Goal: Task Accomplishment & Management: Use online tool/utility

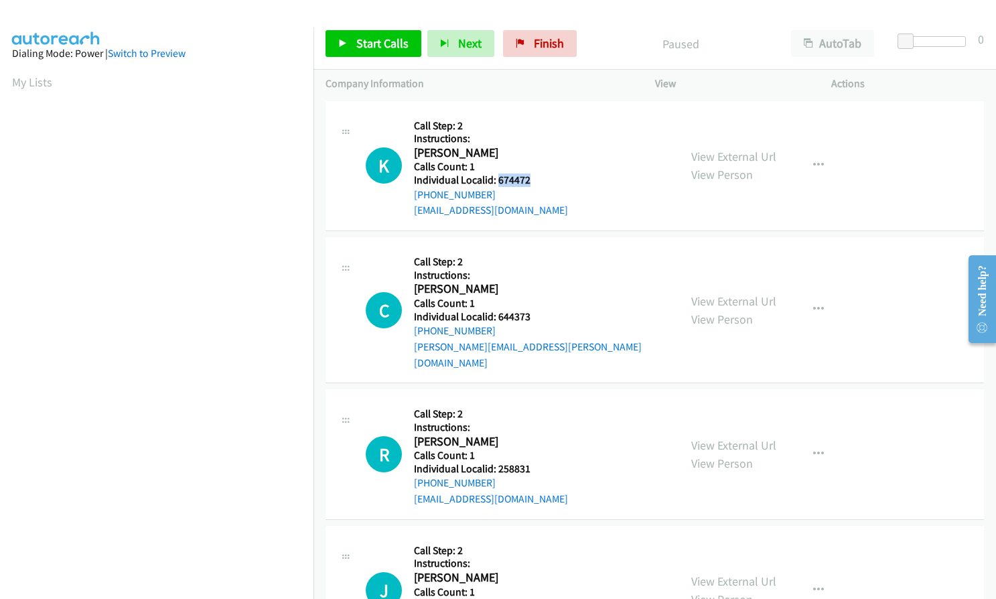
drag, startPoint x: 498, startPoint y: 177, endPoint x: 534, endPoint y: 173, distance: 37.1
click at [534, 173] on h5 "Individual Localid: 674472" at bounding box center [491, 179] width 154 height 13
copy h5 "674472"
drag, startPoint x: 496, startPoint y: 317, endPoint x: 536, endPoint y: 312, distance: 39.8
click at [536, 312] on h5 "Individual Localid: 644373" at bounding box center [540, 316] width 253 height 13
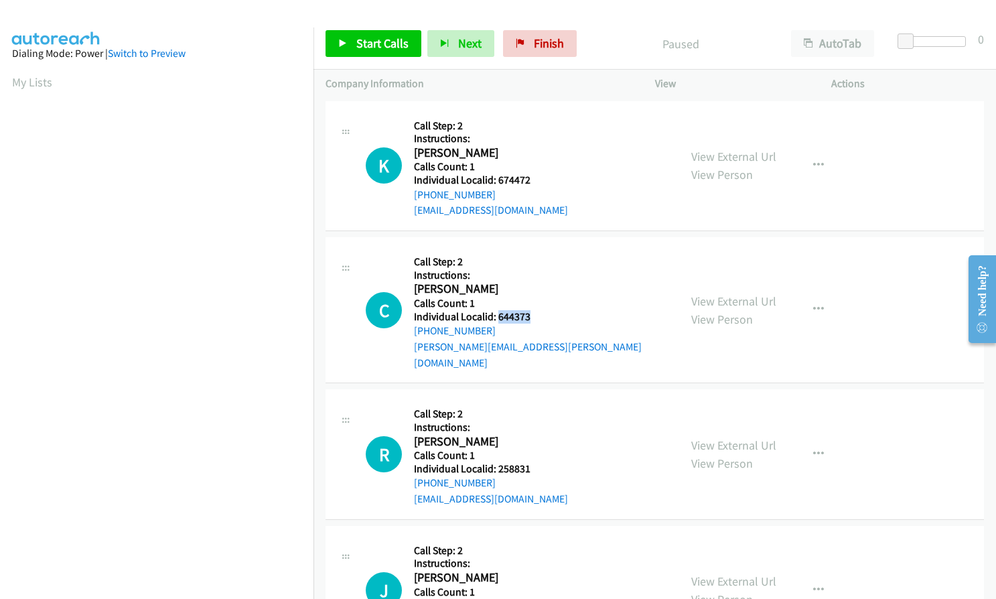
copy h5 "644373"
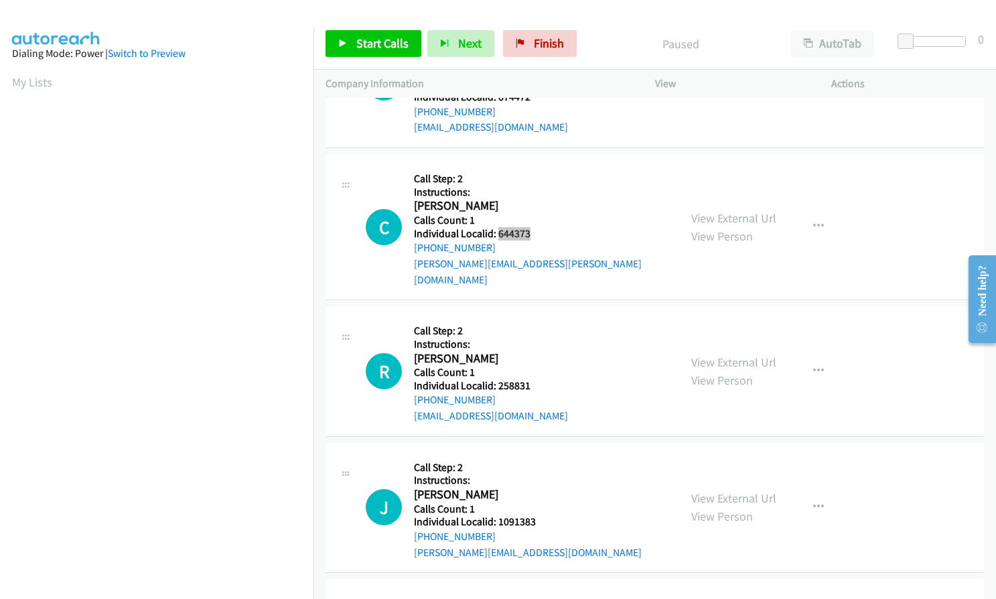
scroll to position [84, 0]
drag, startPoint x: 496, startPoint y: 369, endPoint x: 538, endPoint y: 368, distance: 42.9
click at [538, 378] on h5 "Individual Localid: 258831" at bounding box center [491, 384] width 154 height 13
copy h5 "258831"
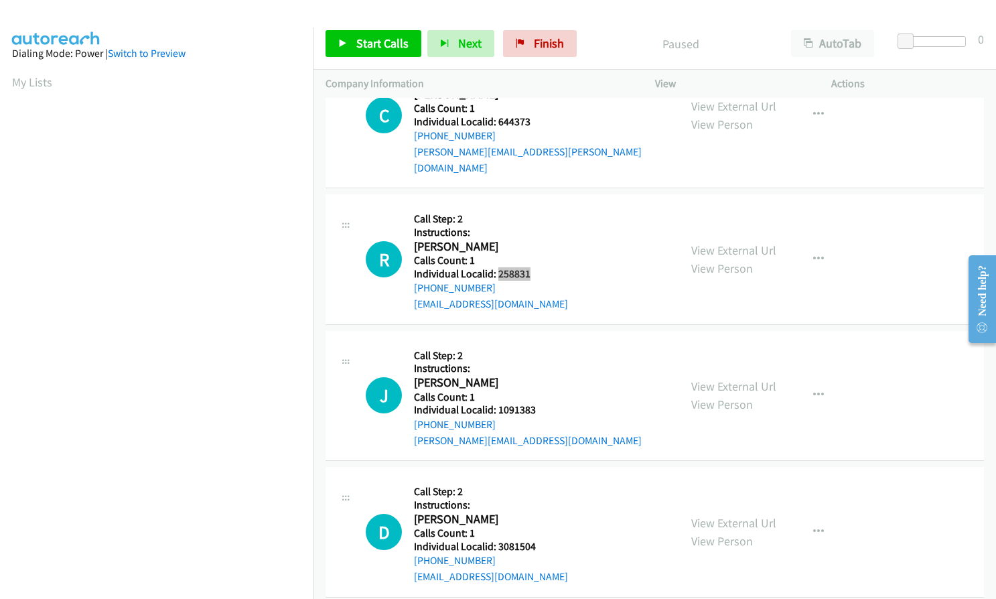
scroll to position [201, 0]
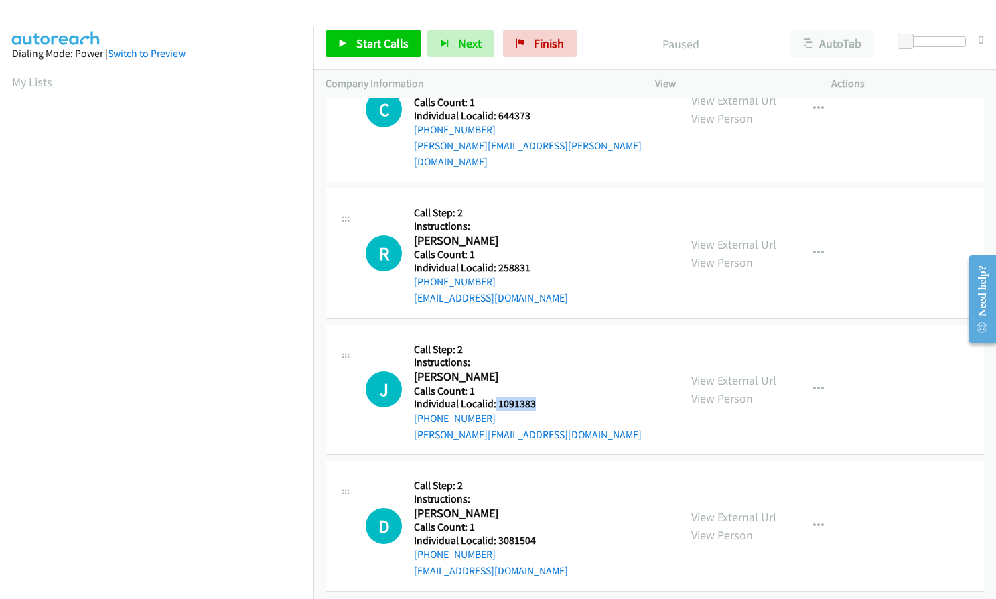
drag, startPoint x: 496, startPoint y: 390, endPoint x: 543, endPoint y: 388, distance: 46.3
click at [543, 397] on h5 "Individual Localid: 1091383" at bounding box center [528, 403] width 228 height 13
copy h5 "1091383"
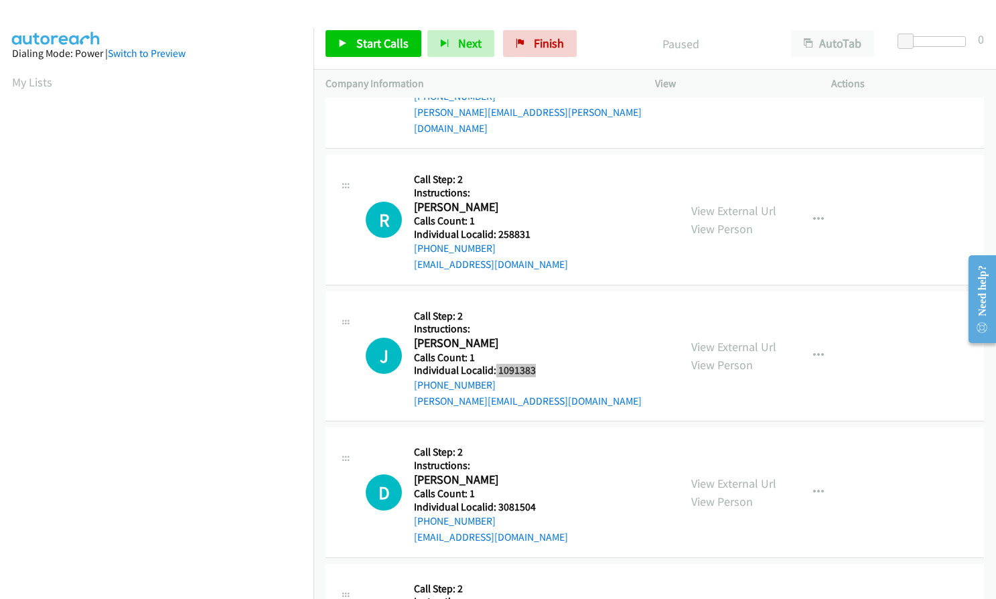
scroll to position [419, 0]
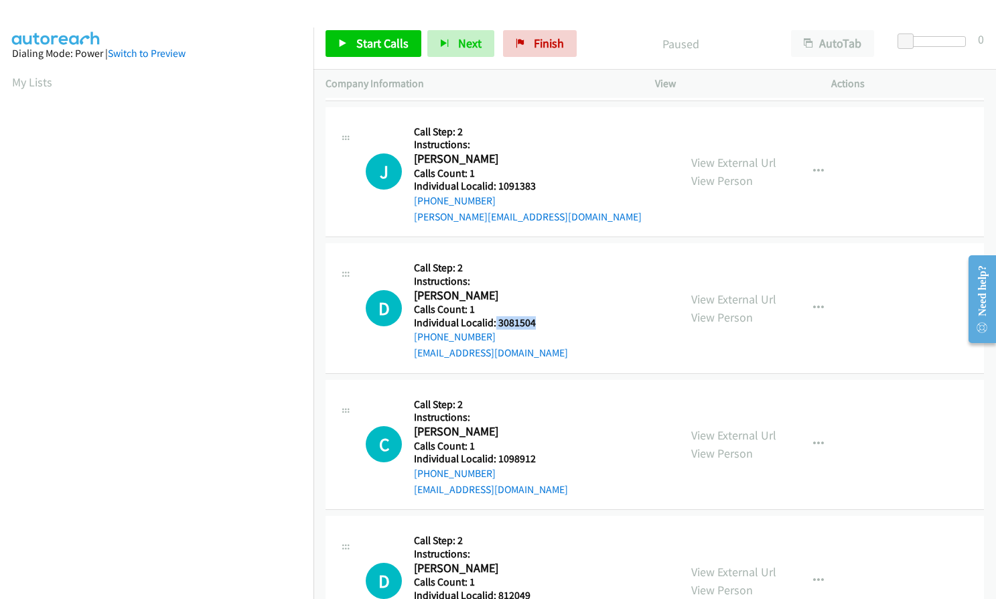
drag, startPoint x: 494, startPoint y: 305, endPoint x: 536, endPoint y: 306, distance: 42.2
click at [536, 316] on h5 "Individual Localid: 3081504" at bounding box center [491, 322] width 154 height 13
copy h5 "3081504"
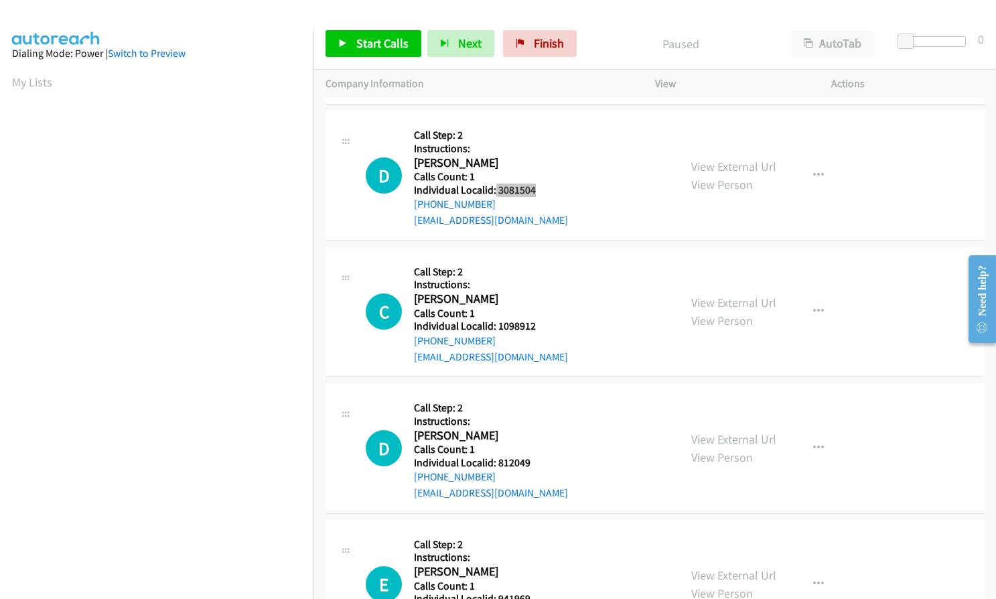
scroll to position [569, 0]
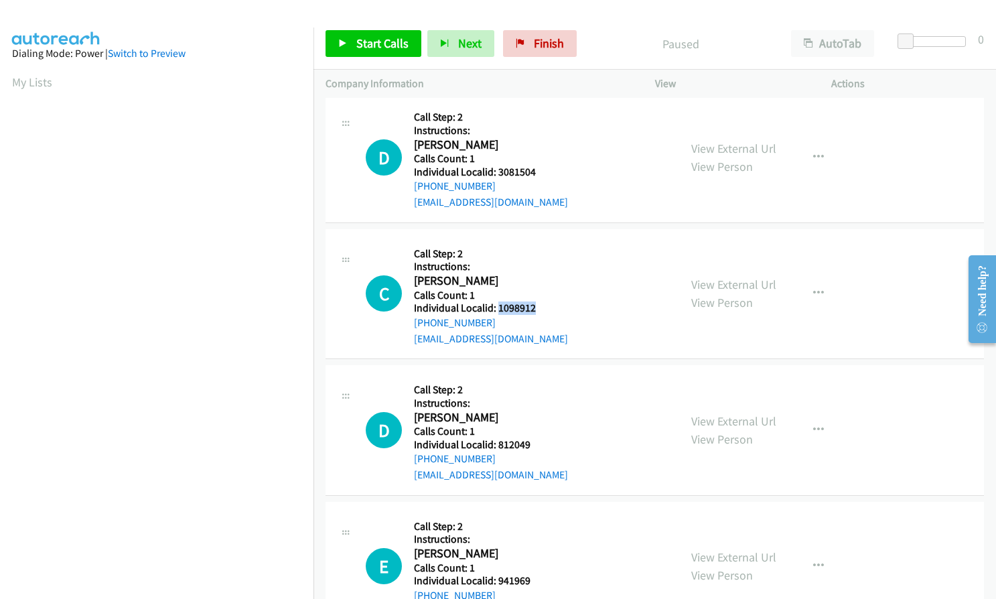
drag, startPoint x: 497, startPoint y: 294, endPoint x: 539, endPoint y: 293, distance: 42.2
click at [539, 301] on h5 "Individual Localid: 1098912" at bounding box center [491, 307] width 154 height 13
copy h5 "1098912"
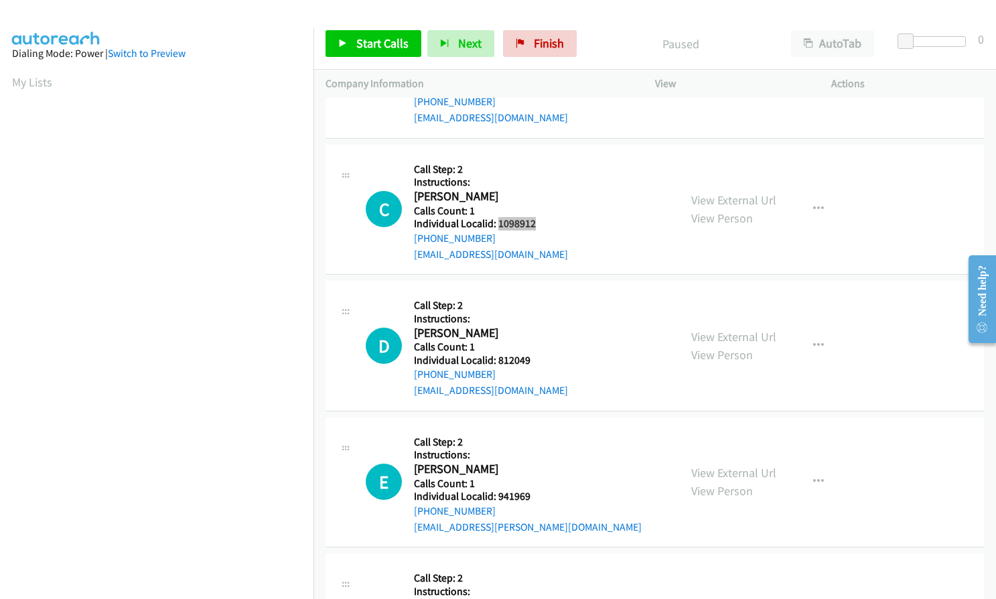
scroll to position [670, 0]
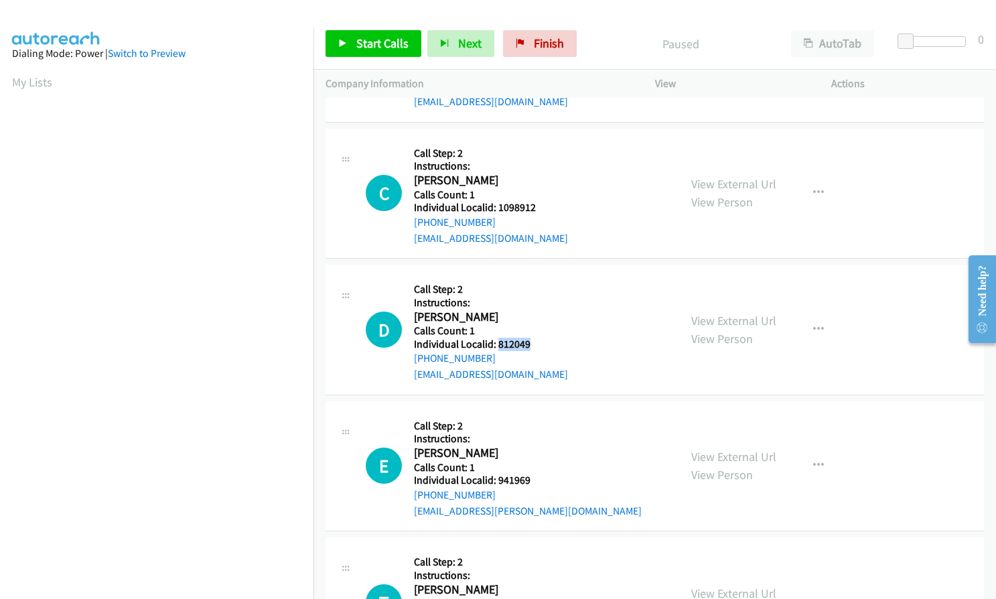
drag, startPoint x: 496, startPoint y: 332, endPoint x: 537, endPoint y: 325, distance: 42.1
click at [537, 338] on h5 "Individual Localid: 812049" at bounding box center [491, 344] width 154 height 13
copy h5 "812049"
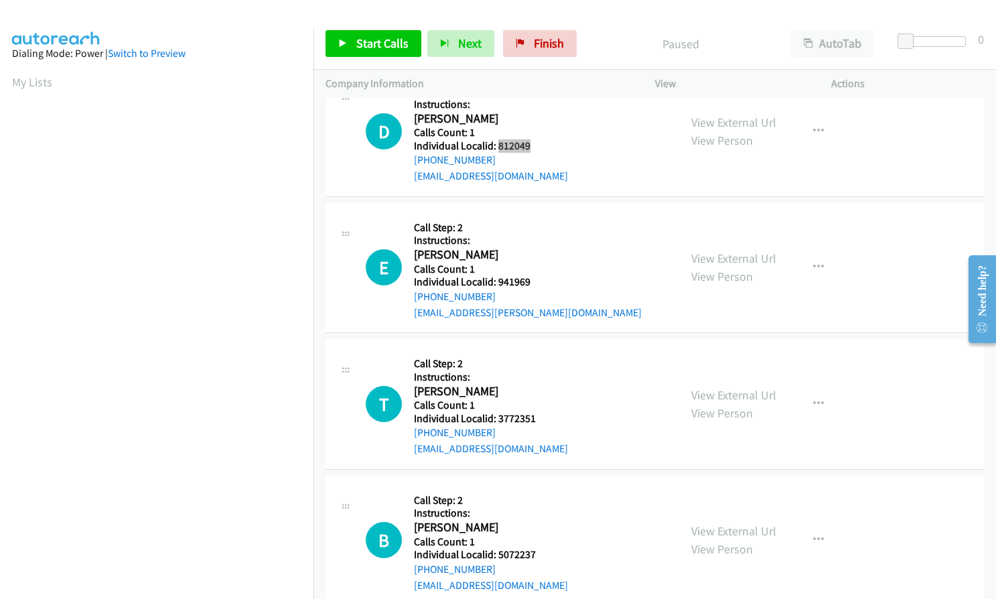
scroll to position [871, 0]
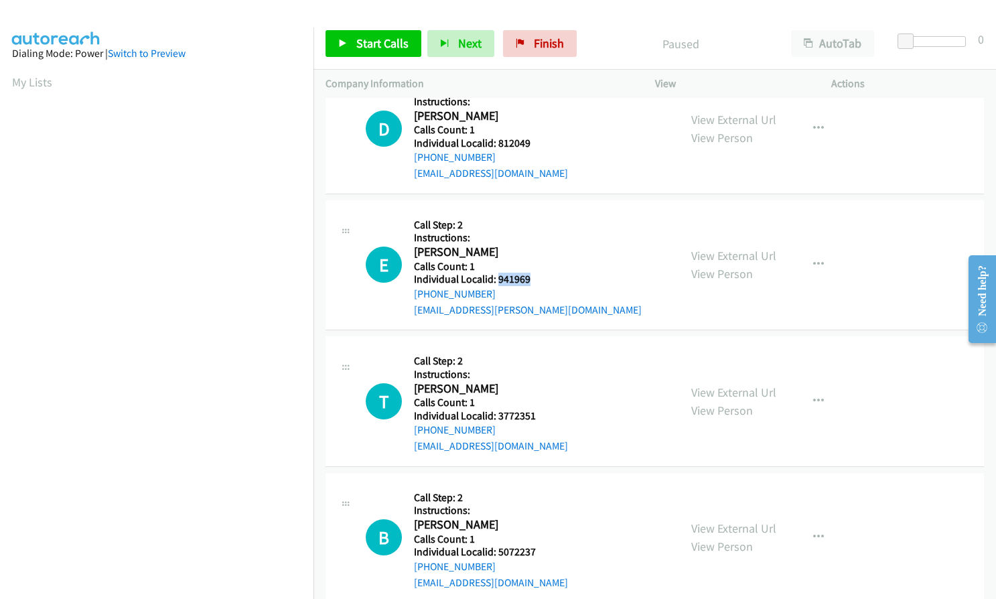
drag, startPoint x: 496, startPoint y: 263, endPoint x: 541, endPoint y: 263, distance: 44.2
click at [541, 273] on h5 "Individual Localid: 941969" at bounding box center [528, 279] width 228 height 13
copy h5 "941969"
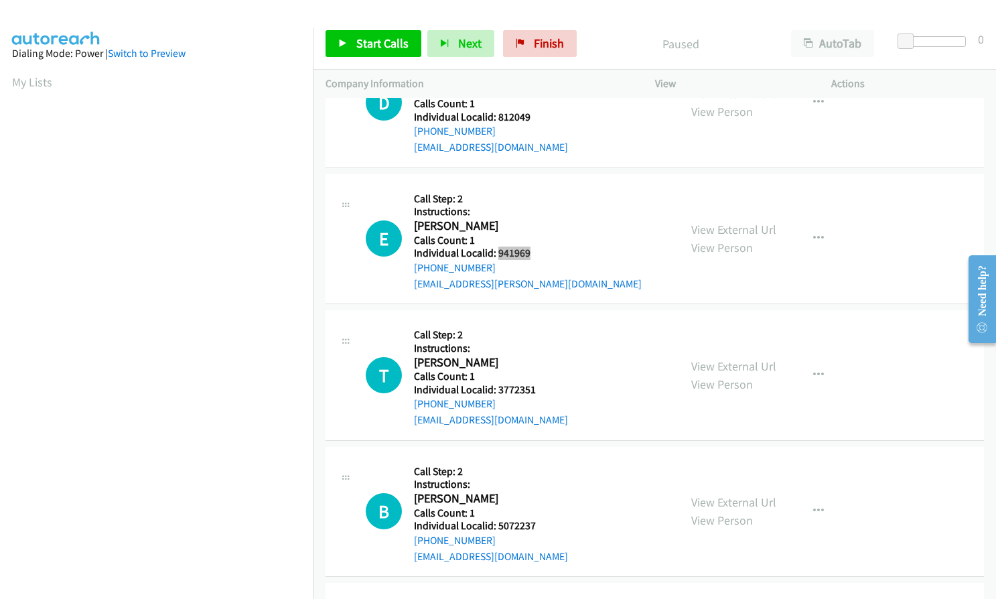
scroll to position [988, 0]
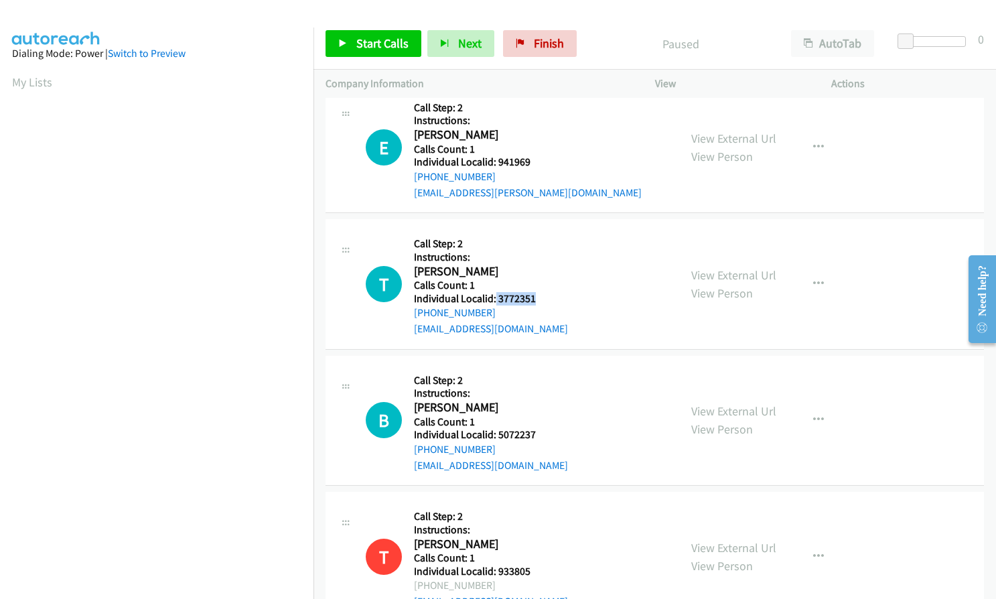
drag, startPoint x: 494, startPoint y: 281, endPoint x: 544, endPoint y: 279, distance: 49.6
click at [544, 292] on h5 "Individual Localid: 3772351" at bounding box center [491, 298] width 154 height 13
copy h5 "3772351"
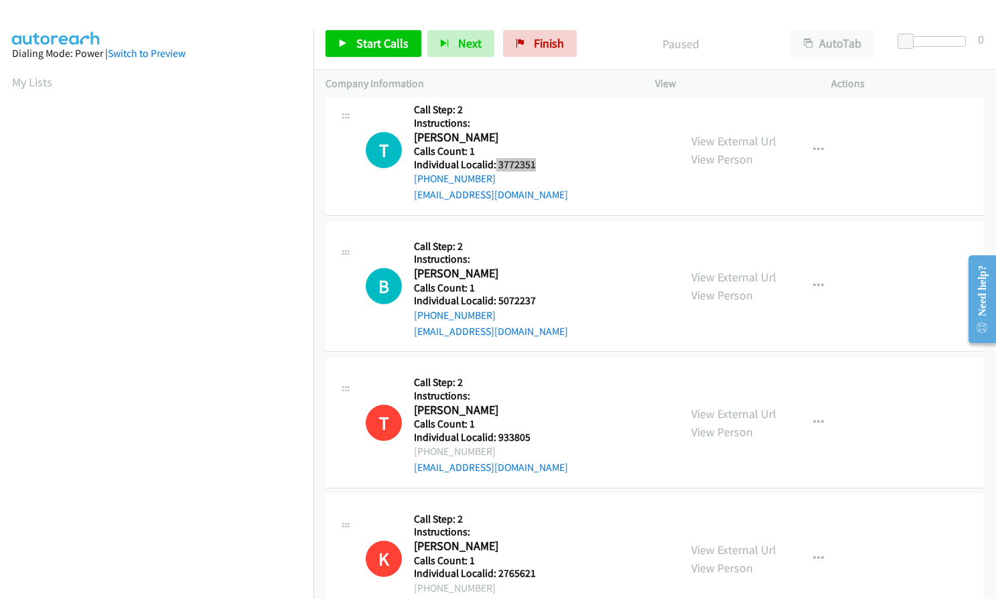
scroll to position [1155, 0]
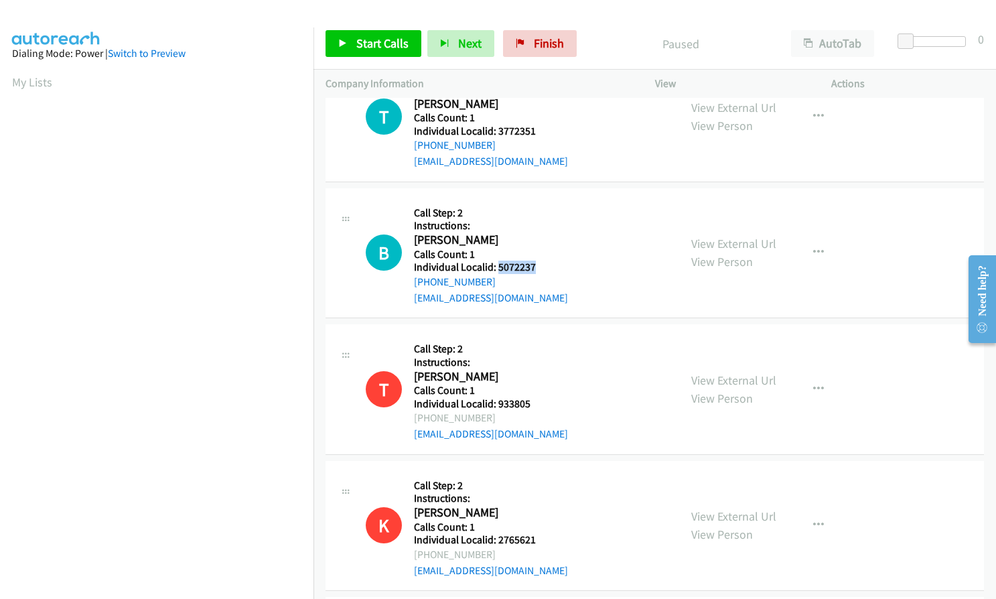
drag, startPoint x: 496, startPoint y: 252, endPoint x: 547, endPoint y: 247, distance: 51.8
click at [547, 247] on div "B Callback Scheduled Call Step: 2 Instructions: [PERSON_NAME] America/Los_Angel…" at bounding box center [516, 253] width 301 height 106
copy h5 "5072237"
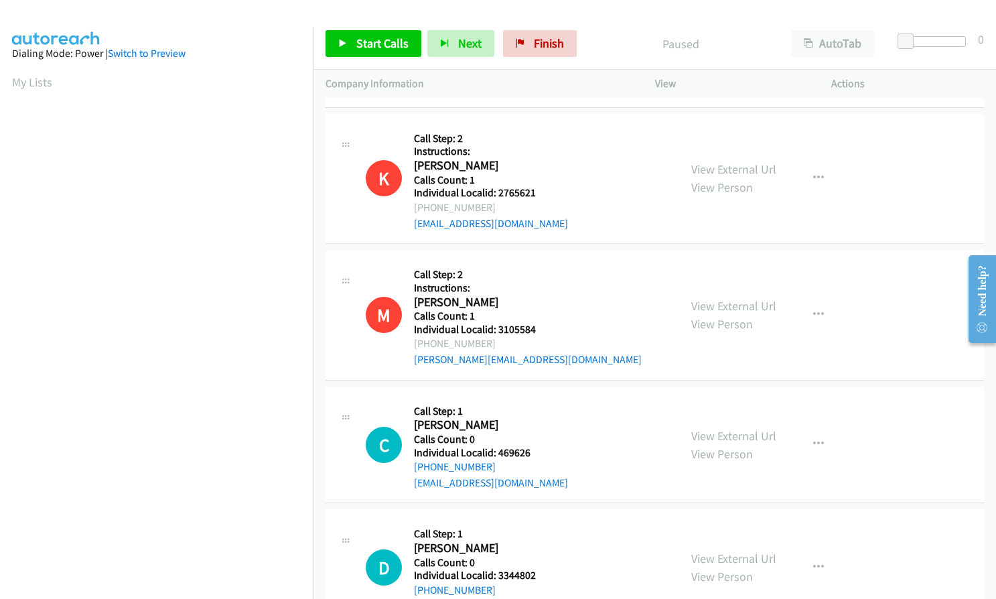
scroll to position [1534, 0]
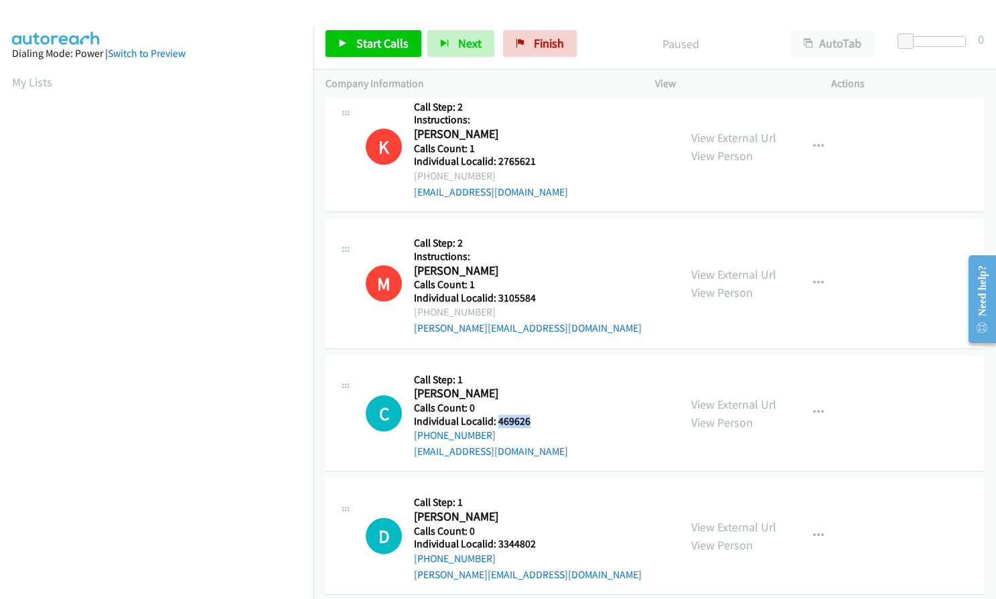
drag, startPoint x: 499, startPoint y: 406, endPoint x: 537, endPoint y: 404, distance: 38.2
click at [537, 415] on h5 "Individual Localid: 469626" at bounding box center [491, 421] width 154 height 13
drag, startPoint x: 496, startPoint y: 529, endPoint x: 538, endPoint y: 527, distance: 42.2
click at [538, 537] on h5 "Individual Localid: 3344802" at bounding box center [528, 543] width 228 height 13
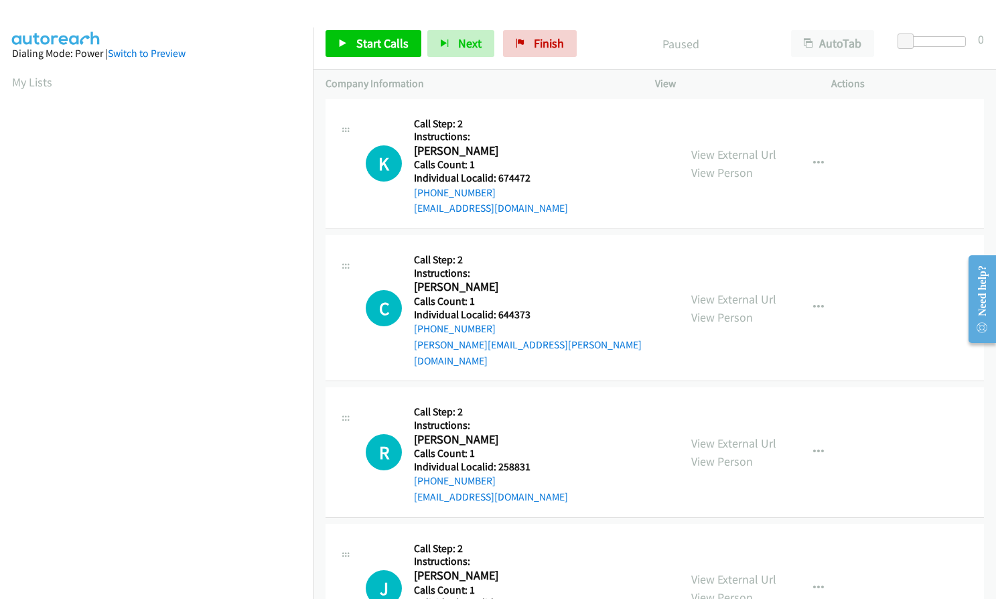
scroll to position [0, 0]
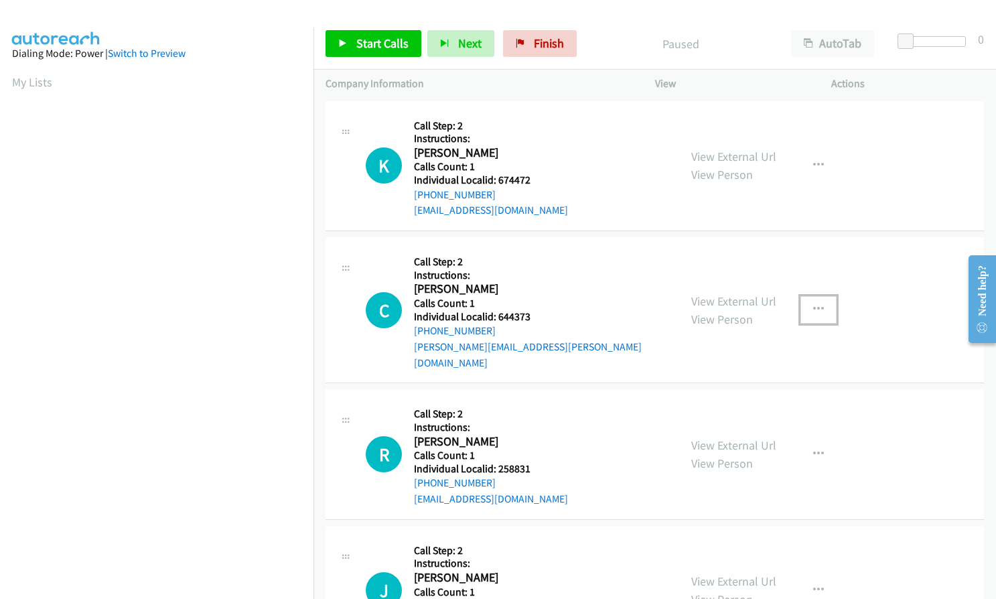
click at [814, 304] on icon "button" at bounding box center [818, 309] width 11 height 11
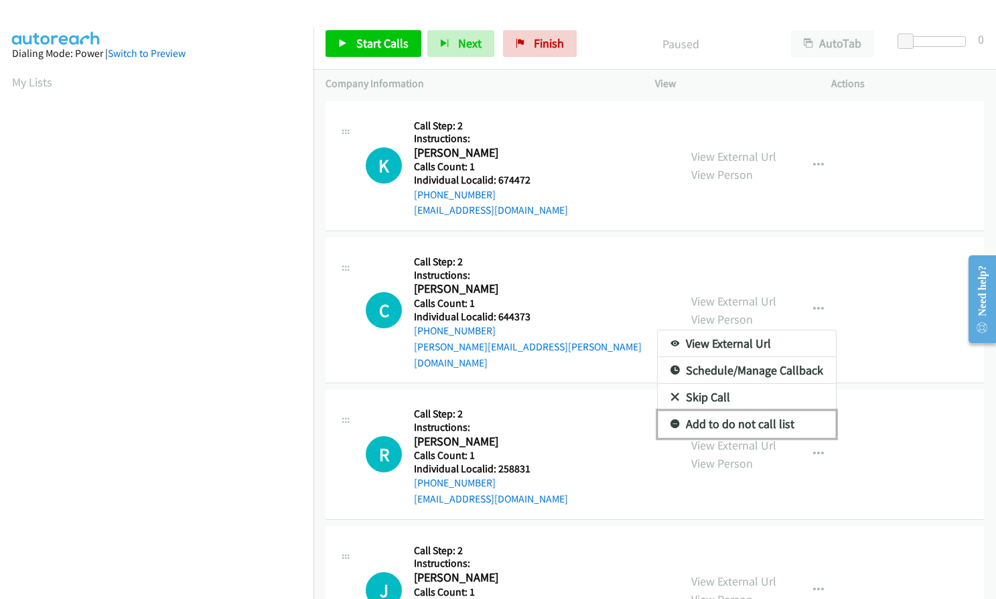
click at [670, 420] on icon at bounding box center [674, 424] width 9 height 9
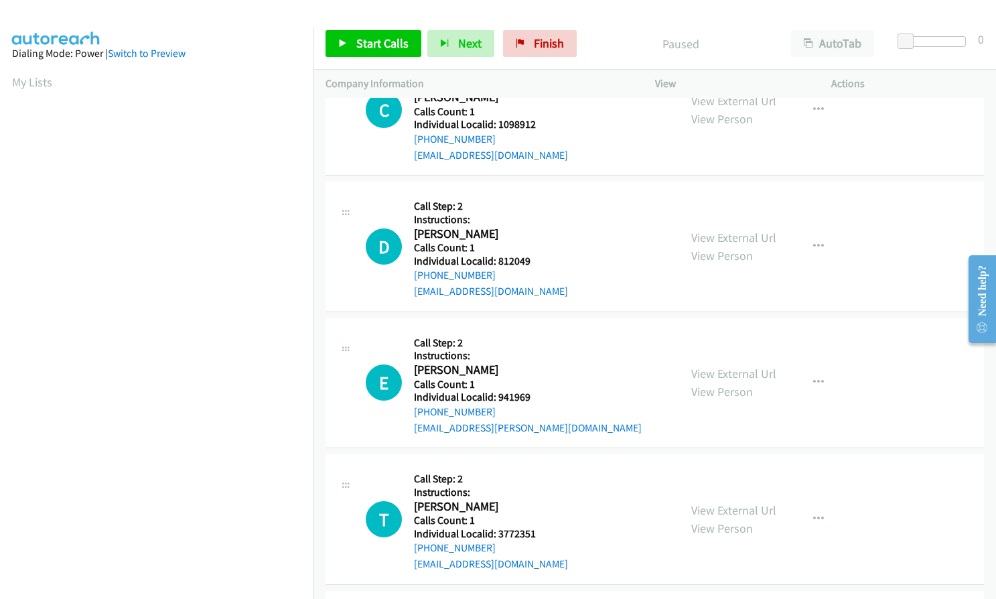
scroll to position [753, 0]
click at [813, 376] on icon "button" at bounding box center [818, 381] width 11 height 11
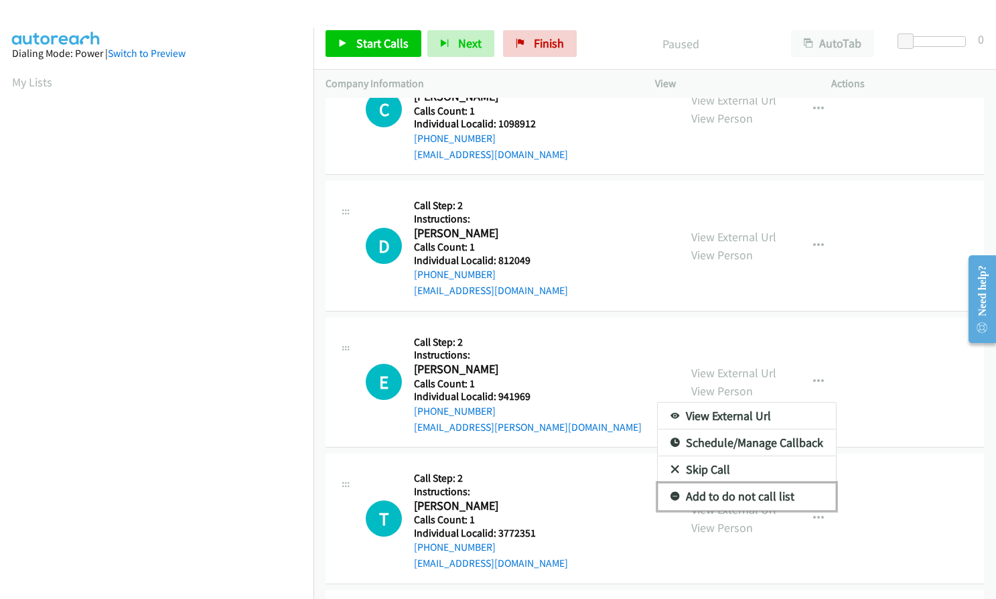
click at [670, 492] on icon at bounding box center [674, 496] width 9 height 9
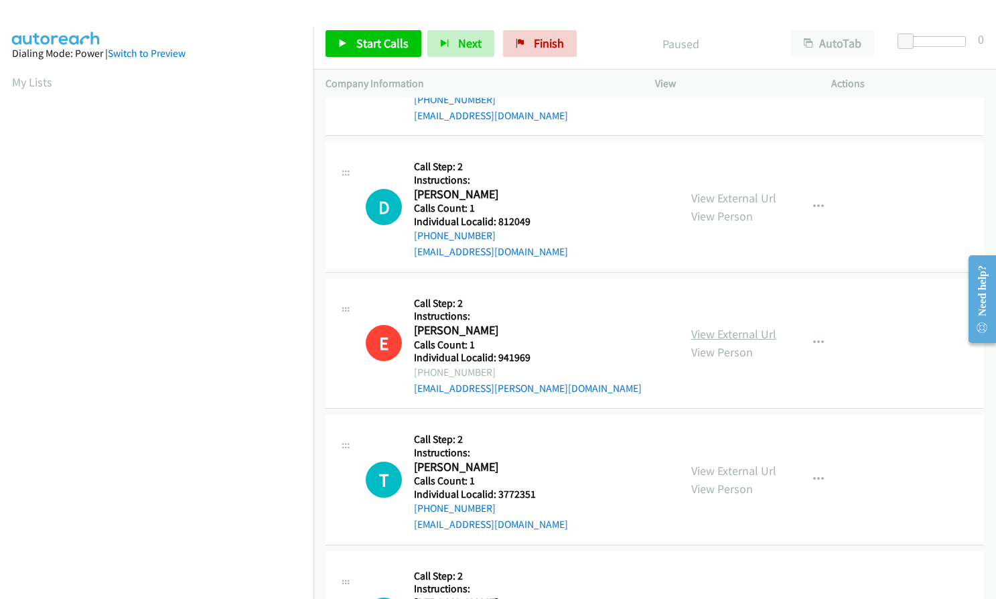
scroll to position [1038, 0]
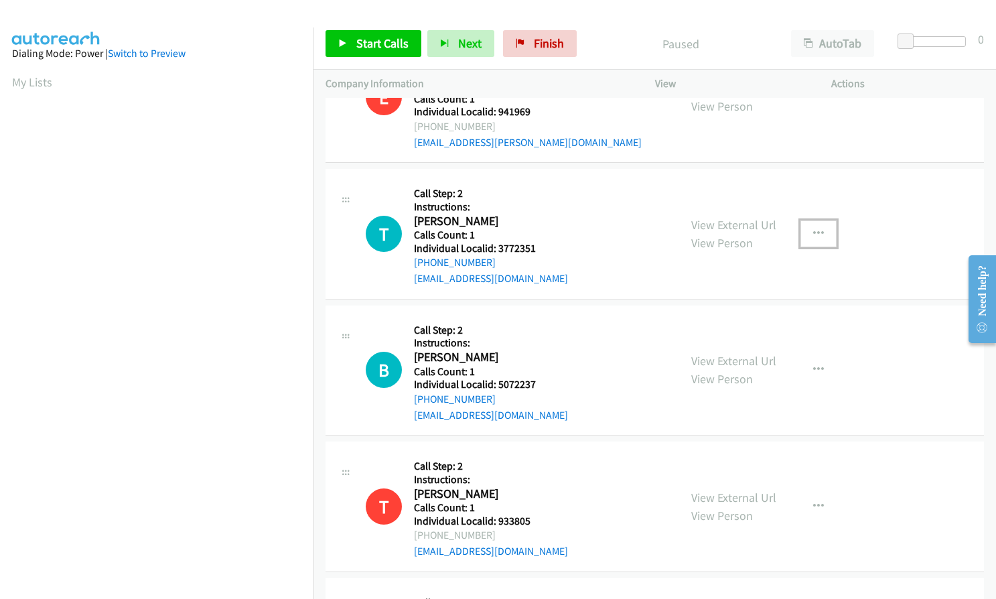
click at [820, 220] on button "button" at bounding box center [818, 233] width 36 height 27
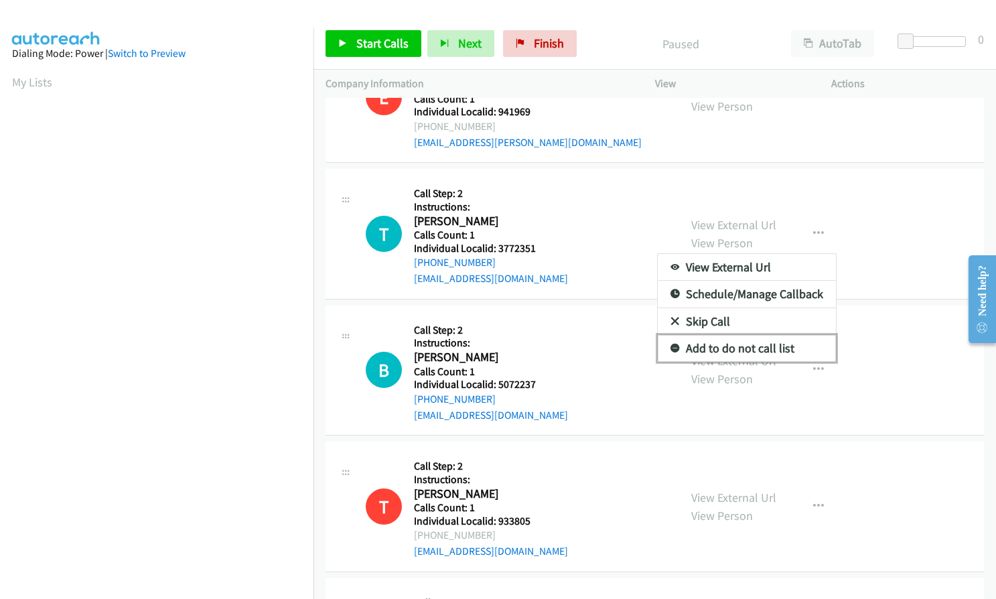
click at [670, 344] on icon at bounding box center [674, 348] width 9 height 9
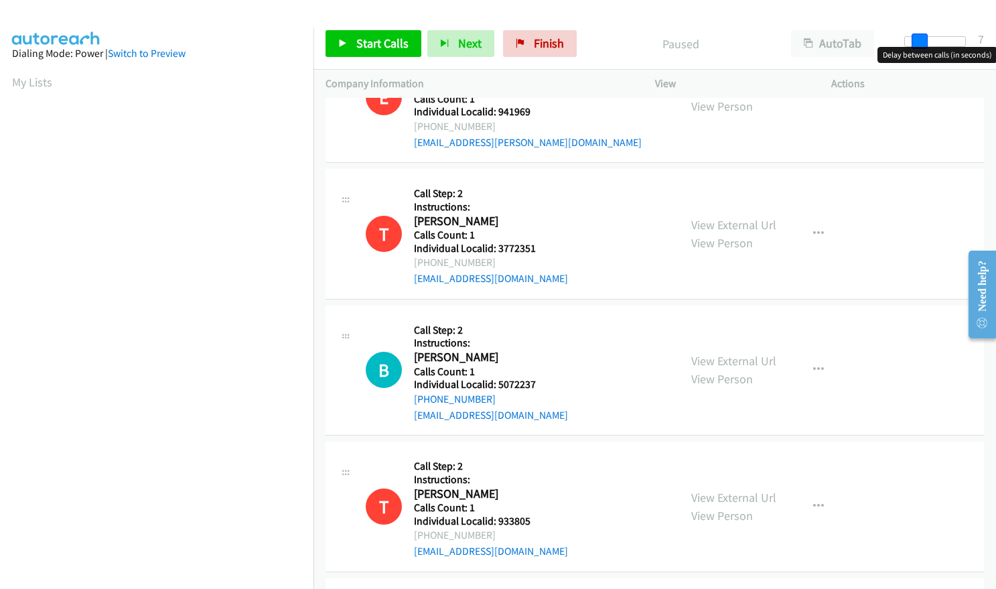
drag, startPoint x: 906, startPoint y: 40, endPoint x: 920, endPoint y: 40, distance: 14.1
click at [920, 40] on span at bounding box center [920, 41] width 16 height 16
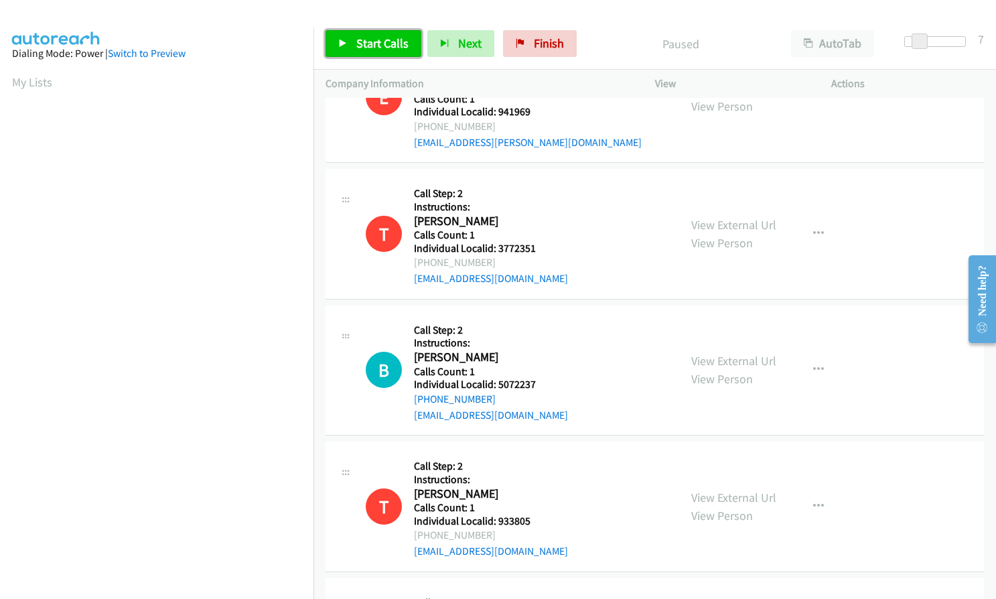
click at [392, 46] on span "Start Calls" at bounding box center [382, 42] width 52 height 15
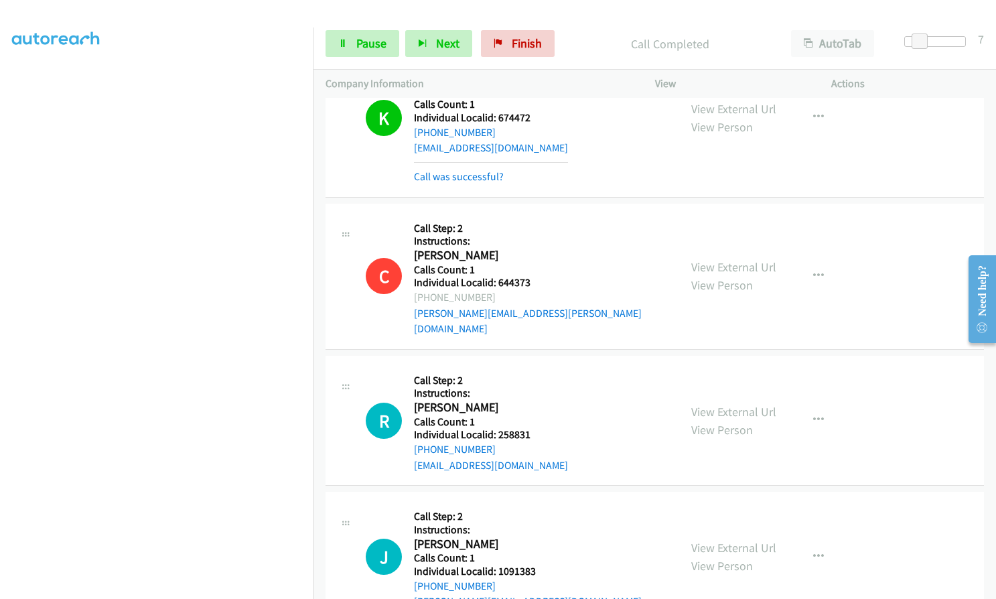
scroll to position [0, 0]
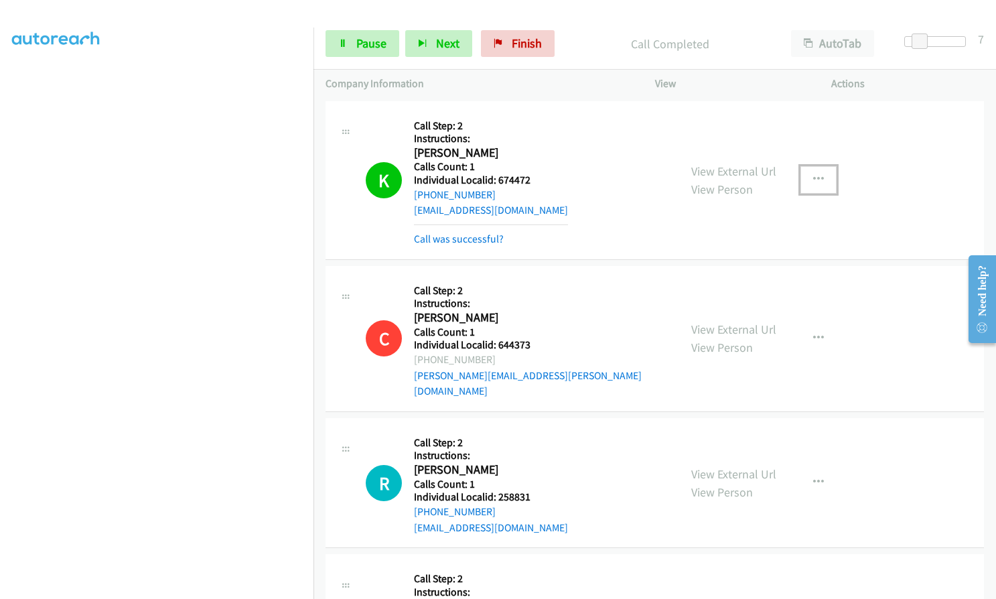
click at [825, 179] on button "button" at bounding box center [818, 179] width 36 height 27
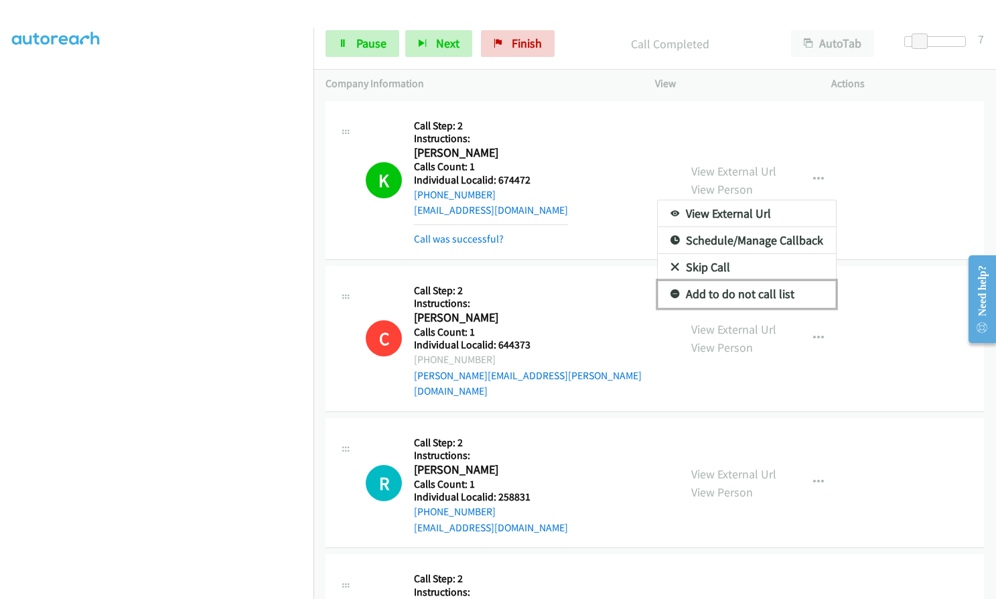
click at [670, 294] on icon at bounding box center [674, 294] width 9 height 9
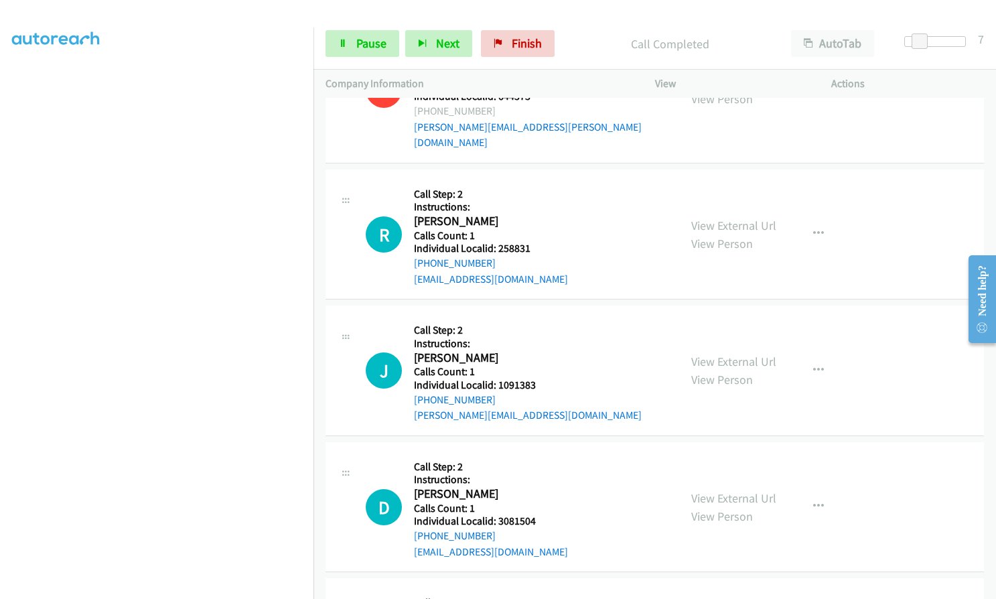
scroll to position [285, 0]
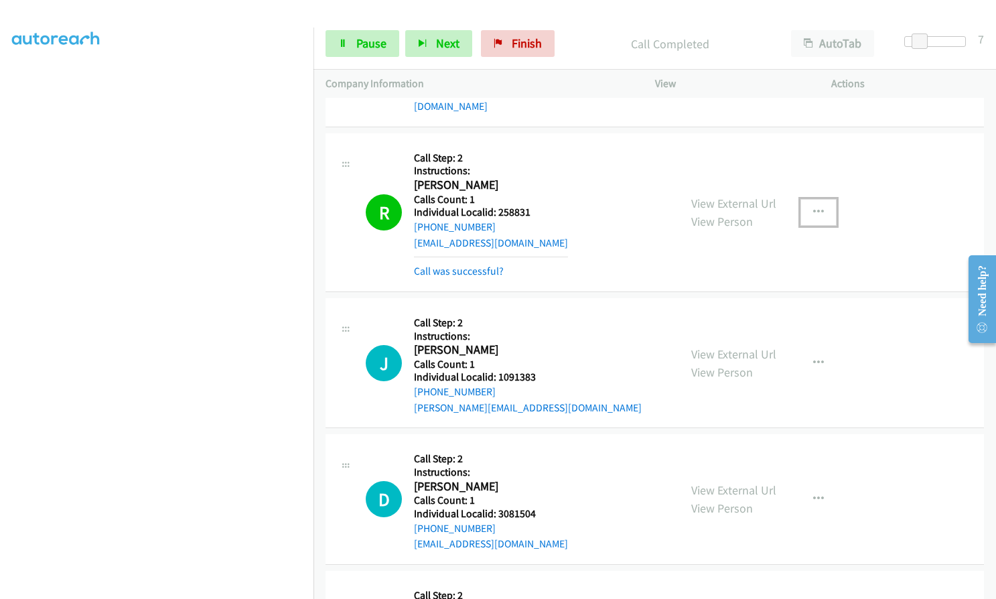
click at [818, 199] on button "button" at bounding box center [818, 212] width 36 height 27
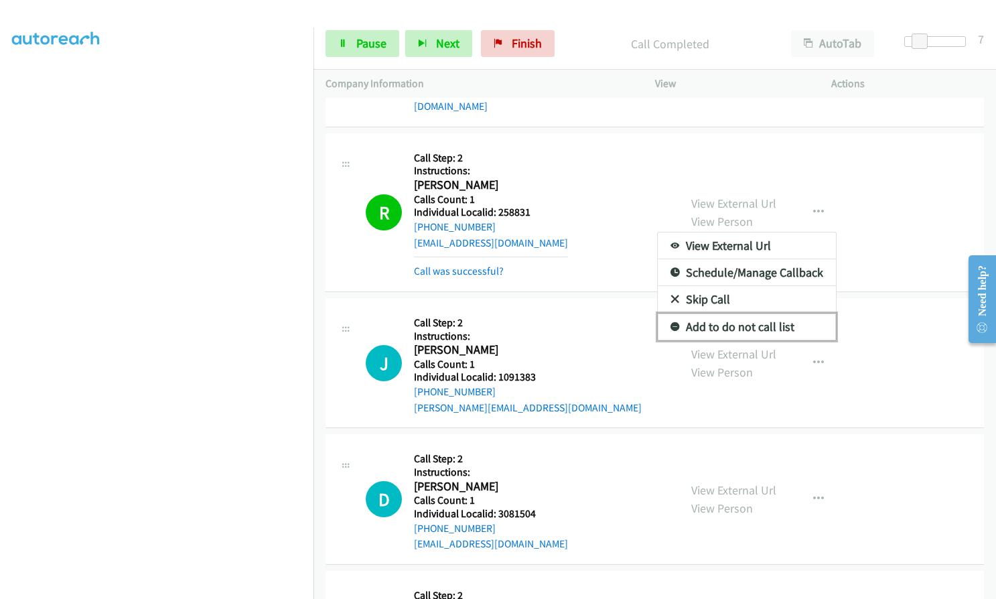
click at [672, 323] on icon at bounding box center [674, 327] width 9 height 9
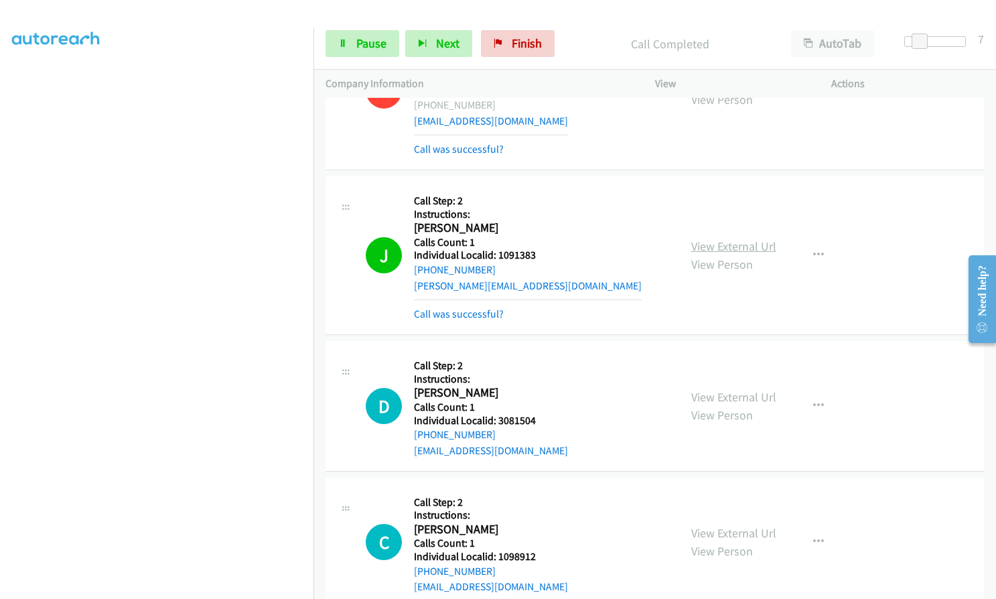
scroll to position [385, 0]
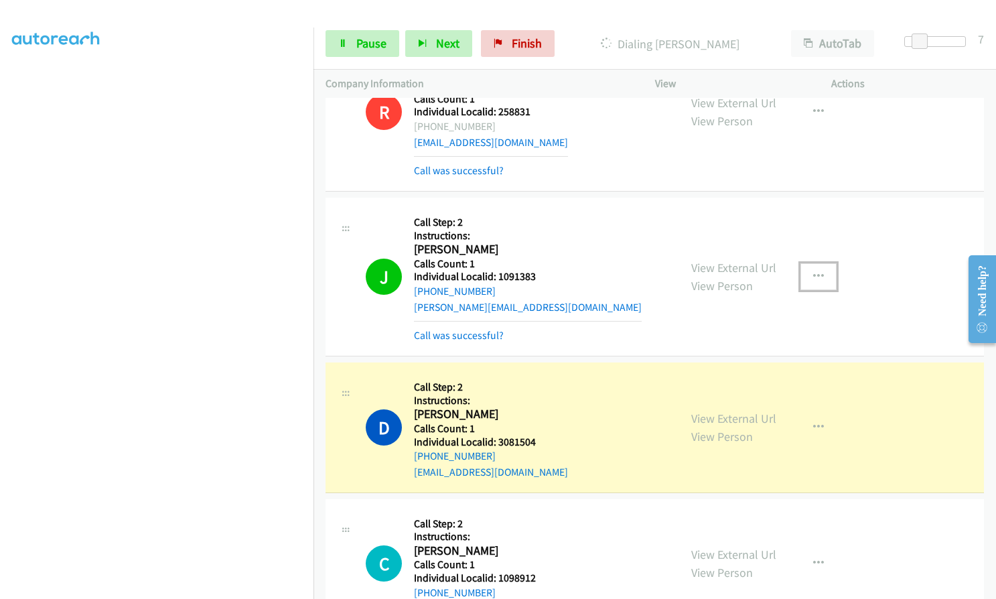
click at [814, 271] on icon "button" at bounding box center [818, 276] width 11 height 11
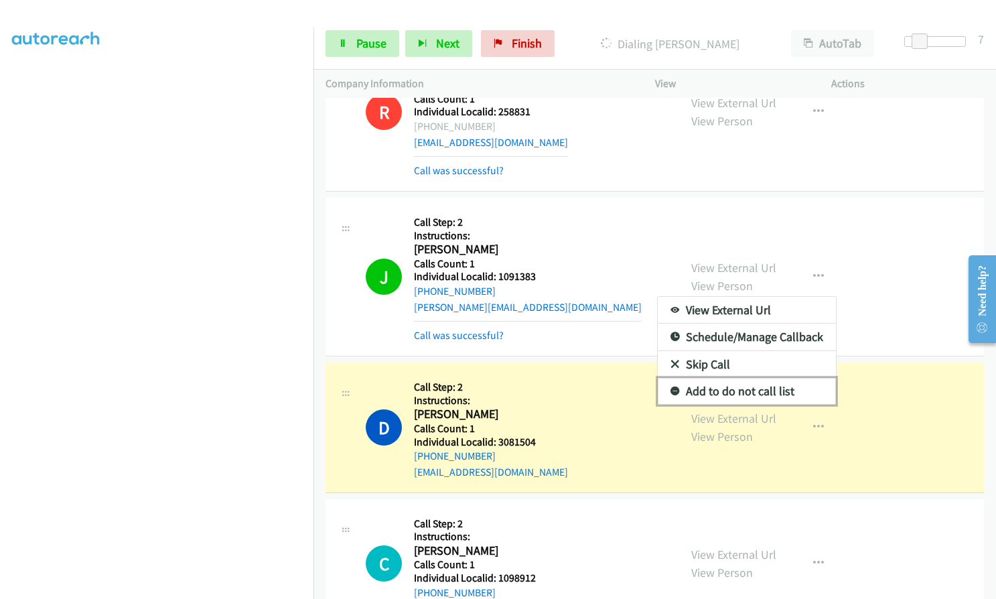
click at [670, 387] on icon at bounding box center [674, 391] width 9 height 9
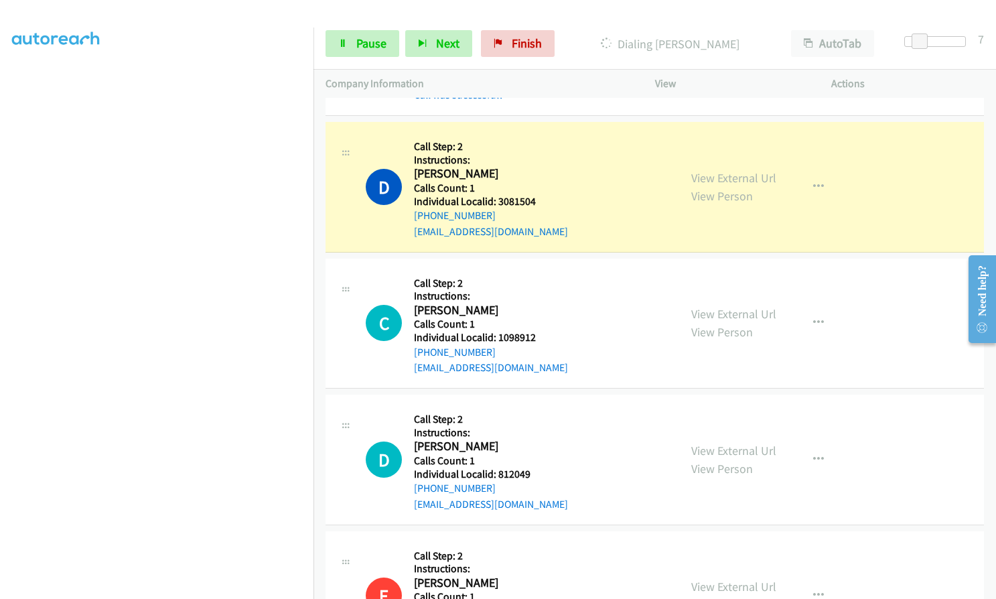
scroll to position [636, 0]
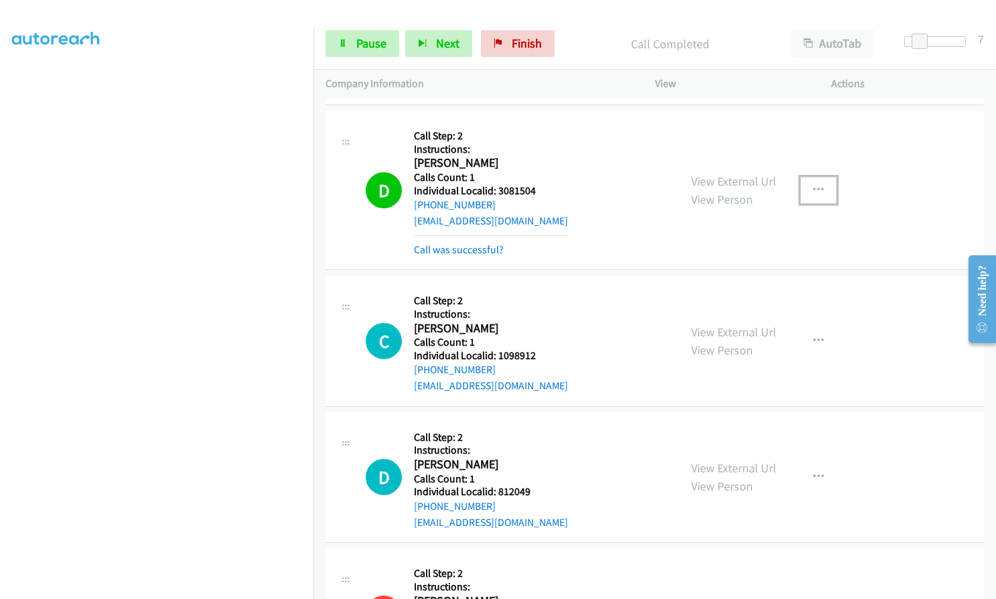
click at [813, 185] on icon "button" at bounding box center [818, 190] width 11 height 11
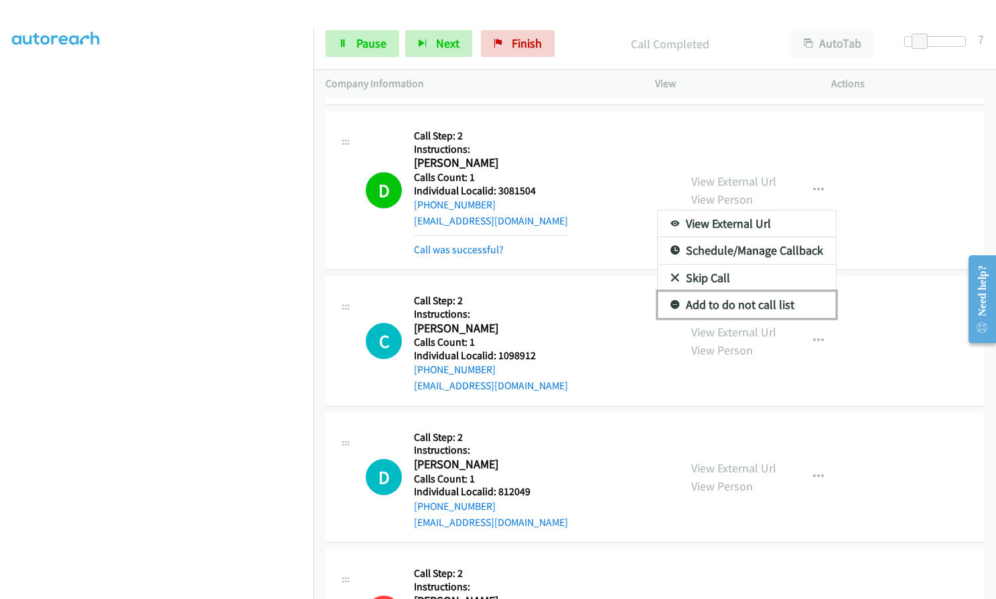
click at [671, 301] on icon at bounding box center [674, 305] width 9 height 9
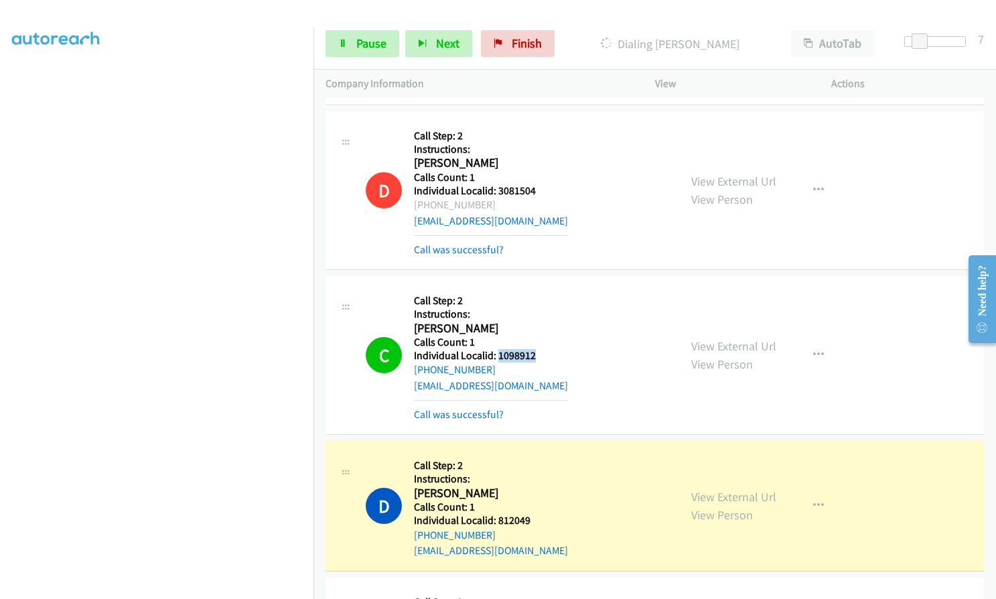
drag, startPoint x: 496, startPoint y: 338, endPoint x: 543, endPoint y: 338, distance: 46.9
click at [543, 349] on h5 "Individual Localid: 1098912" at bounding box center [491, 355] width 154 height 13
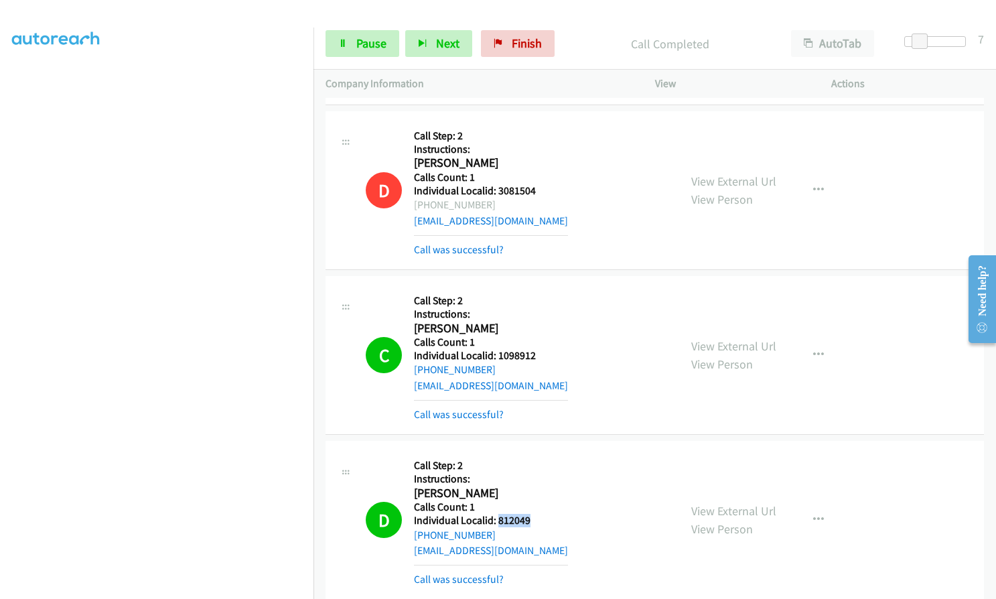
drag, startPoint x: 508, startPoint y: 504, endPoint x: 549, endPoint y: 502, distance: 40.9
click at [549, 502] on div "D Callback Scheduled Call Step: 2 Instructions: [PERSON_NAME] America/Los_Angel…" at bounding box center [516, 520] width 301 height 134
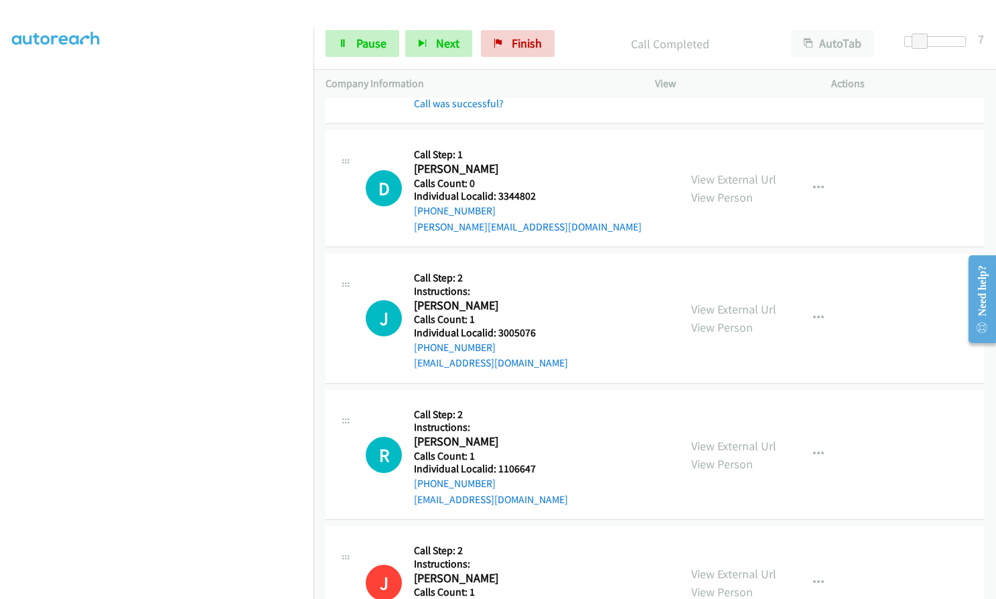
scroll to position [2127, 0]
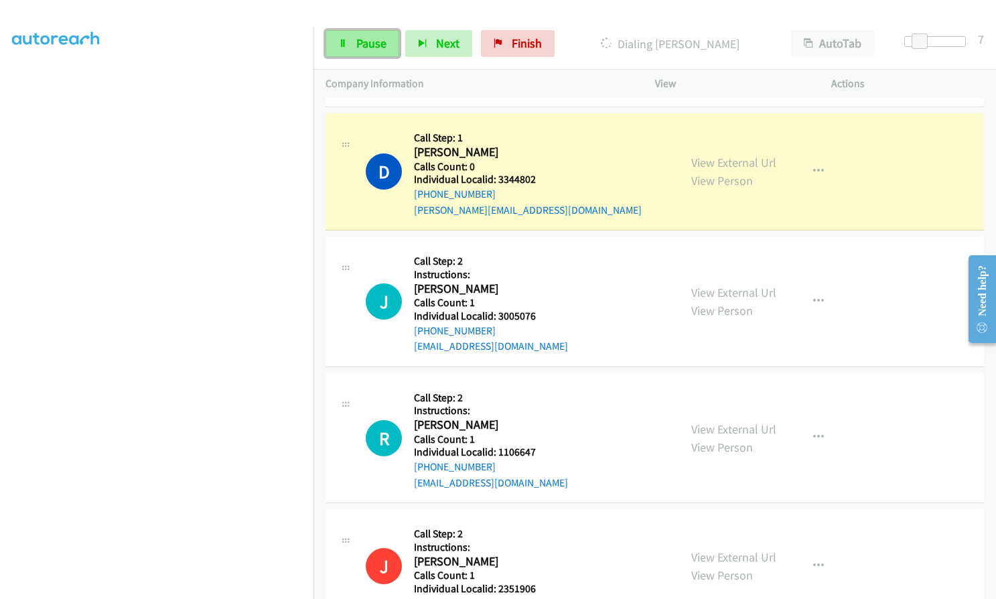
click at [378, 43] on span "Pause" at bounding box center [371, 42] width 30 height 15
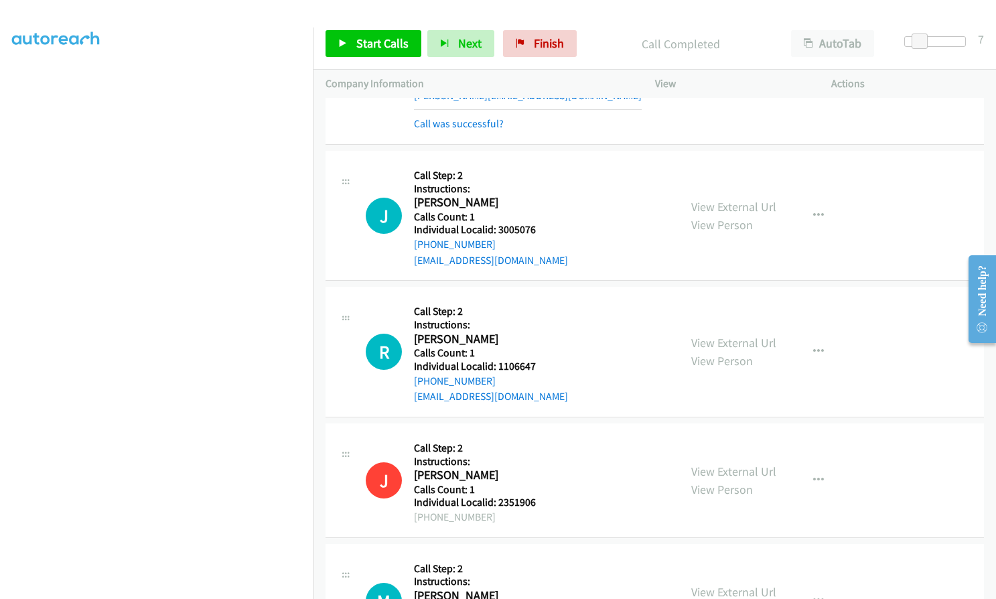
scroll to position [2244, 0]
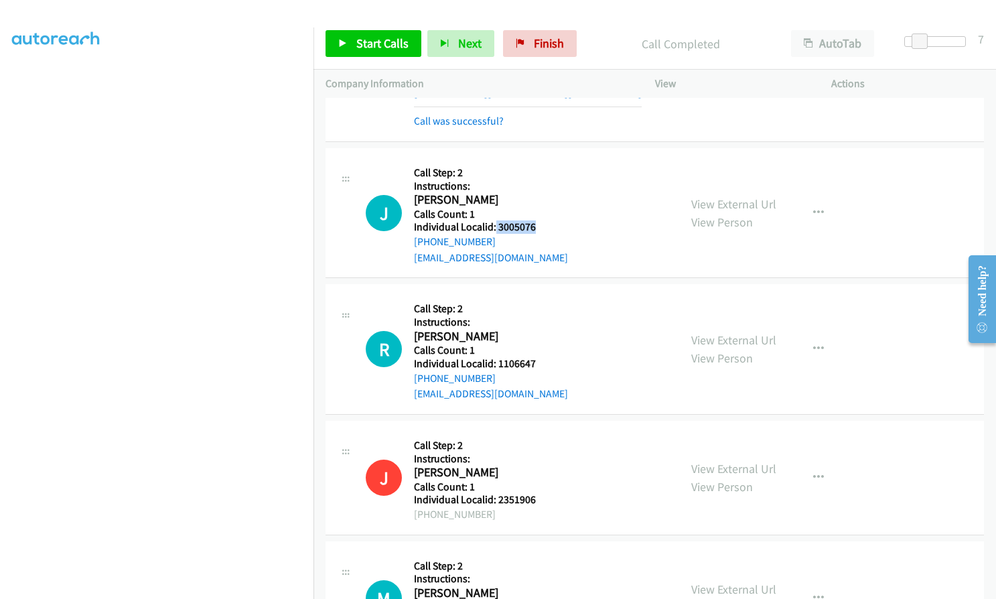
drag, startPoint x: 494, startPoint y: 211, endPoint x: 540, endPoint y: 210, distance: 46.2
click at [540, 210] on div "J Callback Scheduled Call Step: 2 Instructions: [PERSON_NAME] America/New_York …" at bounding box center [516, 213] width 301 height 106
drag, startPoint x: 498, startPoint y: 351, endPoint x: 540, endPoint y: 346, distance: 42.5
click at [540, 346] on div "R Callback Scheduled Call Step: 2 Instructions: [PERSON_NAME] America/Los_Angel…" at bounding box center [516, 349] width 301 height 106
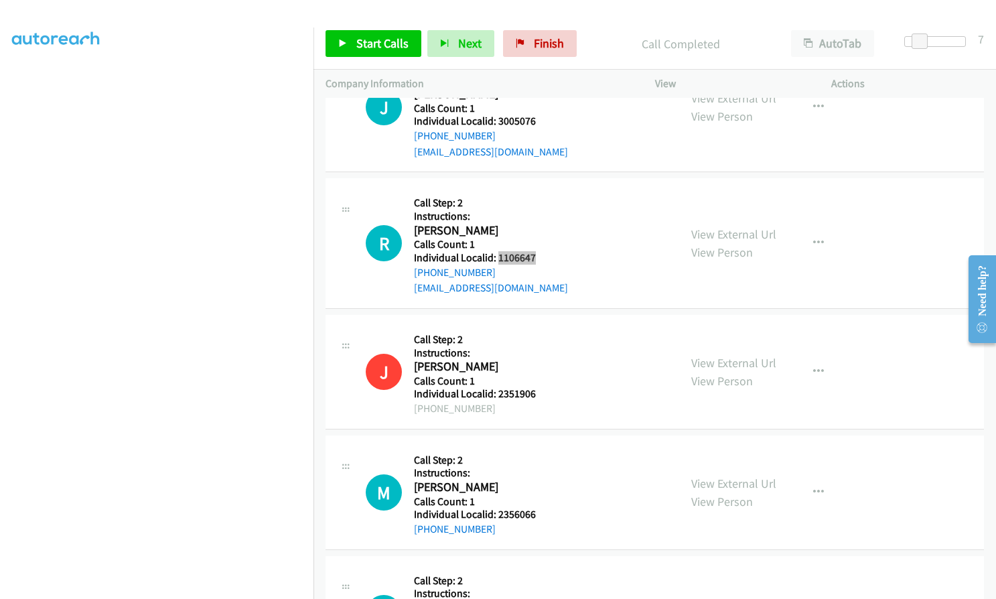
scroll to position [2394, 0]
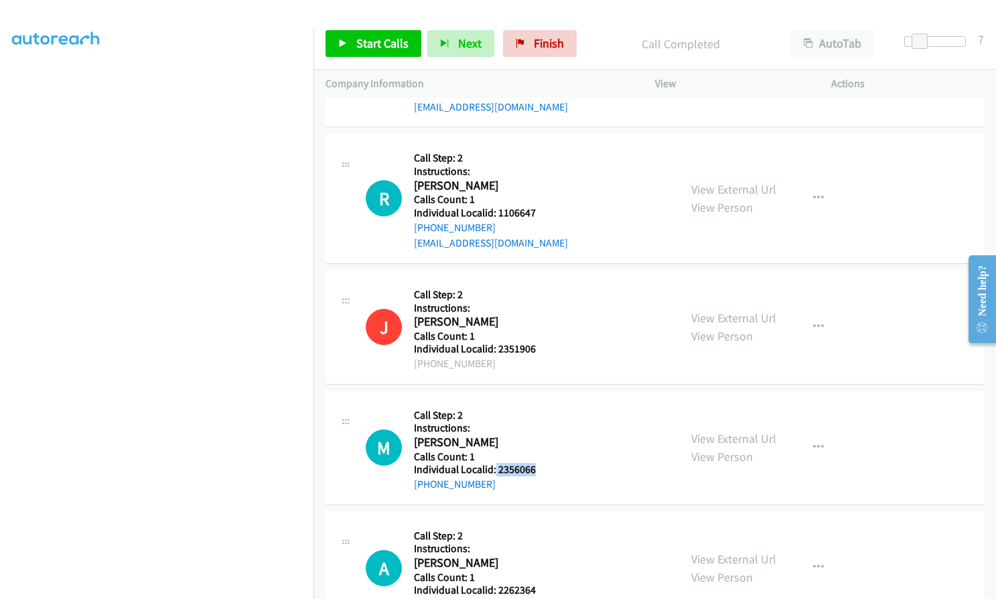
drag, startPoint x: 496, startPoint y: 449, endPoint x: 536, endPoint y: 454, distance: 41.1
click at [536, 454] on div "M Callback Scheduled Call Step: 2 Instructions: [PERSON_NAME] America/Los_Angel…" at bounding box center [516, 448] width 301 height 90
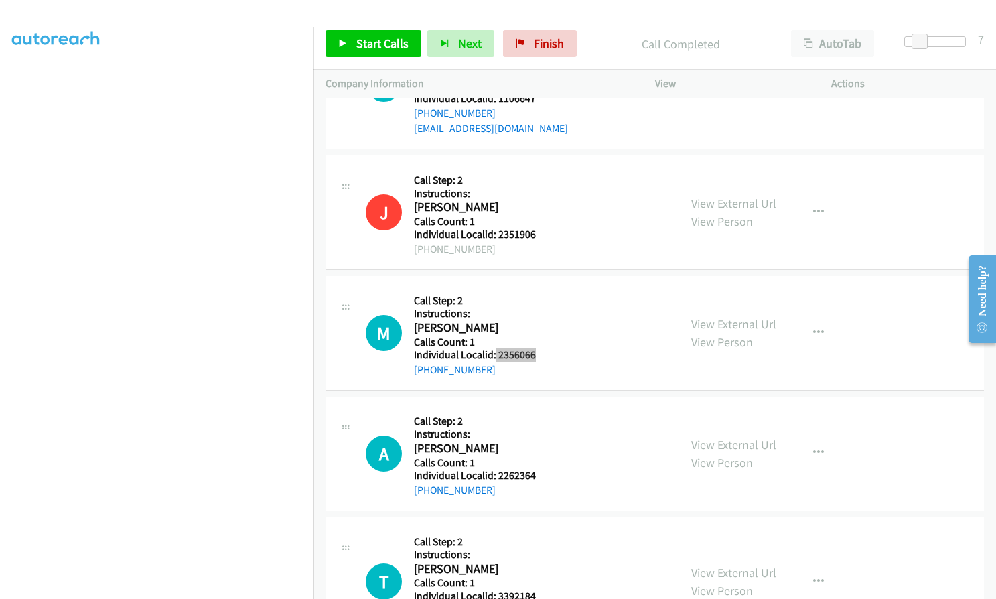
scroll to position [2562, 0]
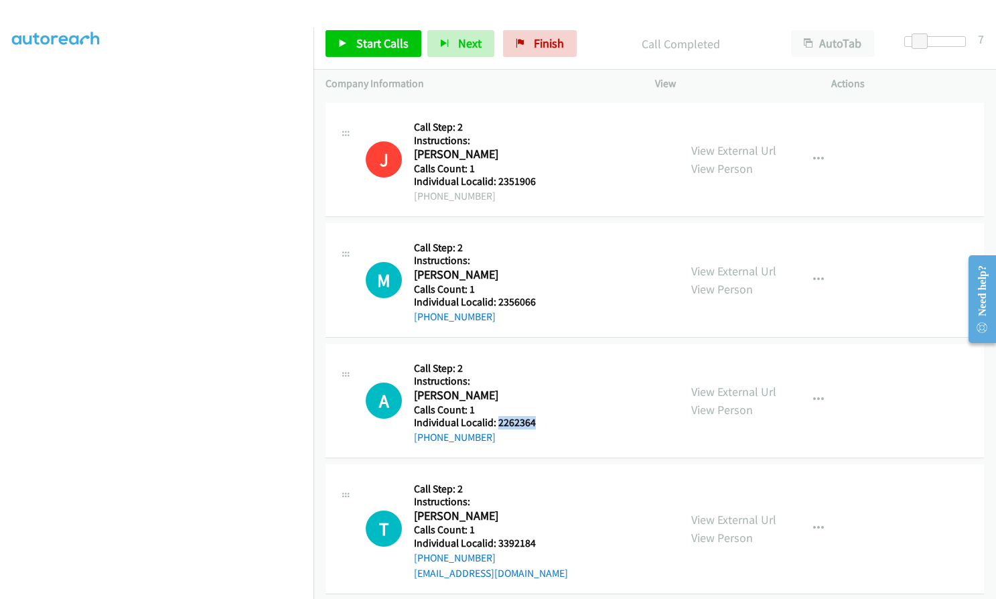
drag, startPoint x: 499, startPoint y: 408, endPoint x: 539, endPoint y: 406, distance: 40.2
click at [539, 406] on div "A Callback Scheduled Call Step: 2 Instructions: [PERSON_NAME] America/New_York …" at bounding box center [516, 401] width 301 height 90
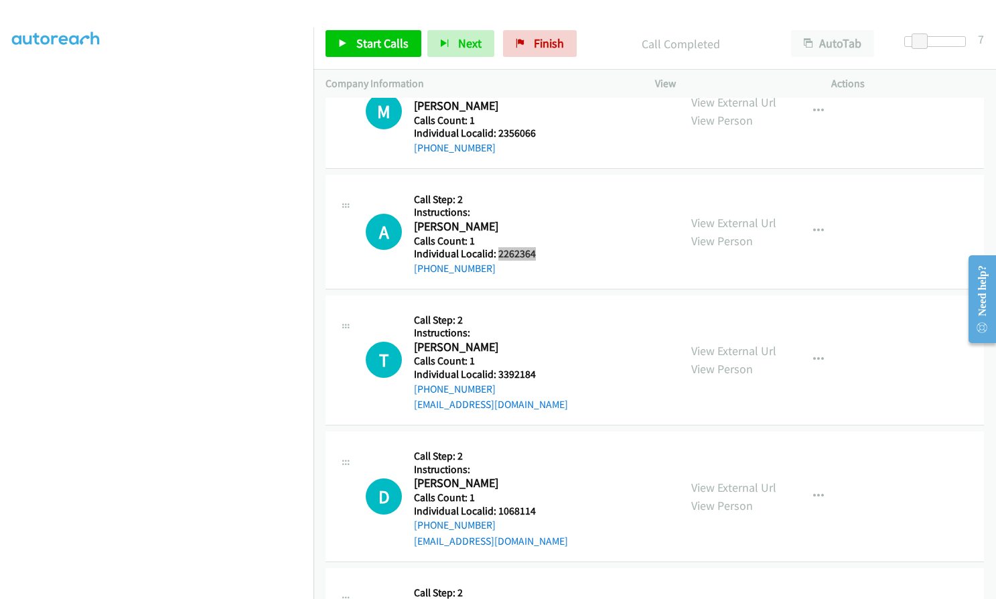
scroll to position [2763, 0]
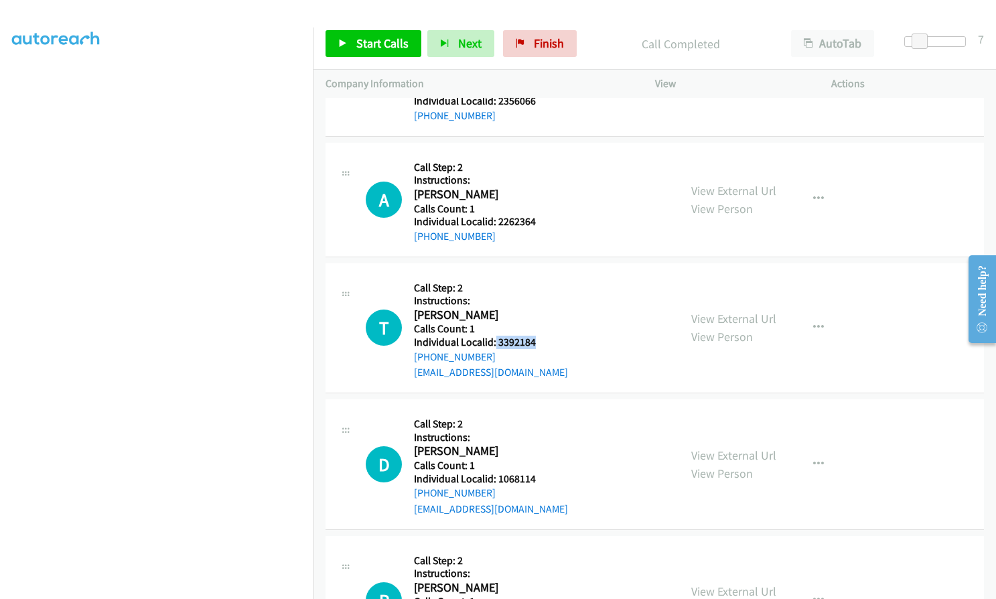
drag, startPoint x: 494, startPoint y: 324, endPoint x: 538, endPoint y: 328, distance: 45.1
click at [538, 328] on div "T Callback Scheduled Call Step: 2 Instructions: [PERSON_NAME] America/New_York …" at bounding box center [516, 328] width 301 height 106
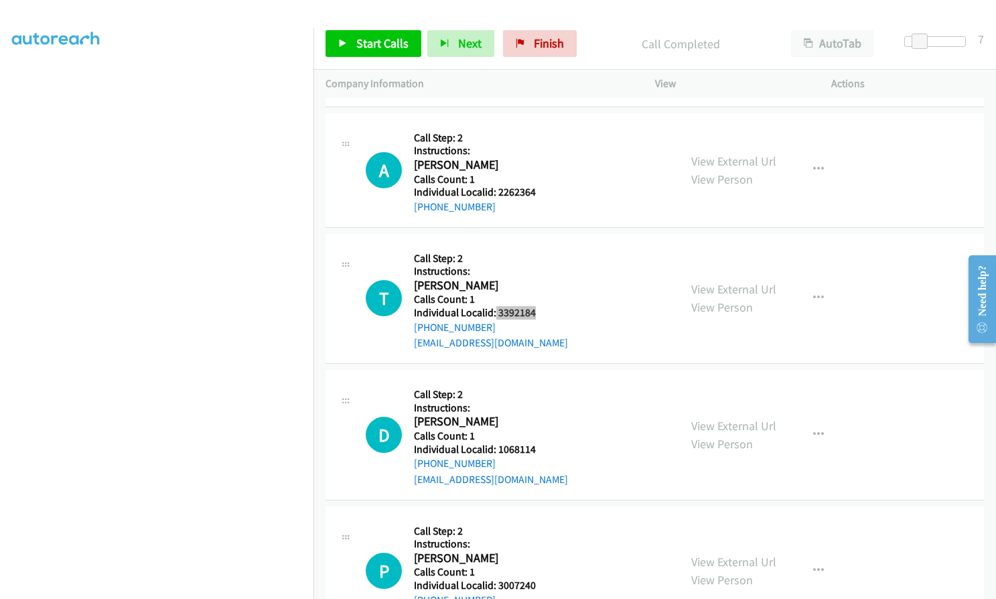
scroll to position [2914, 0]
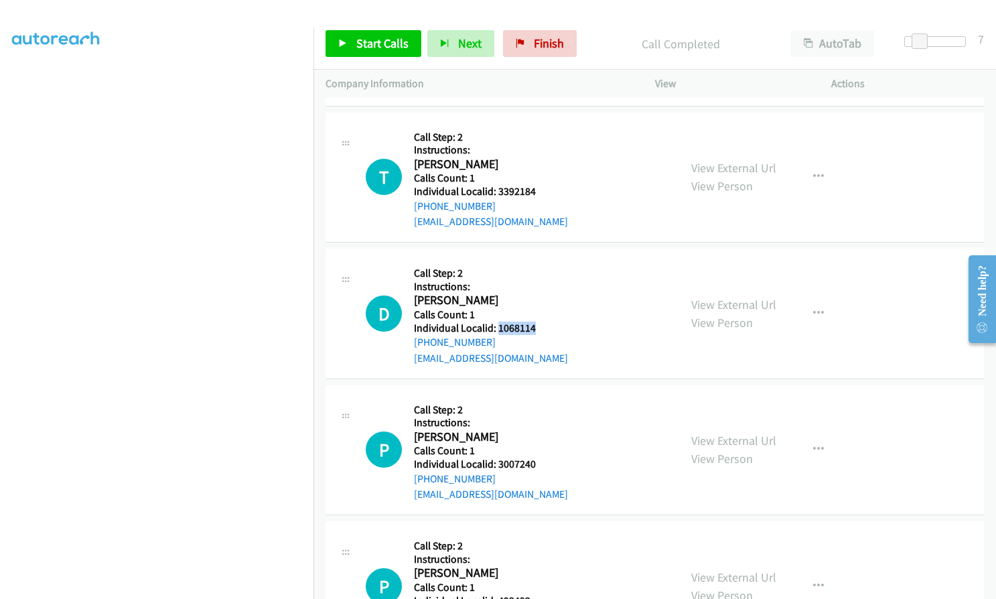
drag, startPoint x: 496, startPoint y: 315, endPoint x: 537, endPoint y: 314, distance: 40.9
click at [537, 314] on div "D Callback Scheduled Call Step: 2 Instructions: [PERSON_NAME] America/New_York …" at bounding box center [516, 314] width 301 height 106
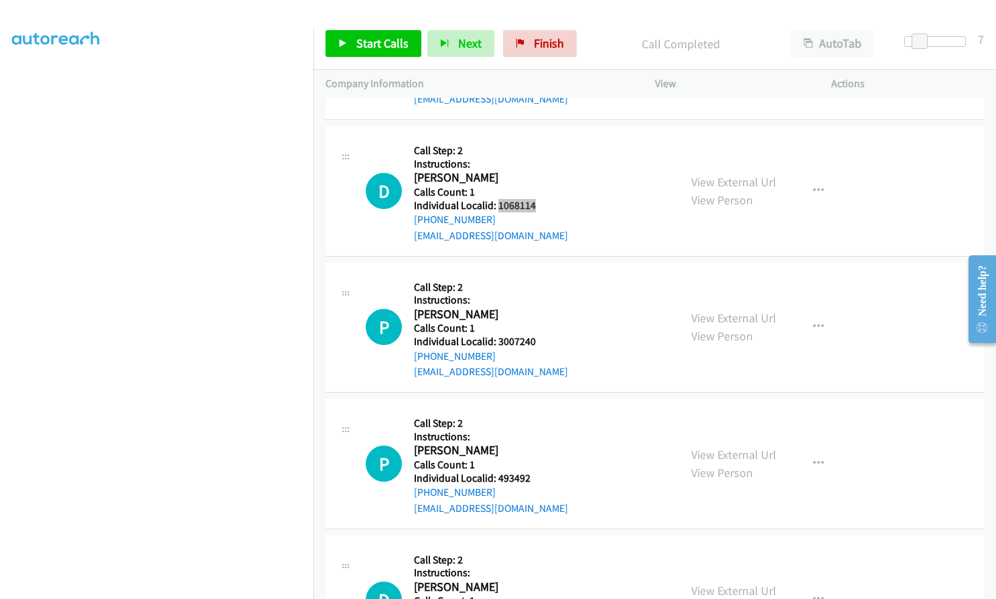
scroll to position [3064, 0]
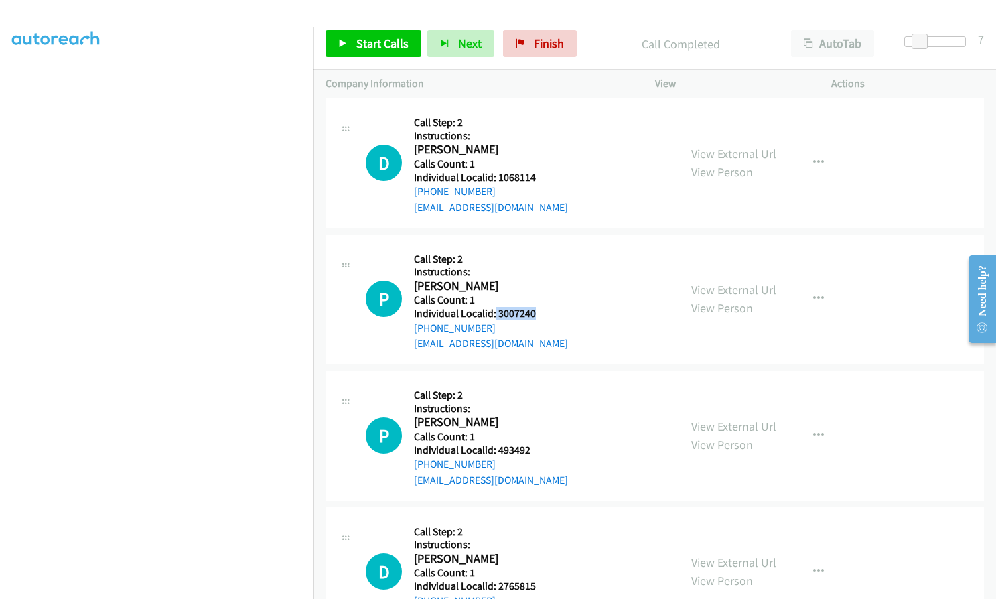
drag, startPoint x: 495, startPoint y: 295, endPoint x: 540, endPoint y: 293, distance: 44.9
click at [540, 293] on div "P Callback Scheduled Call Step: 2 Instructions: [PERSON_NAME] America/New_York …" at bounding box center [516, 299] width 301 height 106
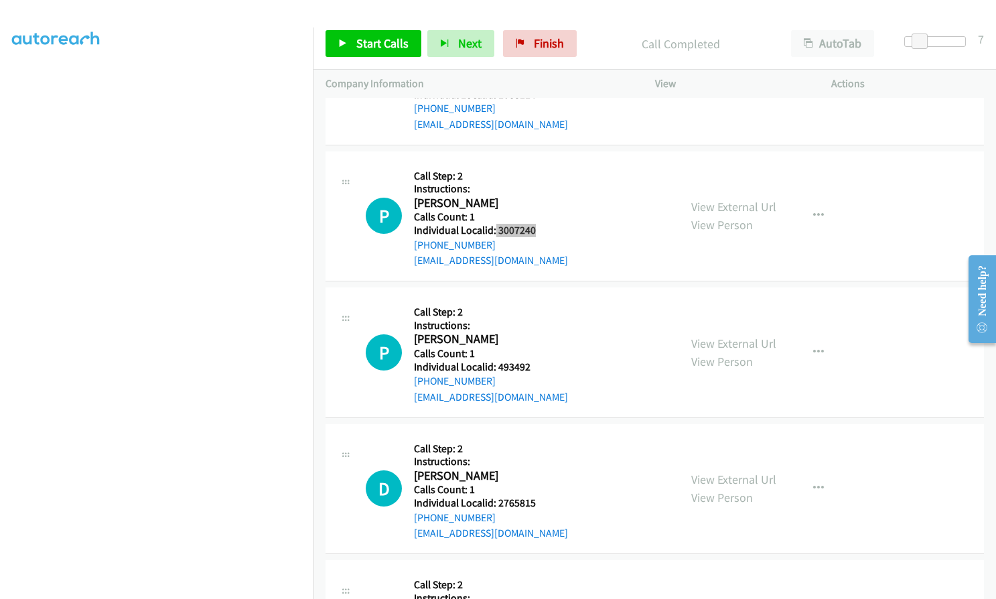
scroll to position [3148, 0]
drag, startPoint x: 496, startPoint y: 350, endPoint x: 530, endPoint y: 350, distance: 34.2
click at [530, 350] on div "P Callback Scheduled Call Step: 2 Instructions: [PERSON_NAME] America/New_York …" at bounding box center [516, 352] width 301 height 106
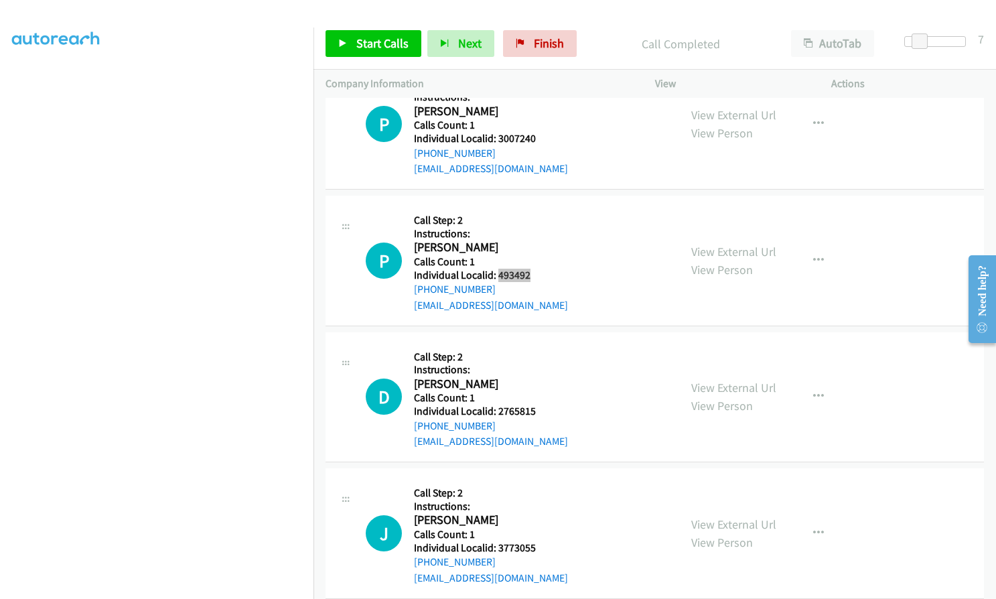
scroll to position [3242, 0]
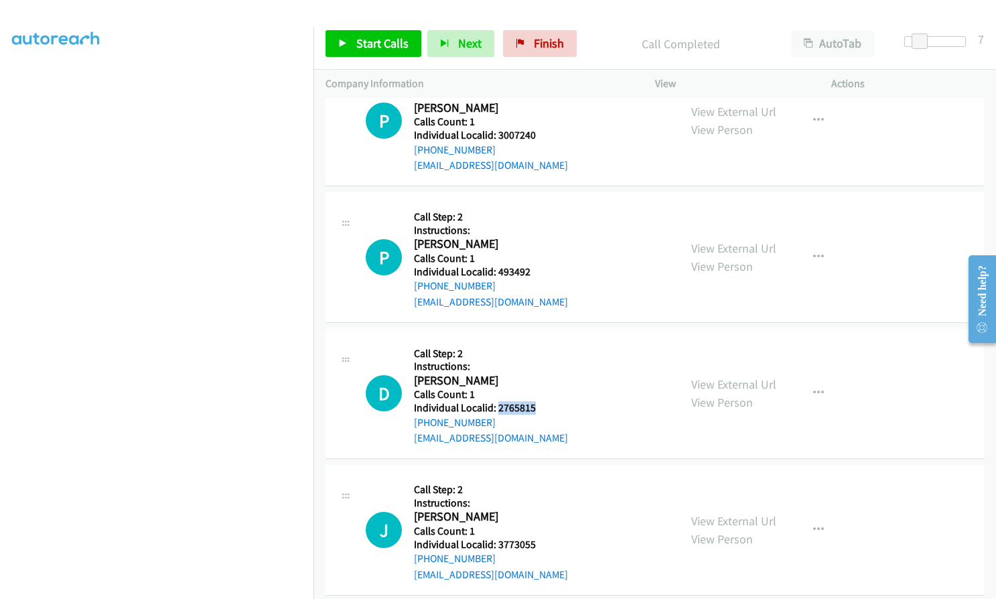
drag, startPoint x: 496, startPoint y: 392, endPoint x: 532, endPoint y: 388, distance: 36.3
click at [532, 401] on h5 "Individual Localid: 2765815" at bounding box center [491, 407] width 154 height 13
click at [368, 50] on span "Start Calls" at bounding box center [382, 42] width 52 height 15
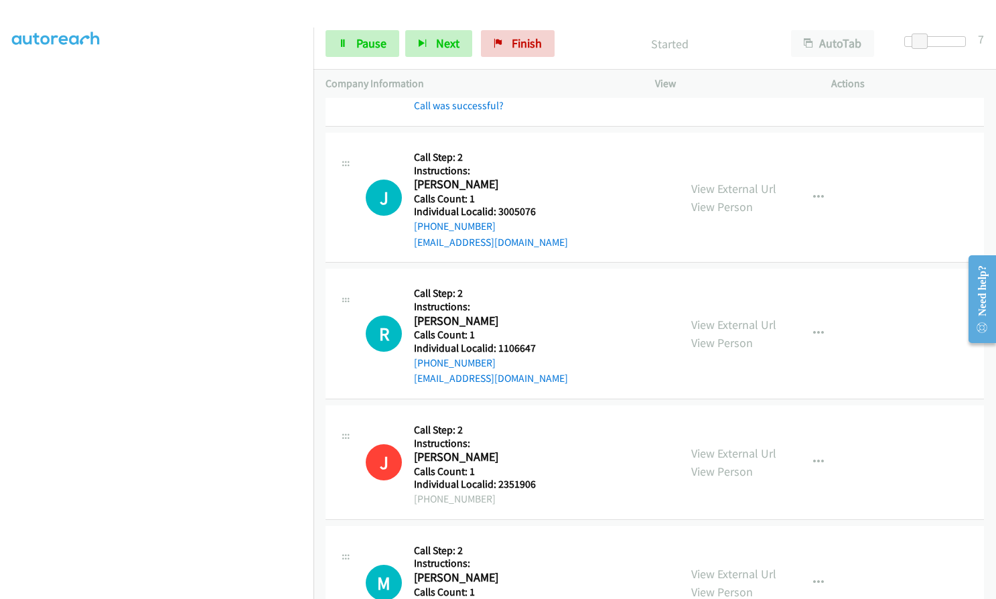
scroll to position [2288, 0]
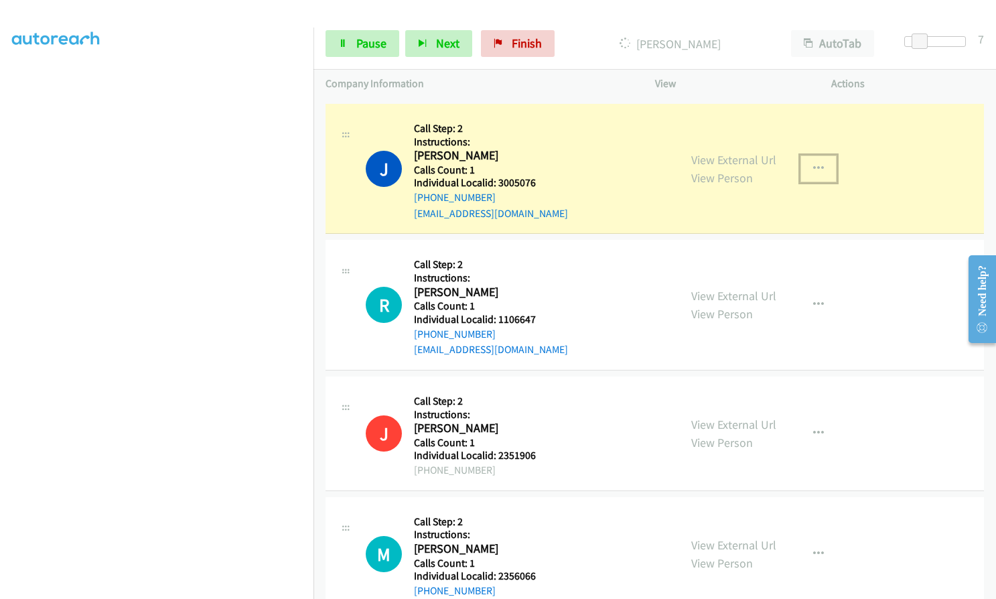
click at [824, 155] on button "button" at bounding box center [818, 168] width 36 height 27
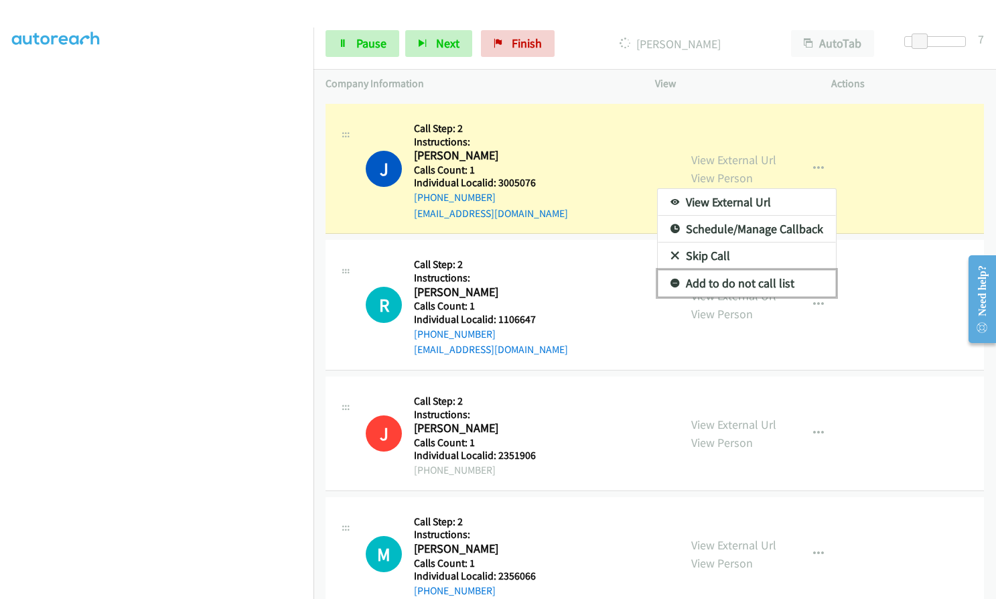
click at [670, 279] on icon at bounding box center [674, 283] width 9 height 9
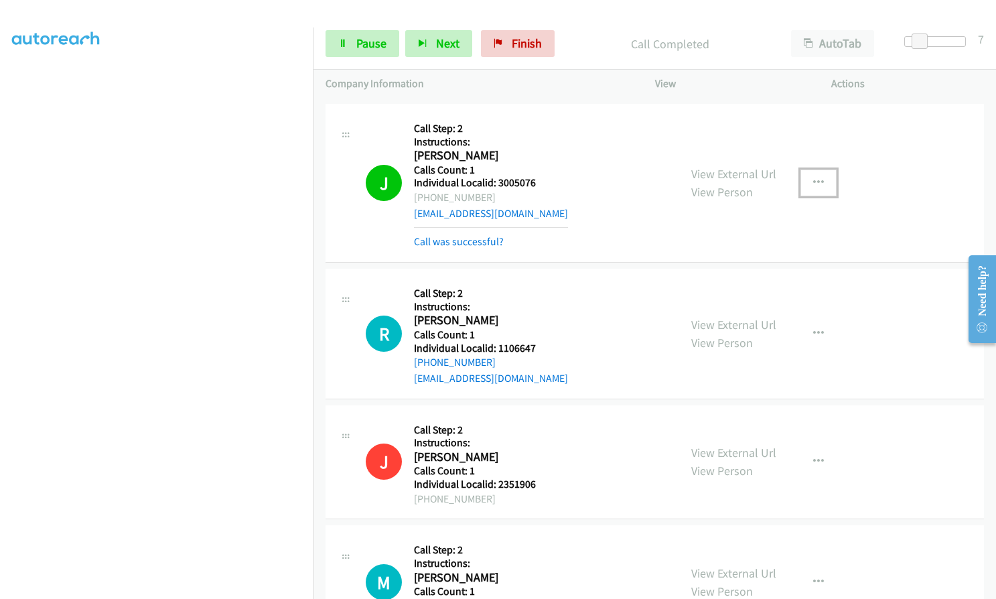
click at [818, 177] on icon "button" at bounding box center [818, 182] width 11 height 11
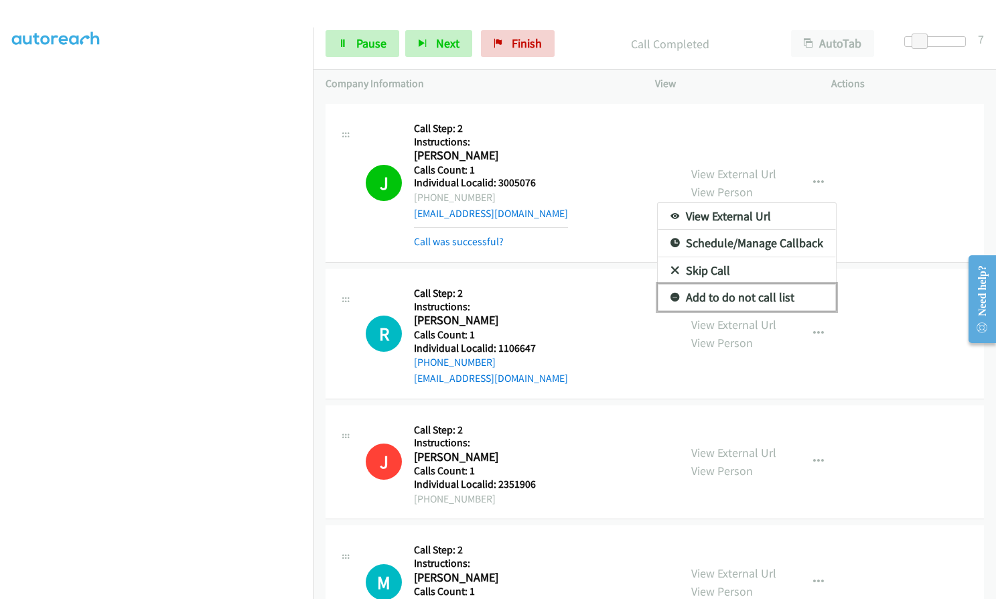
click at [670, 293] on icon at bounding box center [674, 297] width 9 height 9
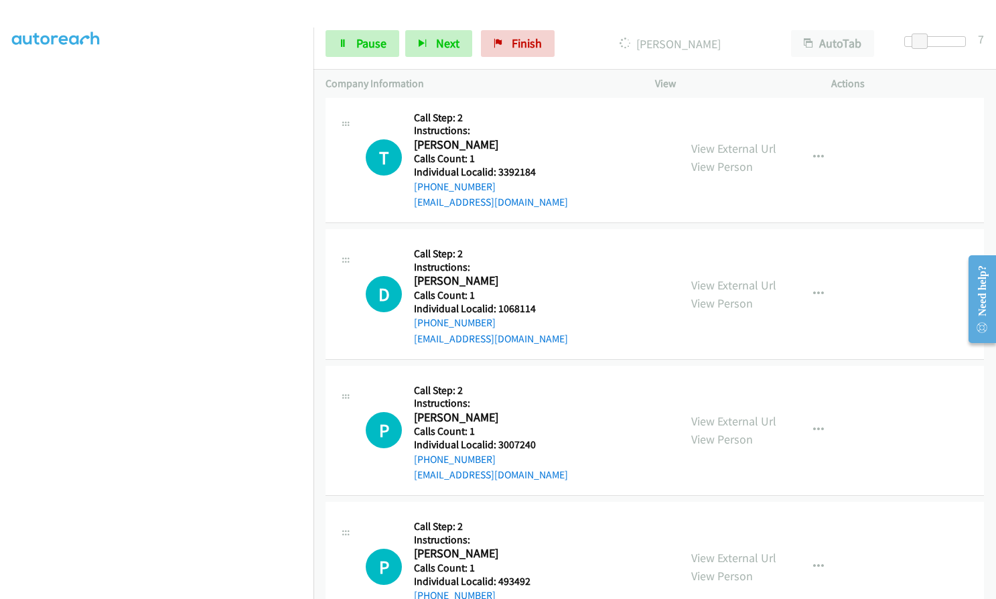
scroll to position [2991, 0]
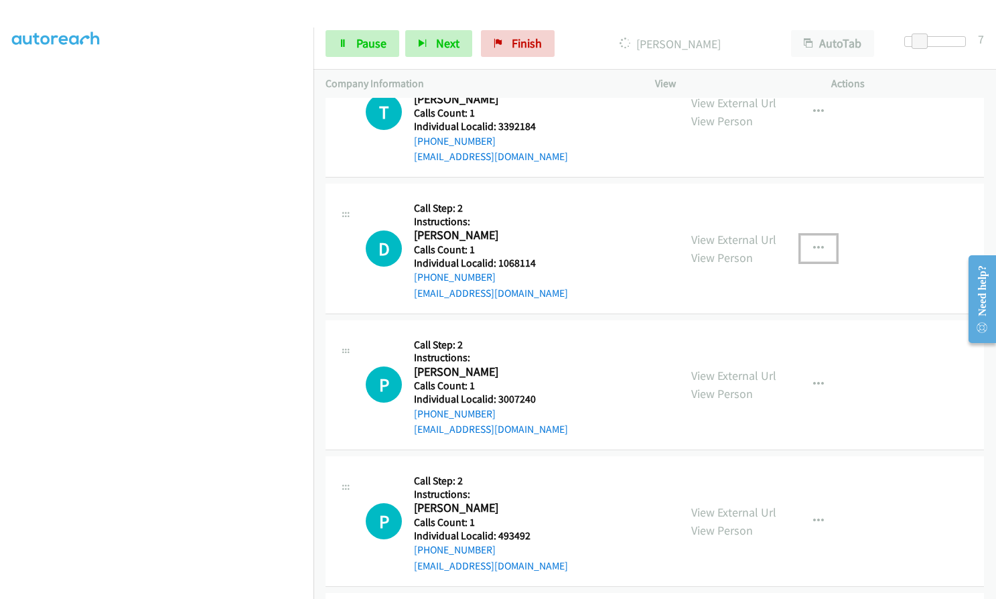
click at [814, 243] on icon "button" at bounding box center [818, 248] width 11 height 11
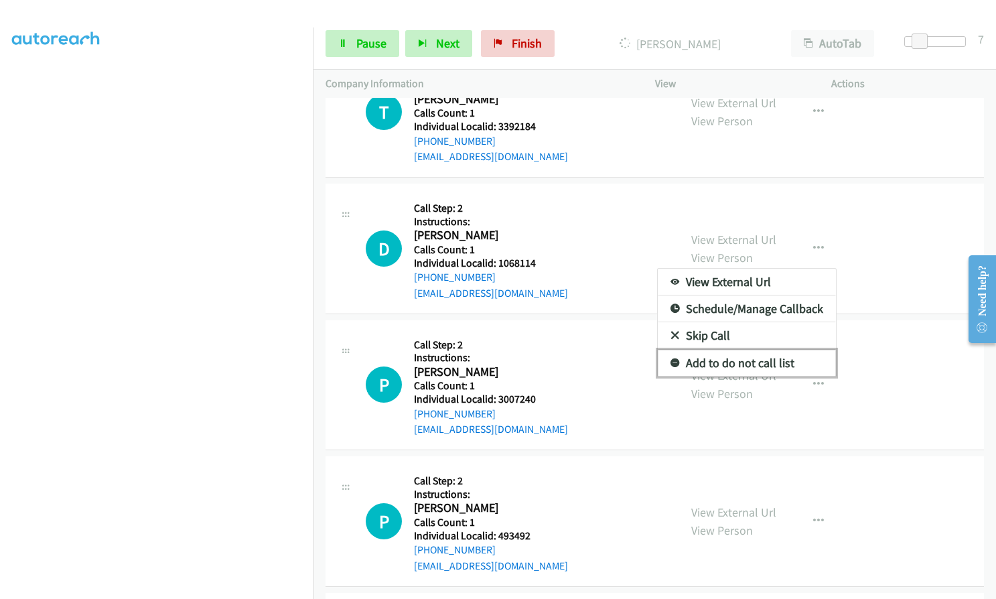
click at [673, 350] on link "Add to do not call list" at bounding box center [747, 363] width 178 height 27
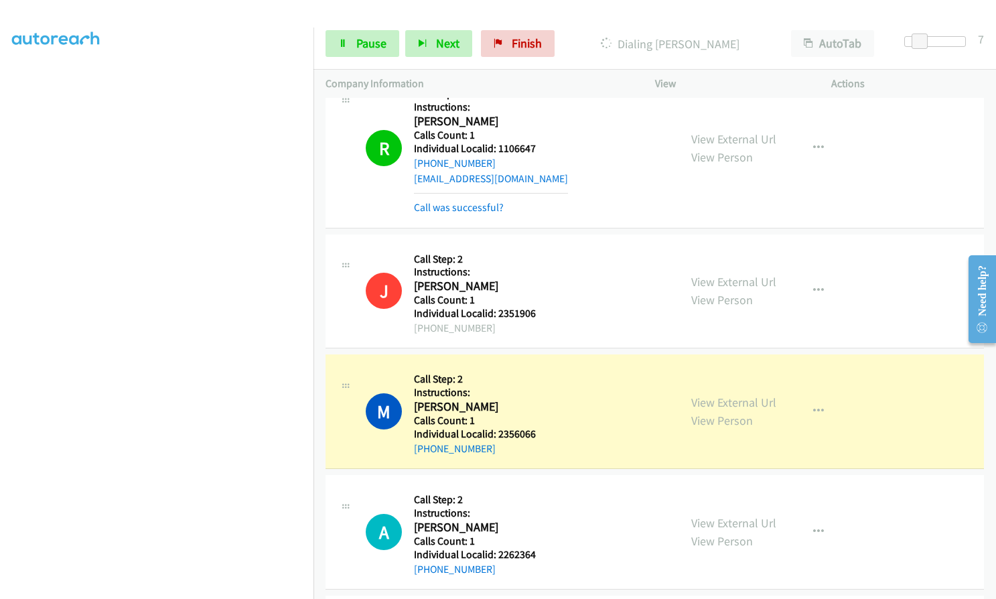
scroll to position [2413, 0]
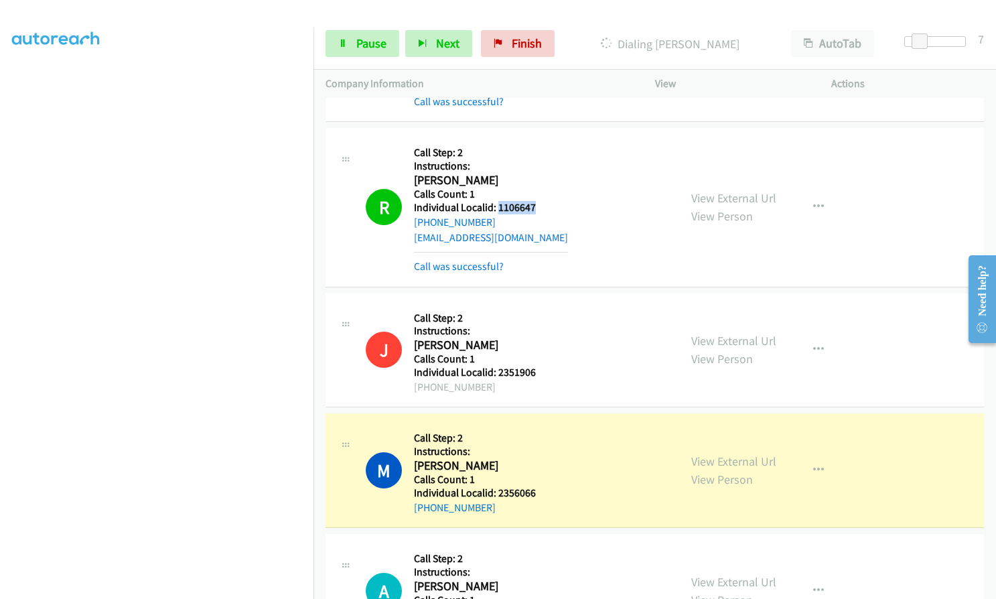
drag, startPoint x: 499, startPoint y: 187, endPoint x: 541, endPoint y: 190, distance: 41.6
click at [541, 190] on div "R Callback Scheduled Call Step: 2 Instructions: [PERSON_NAME] America/Los_Angel…" at bounding box center [516, 207] width 301 height 134
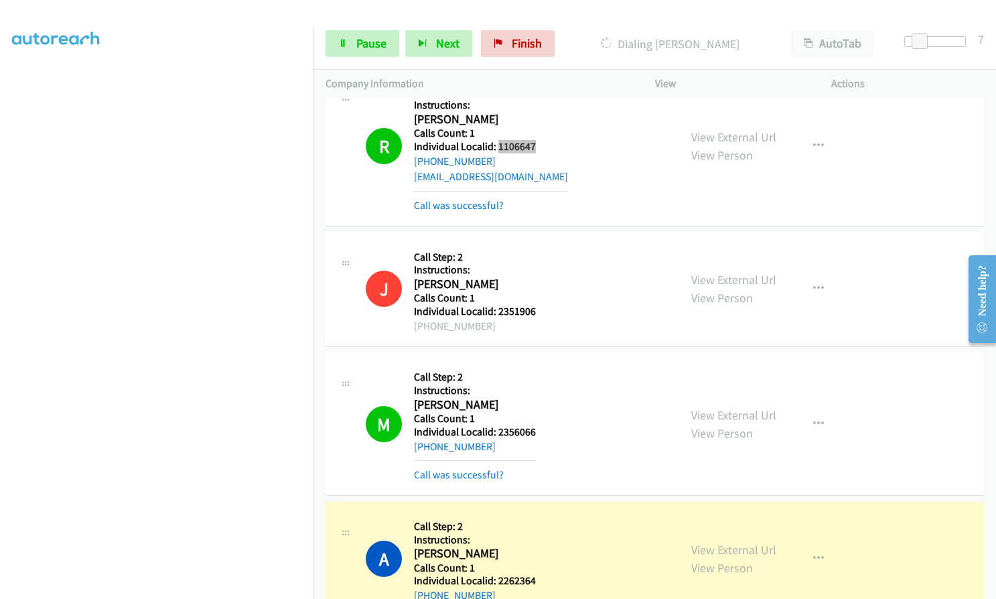
scroll to position [2513, 0]
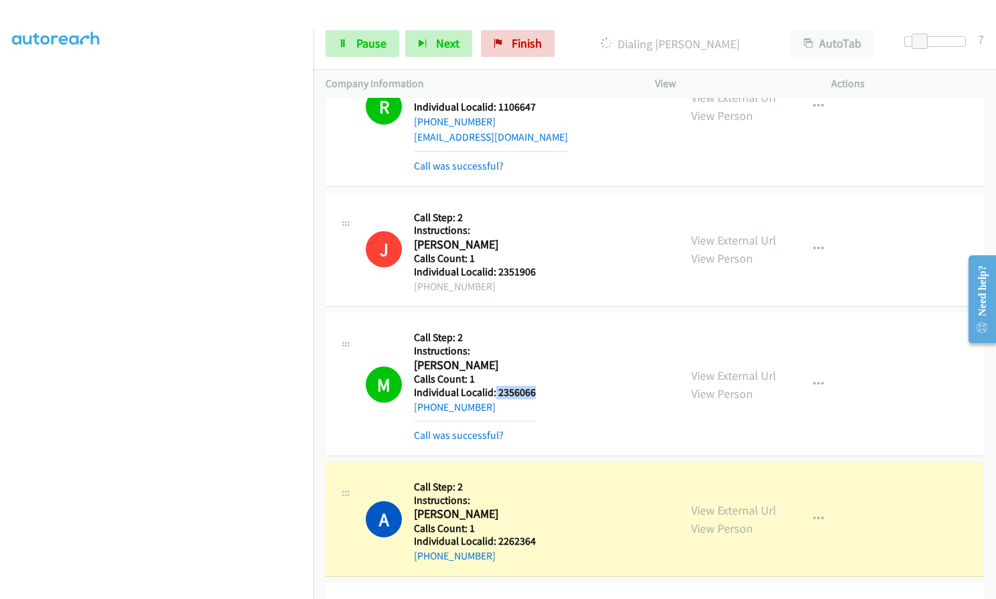
drag, startPoint x: 495, startPoint y: 374, endPoint x: 549, endPoint y: 377, distance: 54.3
click at [549, 377] on div "M Callback Scheduled Call Step: 2 Instructions: [PERSON_NAME] America/Los_Angel…" at bounding box center [516, 384] width 301 height 119
drag, startPoint x: 445, startPoint y: 496, endPoint x: 486, endPoint y: 496, distance: 40.9
click at [486, 506] on h2 "[PERSON_NAME]" at bounding box center [475, 513] width 122 height 15
click at [365, 46] on span "Pause" at bounding box center [371, 42] width 30 height 15
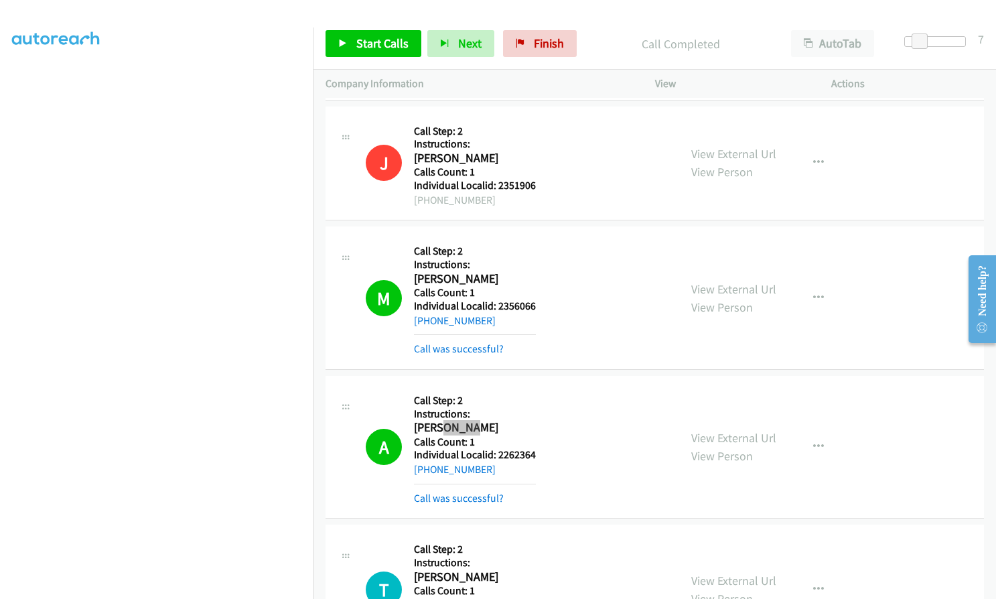
scroll to position [2664, 0]
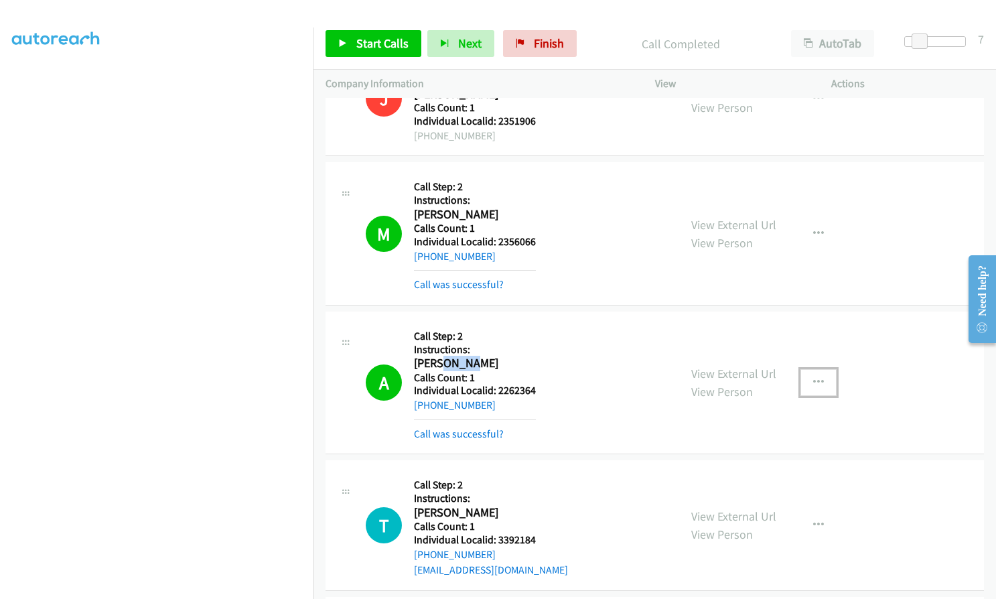
click at [814, 377] on icon "button" at bounding box center [818, 382] width 11 height 11
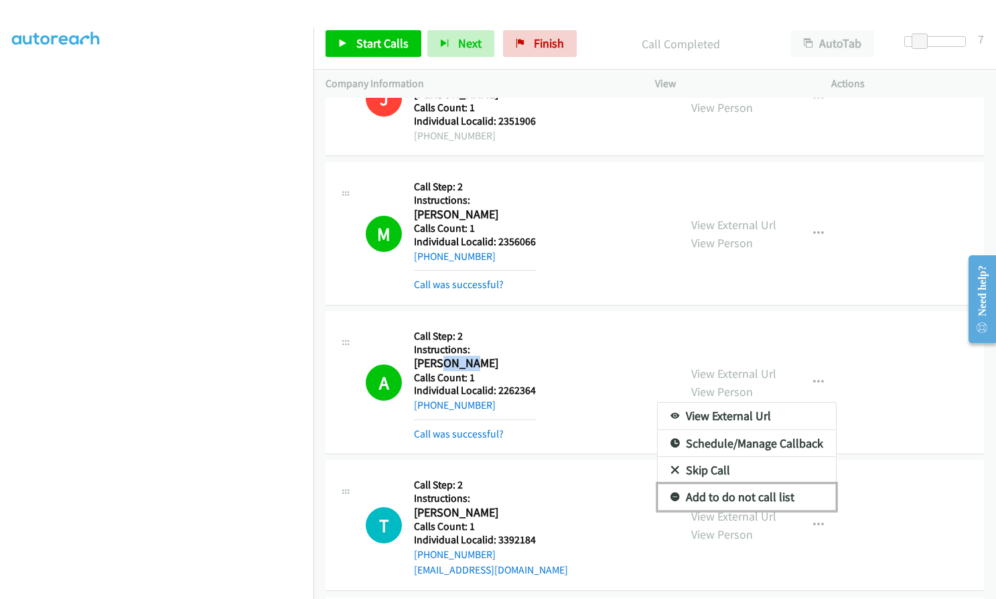
click at [670, 493] on icon at bounding box center [674, 497] width 9 height 9
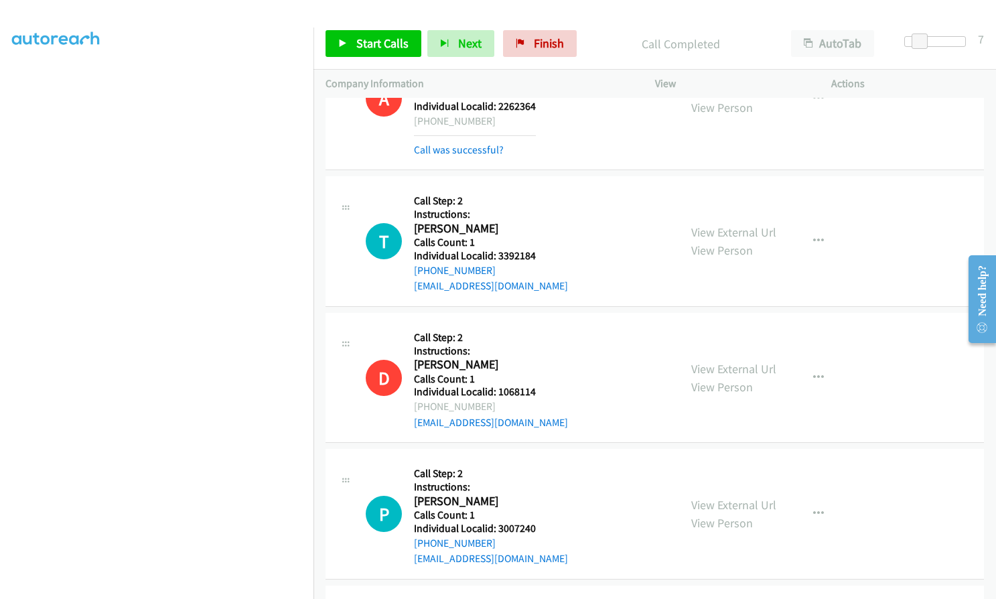
scroll to position [2948, 0]
click at [357, 42] on span "Start Calls" at bounding box center [382, 42] width 52 height 15
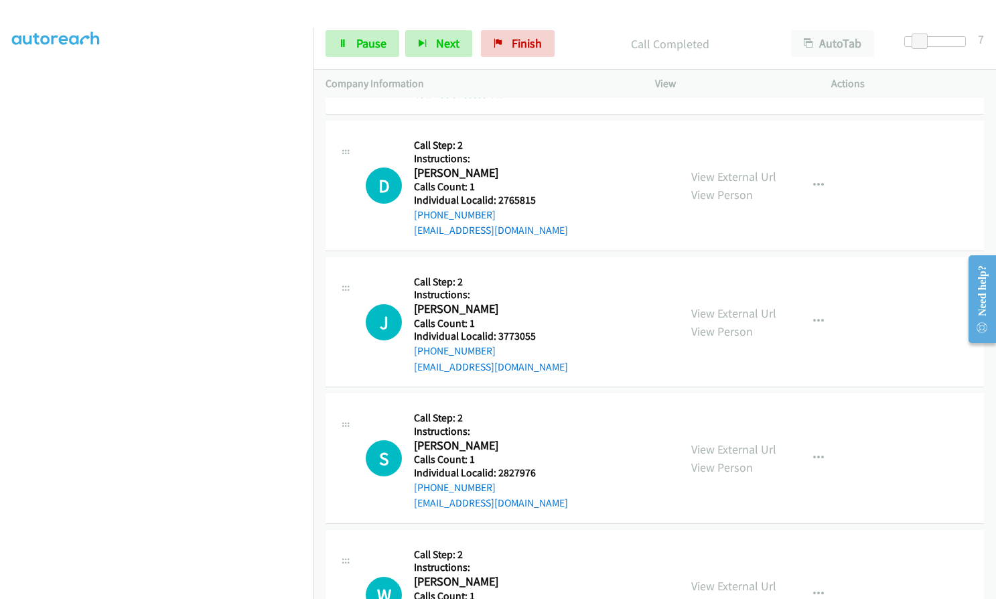
scroll to position [3635, 0]
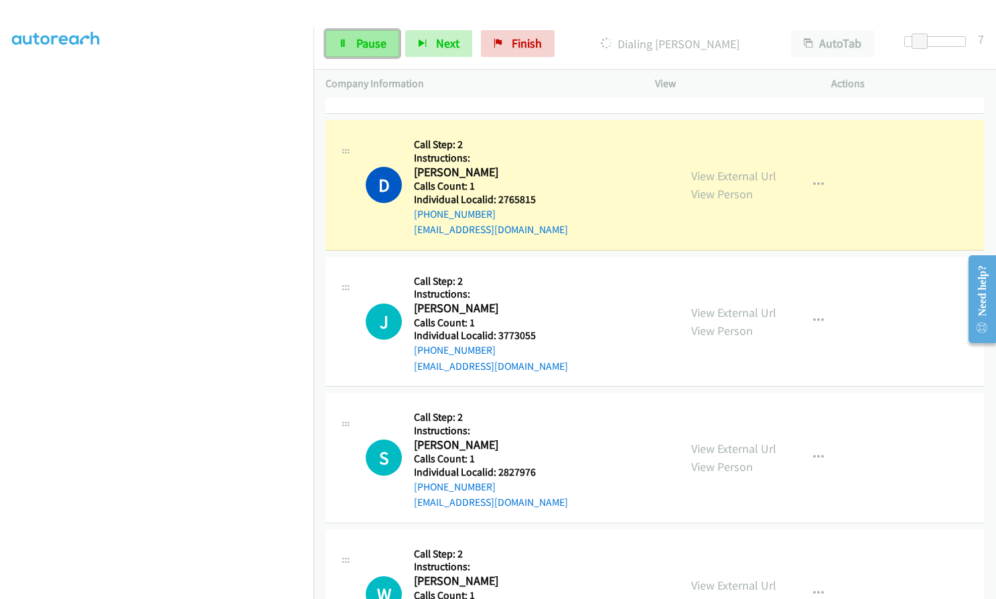
click at [362, 43] on span "Pause" at bounding box center [371, 42] width 30 height 15
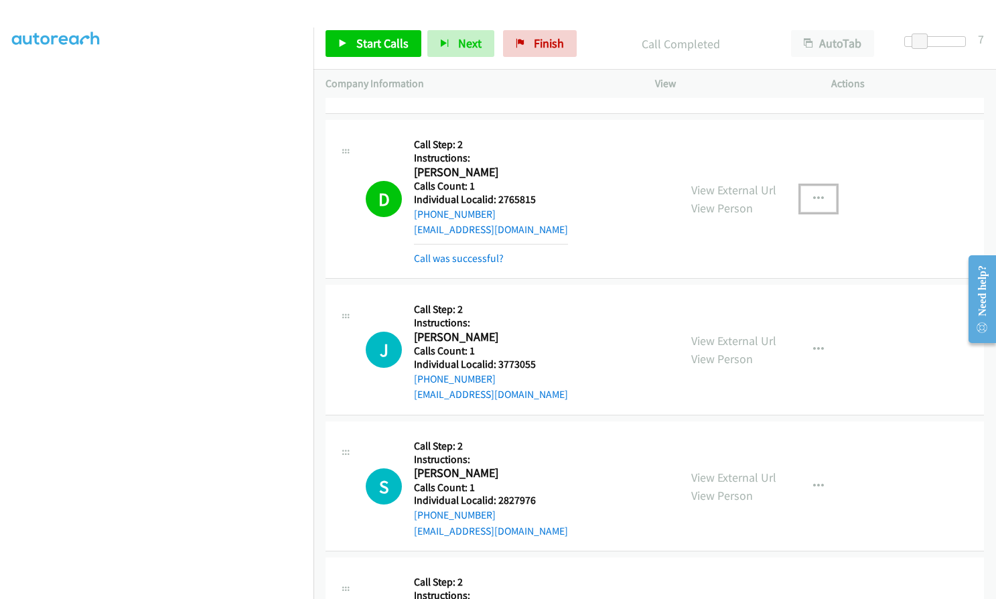
click at [820, 186] on button "button" at bounding box center [818, 199] width 36 height 27
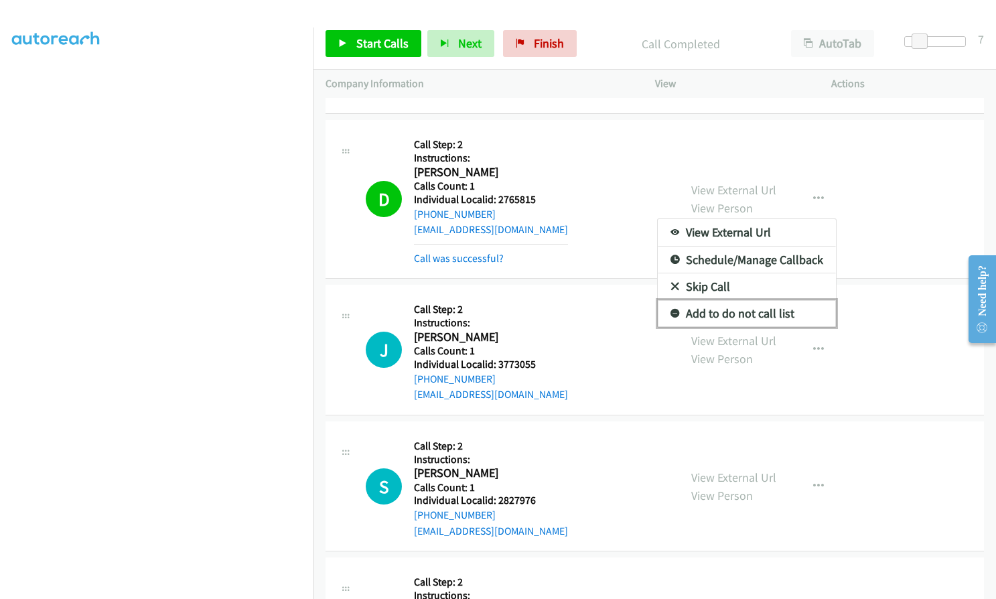
click at [671, 309] on icon at bounding box center [674, 313] width 9 height 9
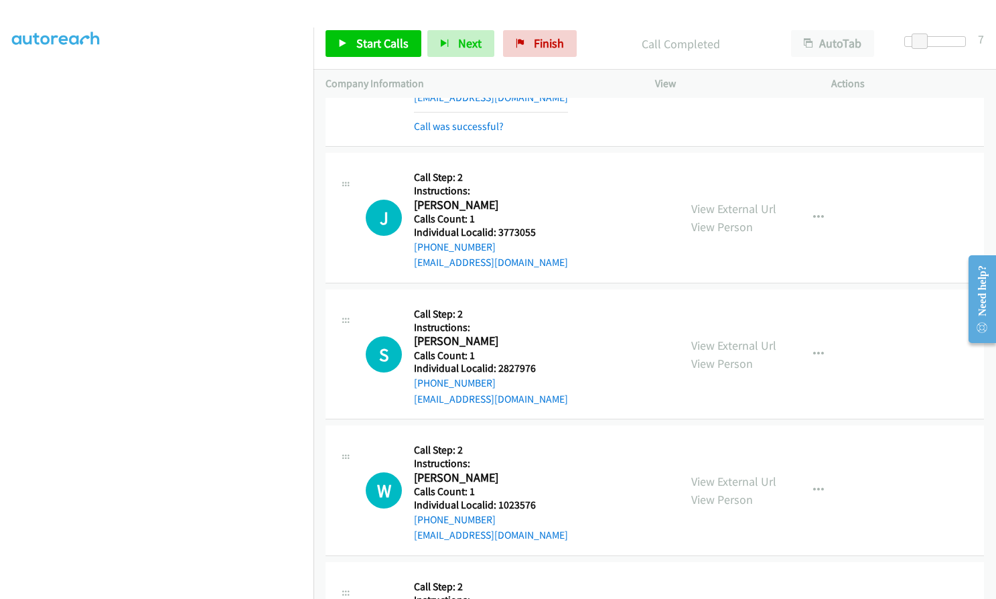
scroll to position [3802, 0]
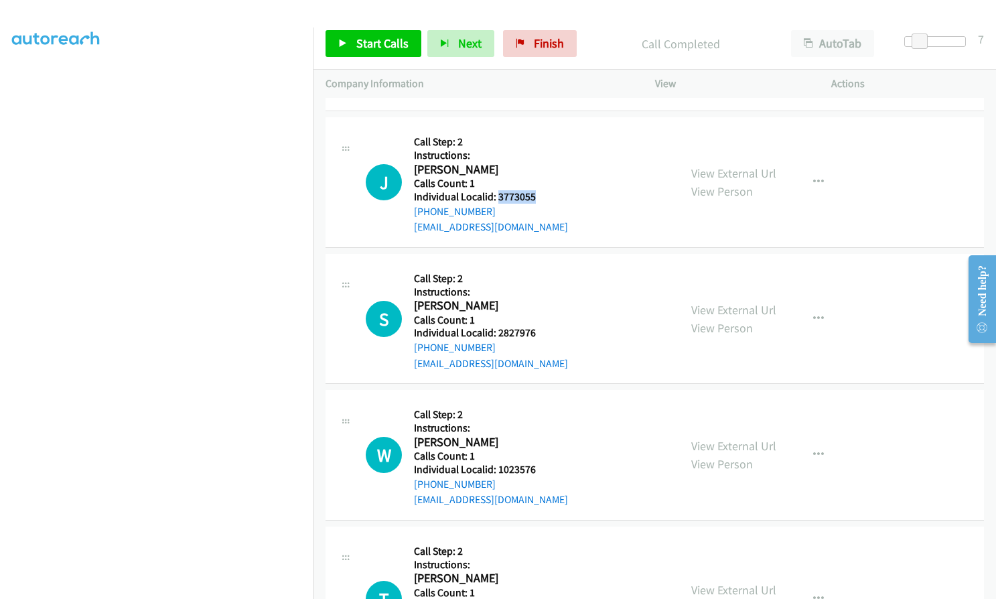
drag, startPoint x: 496, startPoint y: 180, endPoint x: 542, endPoint y: 180, distance: 45.5
click at [542, 180] on div "J Callback Scheduled Call Step: 2 Instructions: [PERSON_NAME] America/New_York …" at bounding box center [516, 182] width 301 height 106
drag, startPoint x: 496, startPoint y: 317, endPoint x: 530, endPoint y: 315, distance: 34.2
click at [530, 326] on h5 "Individual Localid: 2827976" at bounding box center [491, 332] width 154 height 13
click at [581, 304] on div "S Callback Scheduled Call Step: 2 Instructions: [PERSON_NAME] America/New_York …" at bounding box center [516, 319] width 301 height 106
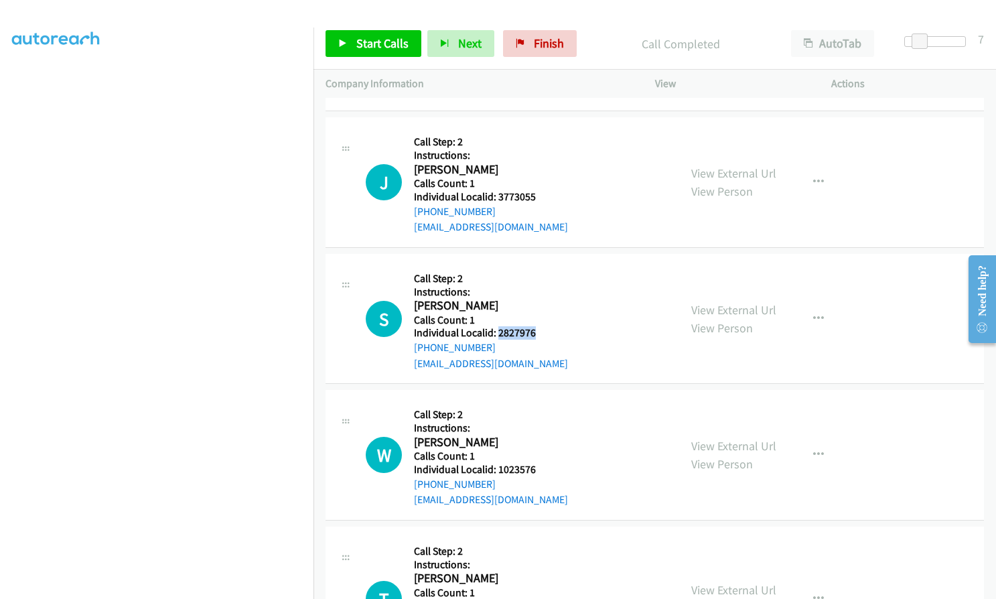
drag, startPoint x: 496, startPoint y: 317, endPoint x: 540, endPoint y: 315, distance: 44.2
click at [540, 315] on div "S Callback Scheduled Call Step: 2 Instructions: [PERSON_NAME] America/New_York …" at bounding box center [516, 319] width 301 height 106
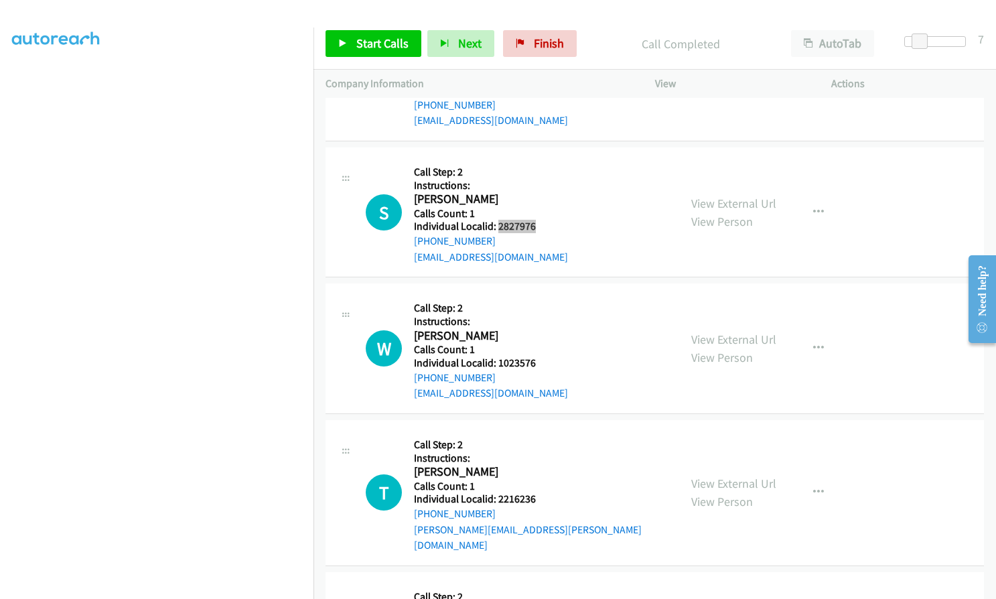
scroll to position [3920, 0]
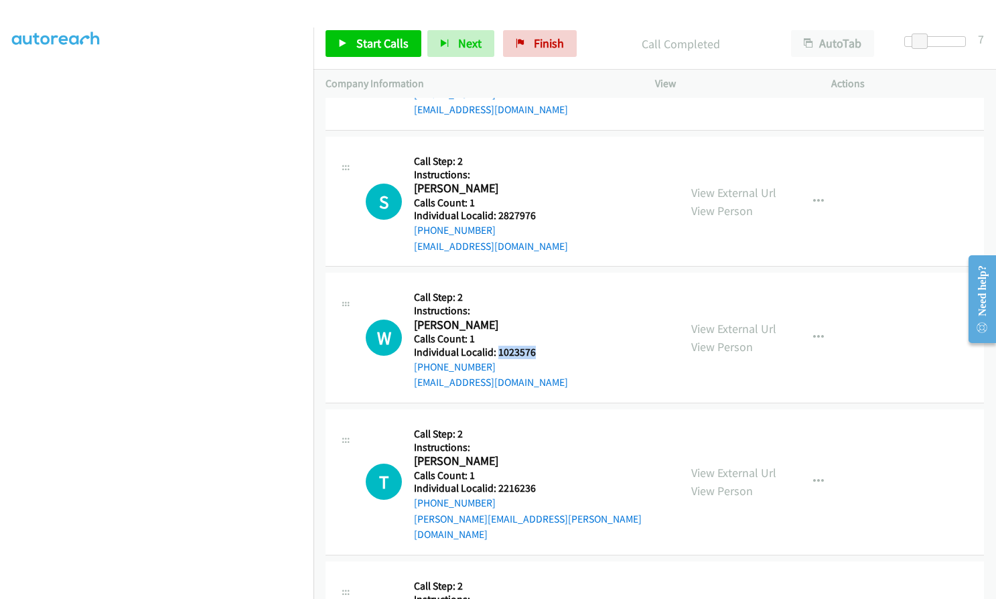
drag, startPoint x: 497, startPoint y: 336, endPoint x: 537, endPoint y: 335, distance: 40.2
click at [537, 335] on div "W Callback Scheduled Call Step: 2 Instructions: [PERSON_NAME] America/Los_Angel…" at bounding box center [516, 338] width 301 height 106
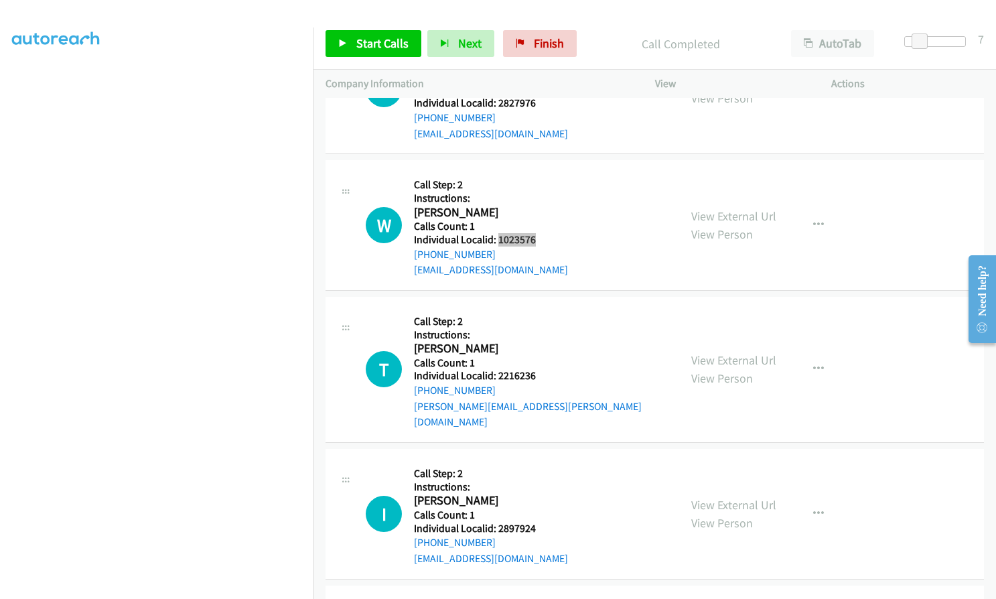
scroll to position [4053, 0]
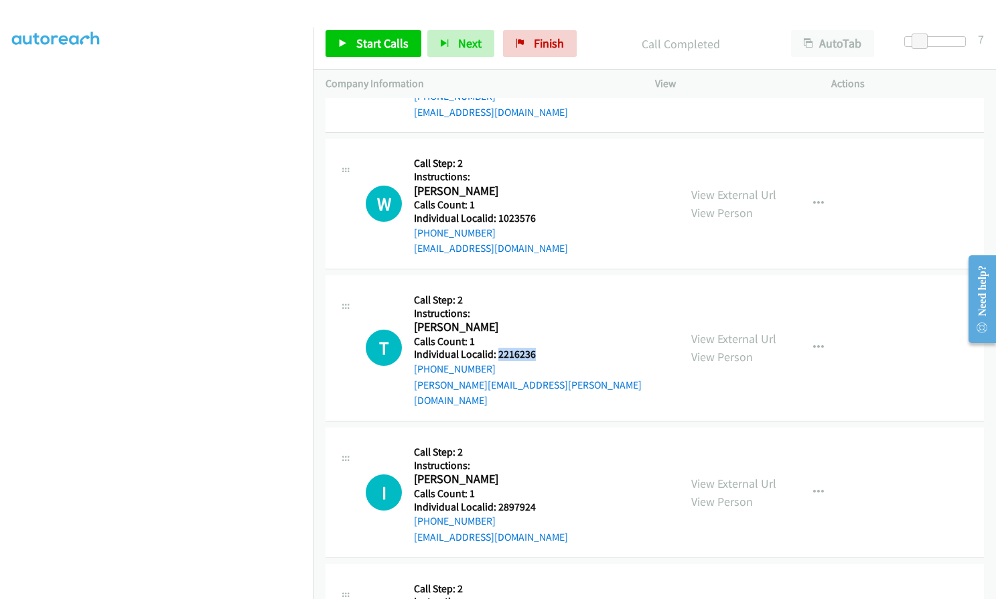
drag, startPoint x: 496, startPoint y: 338, endPoint x: 545, endPoint y: 338, distance: 49.6
click at [545, 338] on div "T Callback Scheduled Call Step: 2 Instructions: [PERSON_NAME] America/Los_Angel…" at bounding box center [516, 347] width 301 height 121
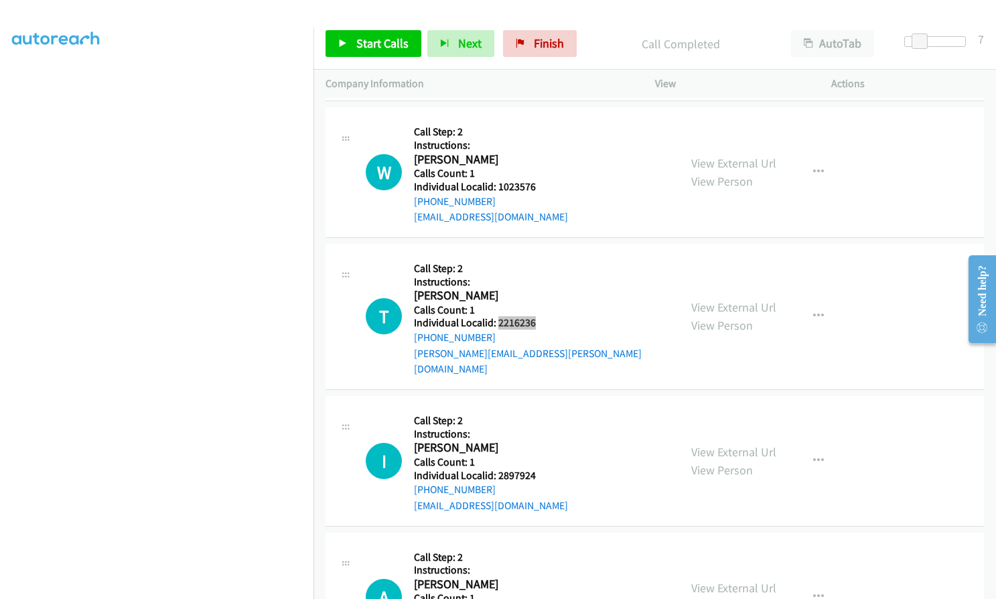
scroll to position [4187, 0]
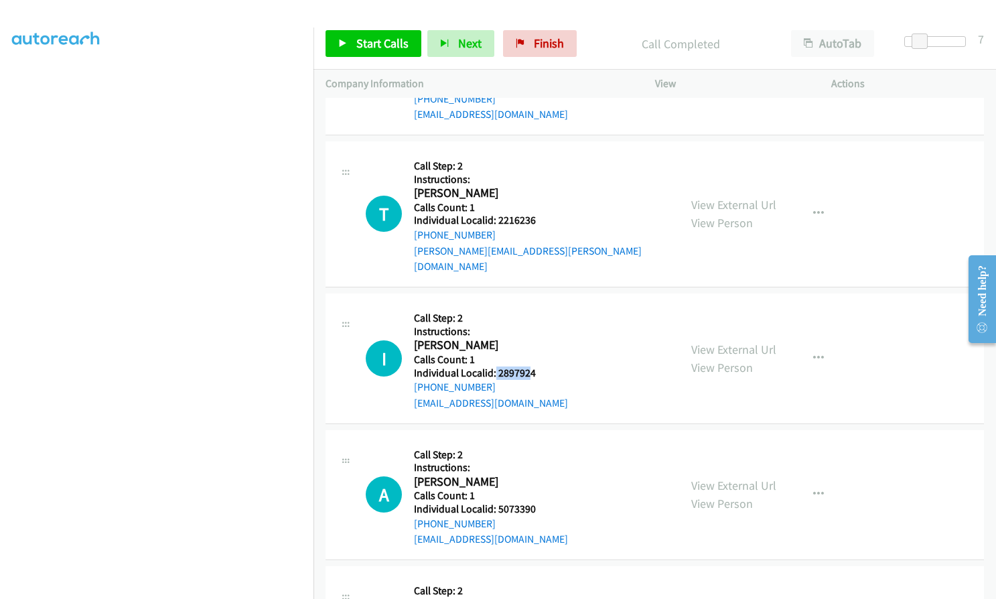
drag, startPoint x: 494, startPoint y: 340, endPoint x: 529, endPoint y: 339, distance: 34.9
click at [531, 366] on h5 "Individual Localid: 2897924" at bounding box center [491, 372] width 154 height 13
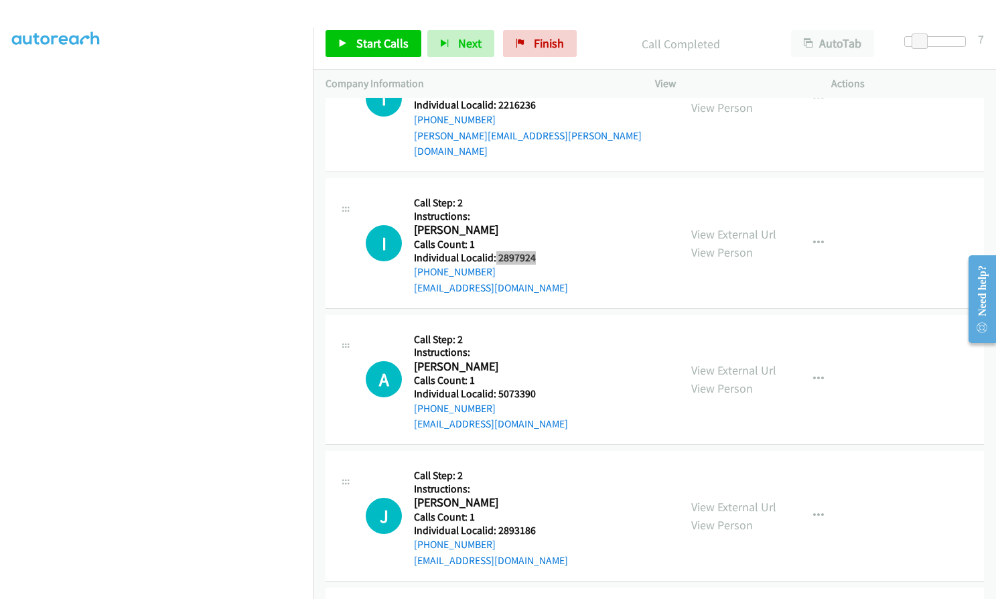
scroll to position [4305, 0]
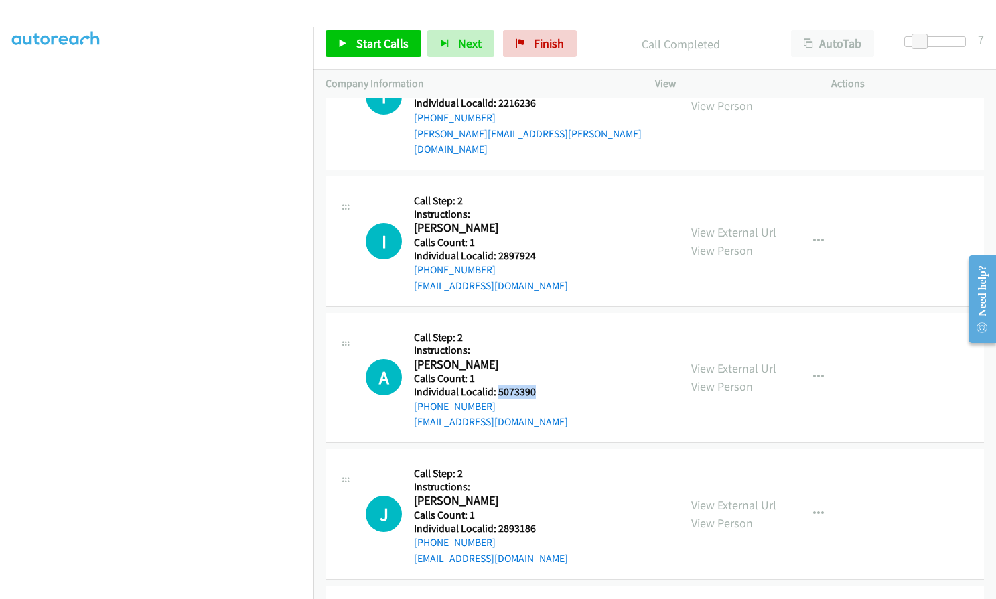
drag, startPoint x: 498, startPoint y: 356, endPoint x: 520, endPoint y: 358, distance: 22.2
click at [540, 359] on div "A Callback Scheduled Call Step: 2 Instructions: [PERSON_NAME] America/New_York …" at bounding box center [516, 378] width 301 height 106
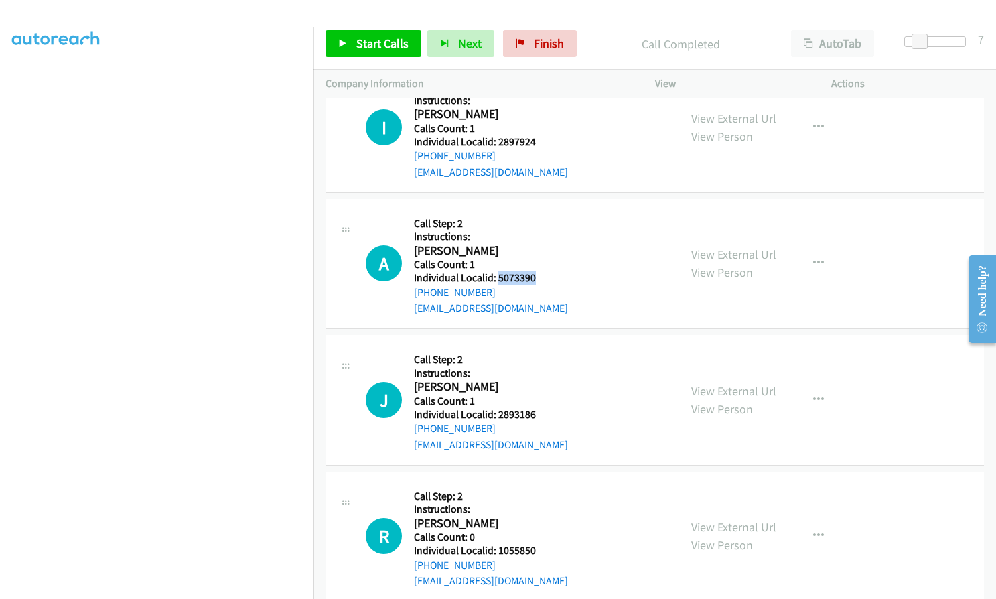
scroll to position [4422, 0]
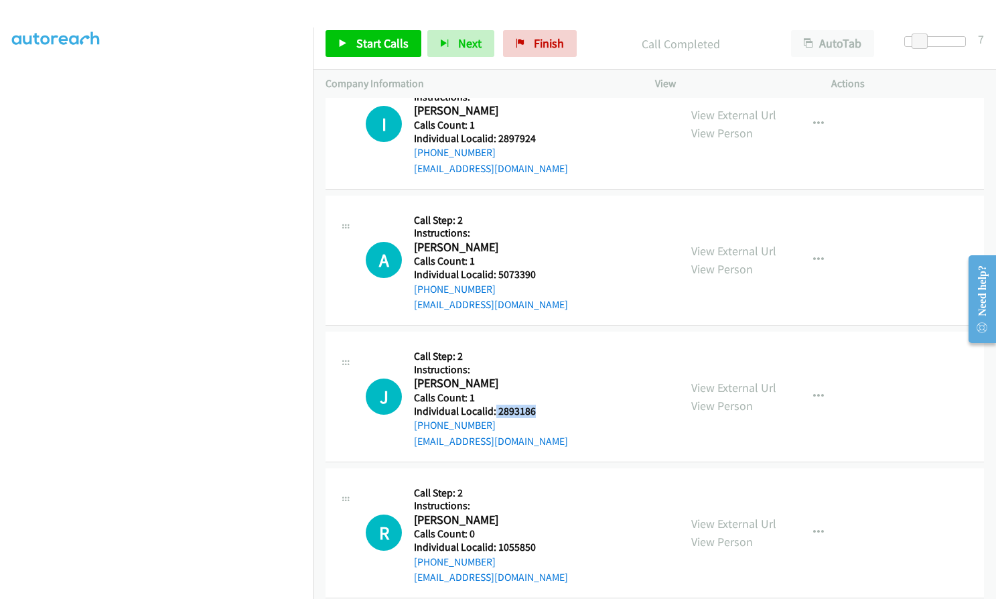
drag, startPoint x: 495, startPoint y: 394, endPoint x: 548, endPoint y: 381, distance: 54.4
click at [548, 381] on div "J Callback Scheduled Call Step: 2 Instructions: [PERSON_NAME] America/Los_Angel…" at bounding box center [516, 397] width 301 height 106
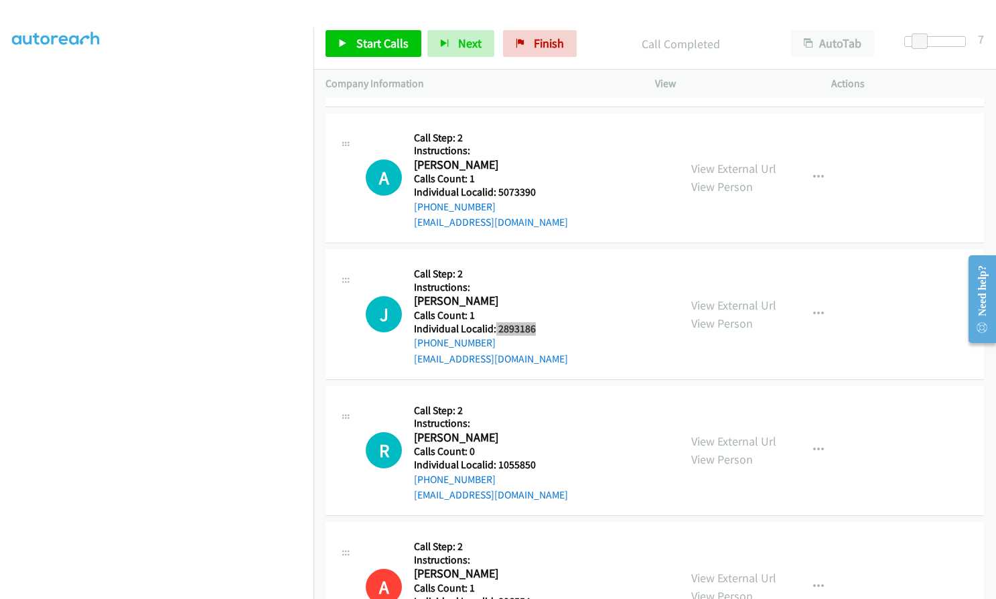
scroll to position [4522, 0]
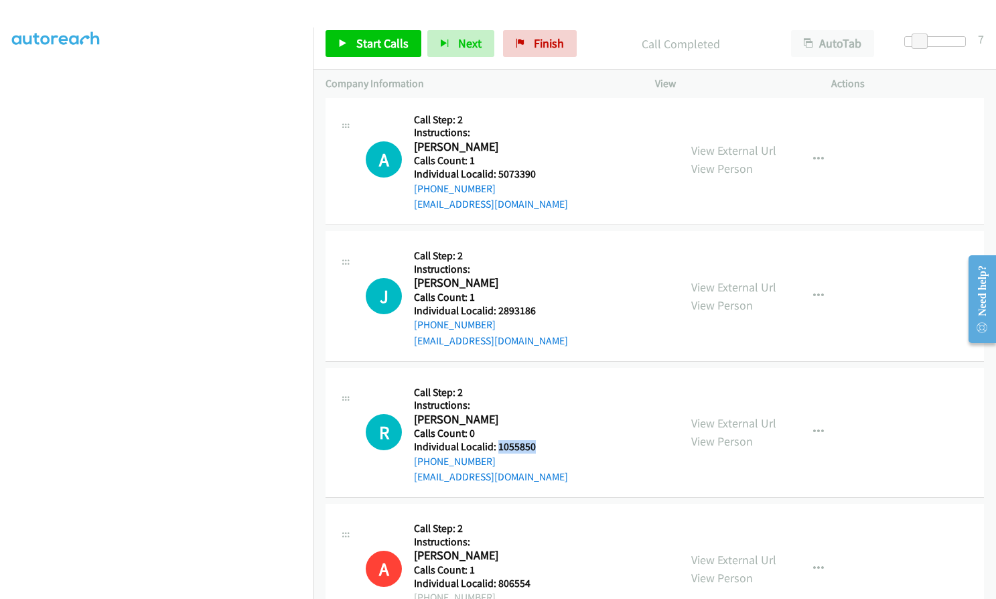
drag, startPoint x: 498, startPoint y: 416, endPoint x: 536, endPoint y: 415, distance: 38.2
click at [536, 415] on div "R Callback Scheduled Call Step: 2 Instructions: [PERSON_NAME] America/New_York …" at bounding box center [516, 433] width 301 height 106
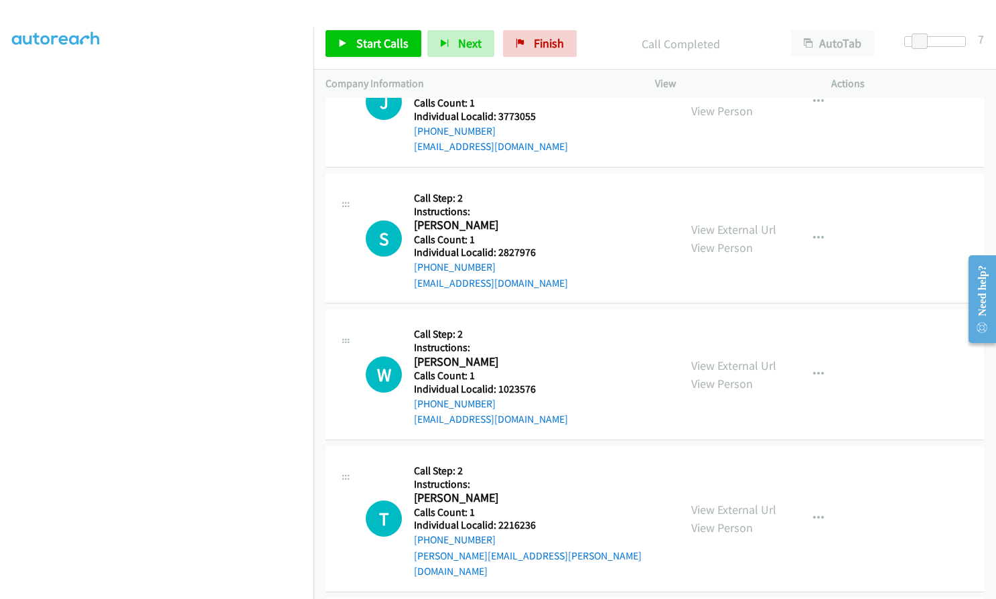
scroll to position [3876, 0]
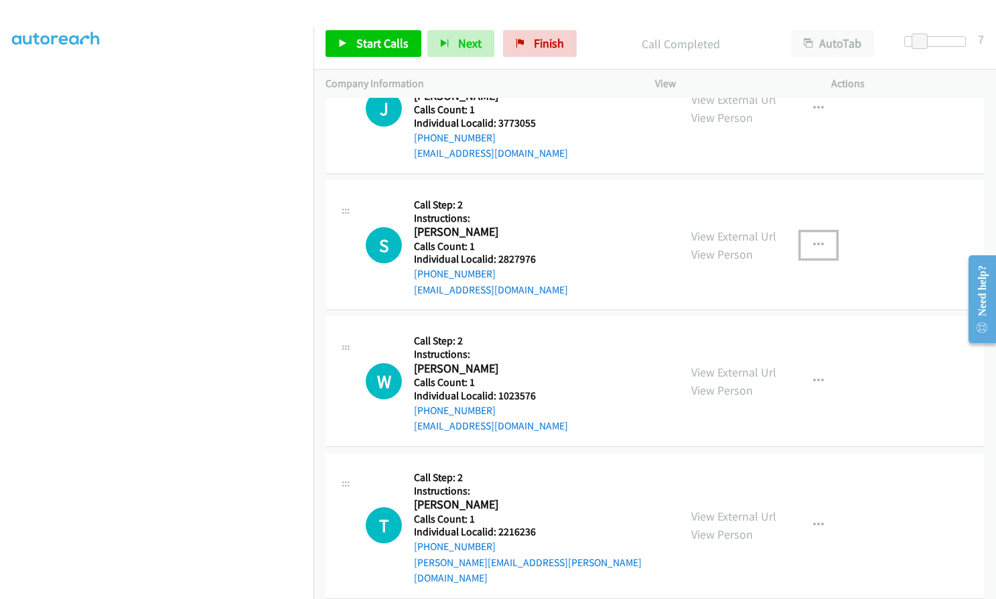
drag, startPoint x: 816, startPoint y: 220, endPoint x: 798, endPoint y: 243, distance: 30.0
click at [816, 232] on button "button" at bounding box center [818, 245] width 36 height 27
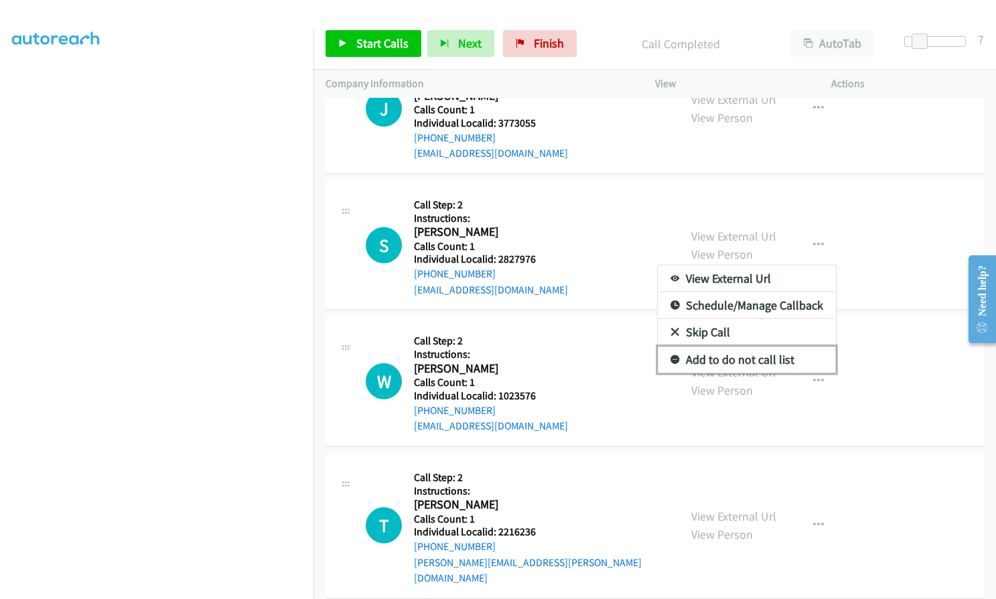
click at [670, 356] on icon at bounding box center [674, 360] width 9 height 9
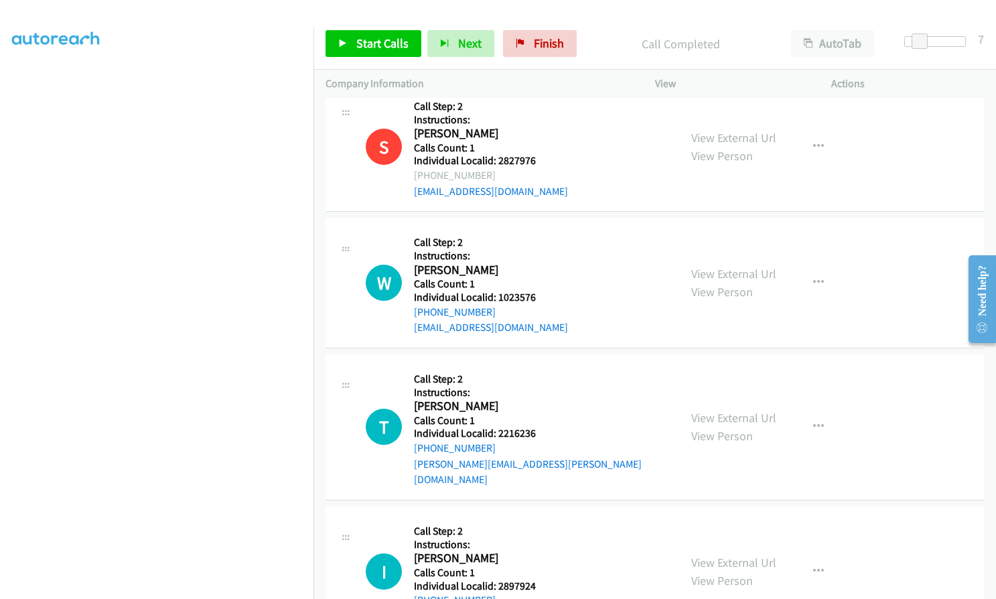
scroll to position [3976, 0]
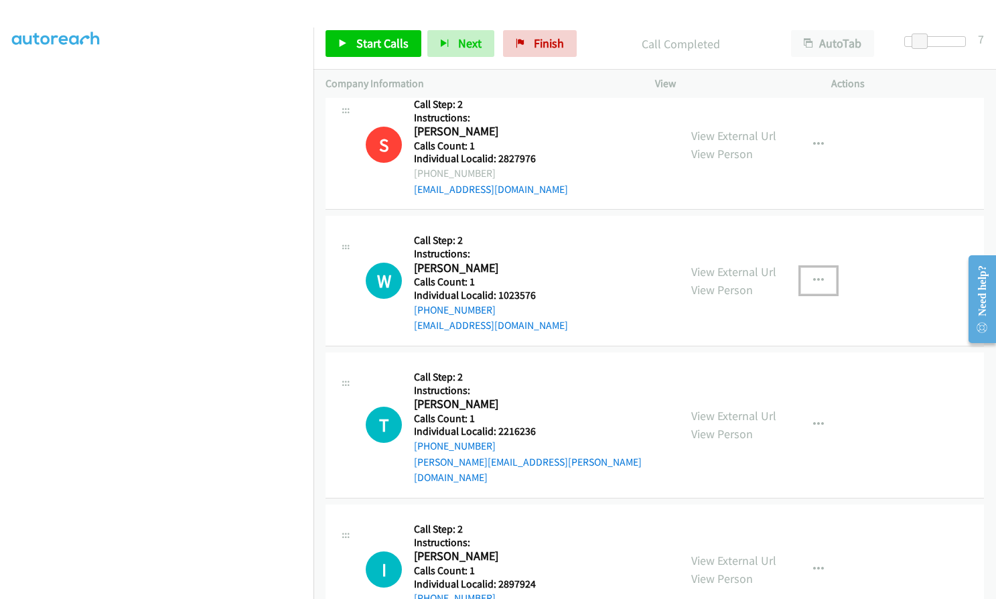
drag, startPoint x: 814, startPoint y: 266, endPoint x: 792, endPoint y: 311, distance: 50.0
click at [814, 275] on icon "button" at bounding box center [818, 280] width 11 height 11
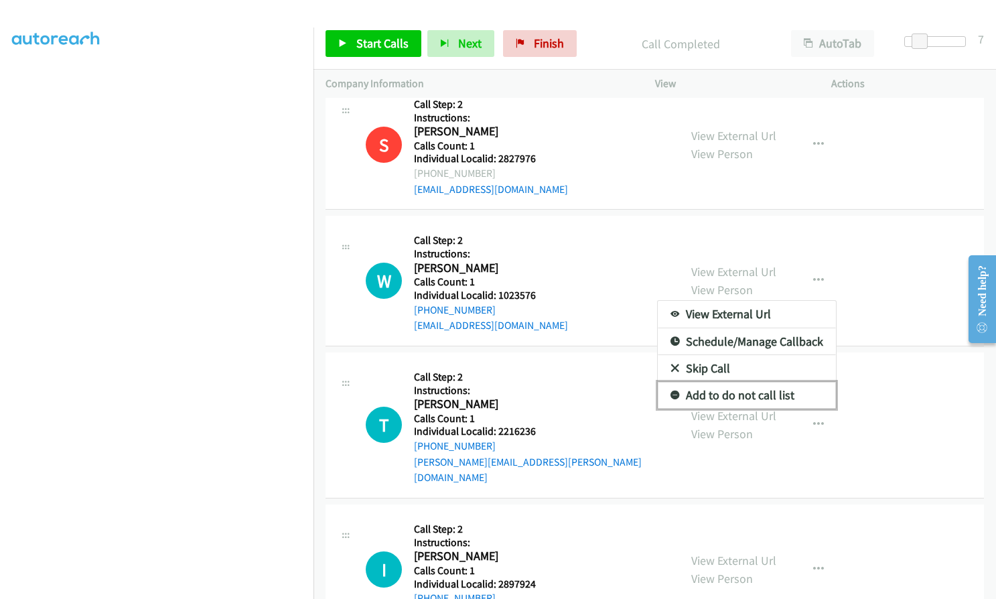
click at [670, 391] on icon at bounding box center [674, 395] width 9 height 9
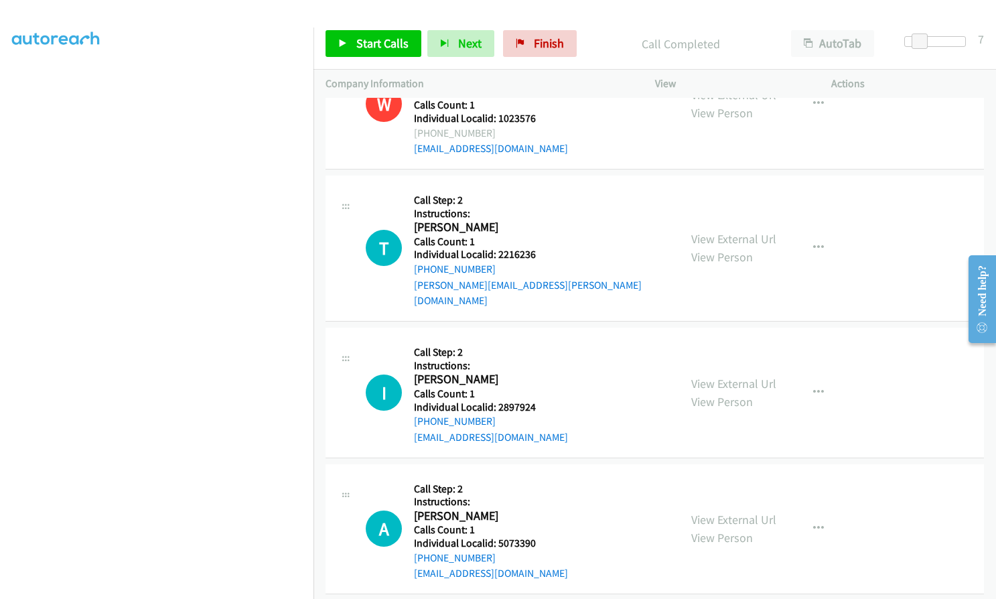
scroll to position [4161, 0]
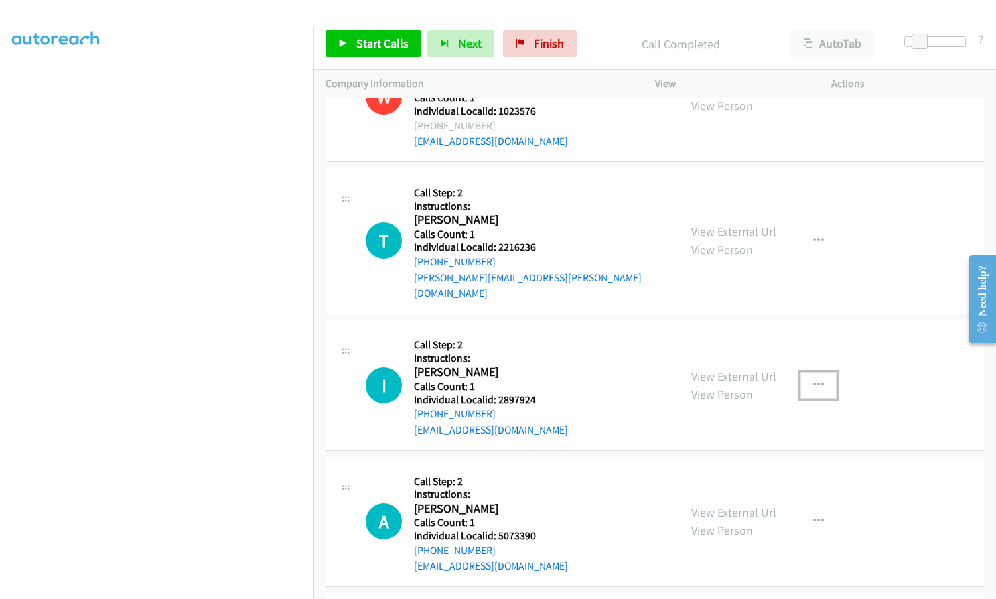
drag, startPoint x: 808, startPoint y: 346, endPoint x: 798, endPoint y: 356, distance: 13.7
click at [809, 372] on button "button" at bounding box center [818, 385] width 36 height 27
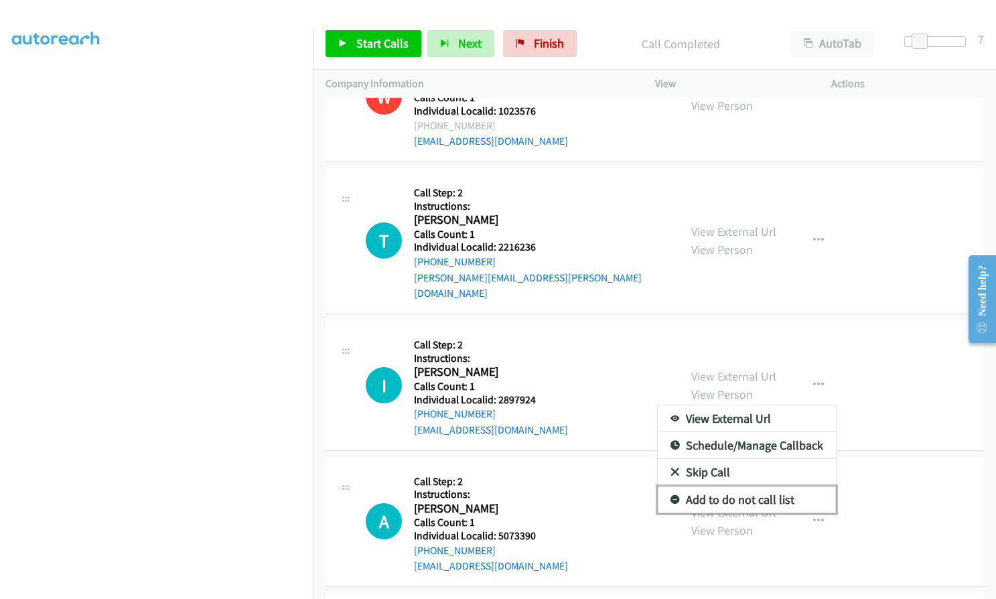
click at [670, 496] on icon at bounding box center [674, 500] width 9 height 9
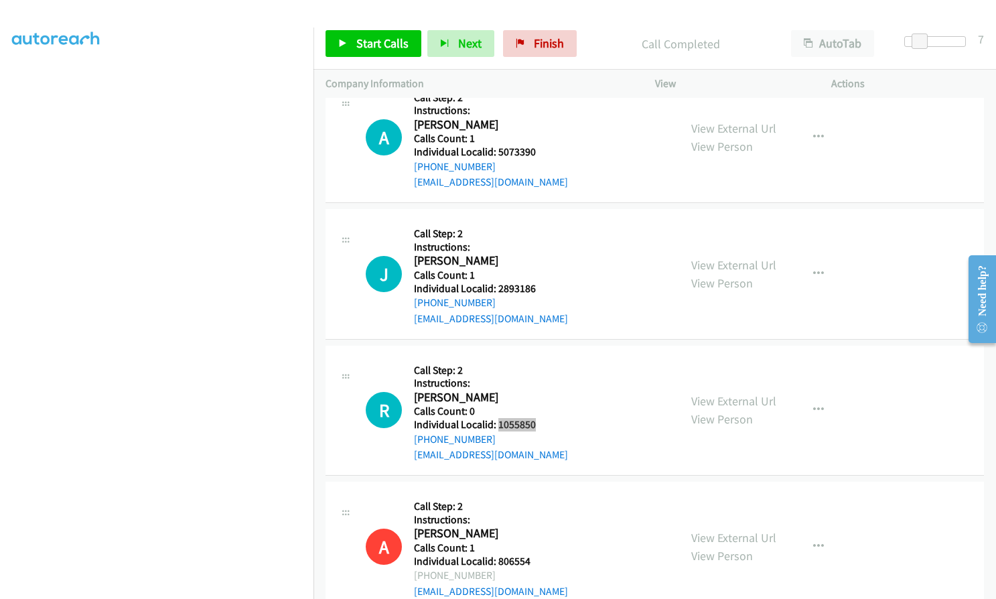
scroll to position [4546, 0]
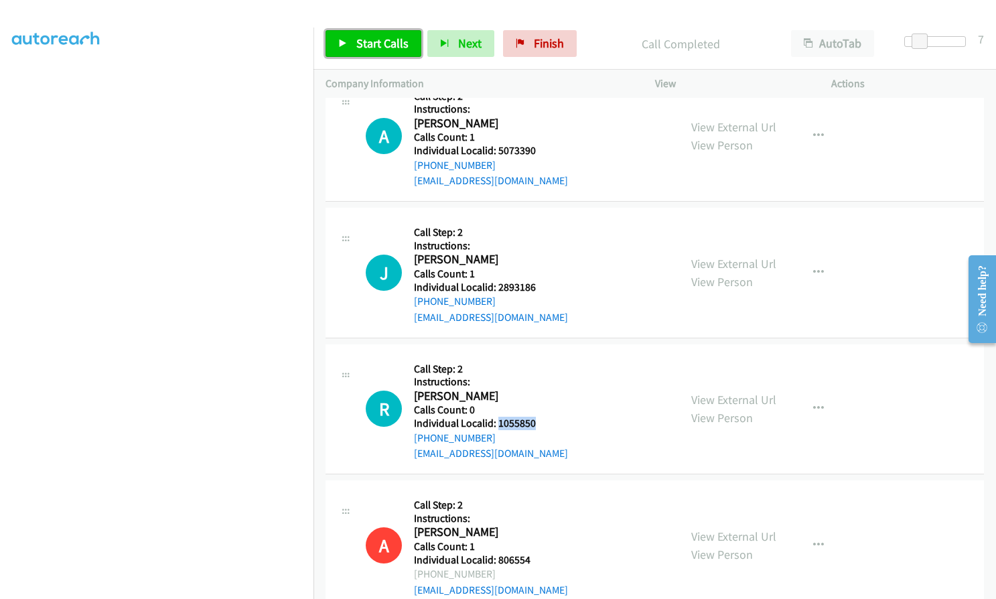
click at [383, 46] on span "Start Calls" at bounding box center [382, 42] width 52 height 15
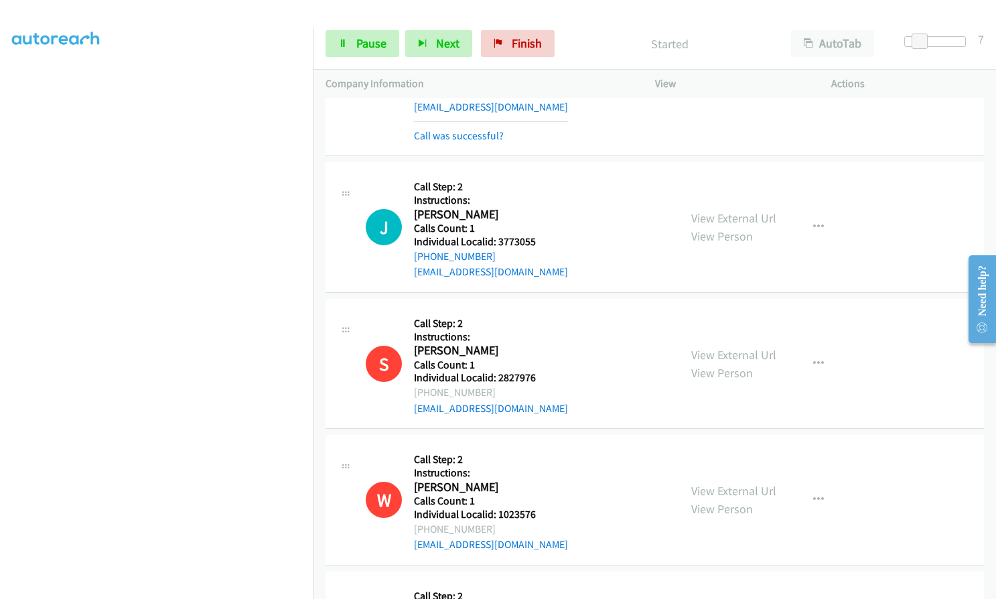
scroll to position [3792, 0]
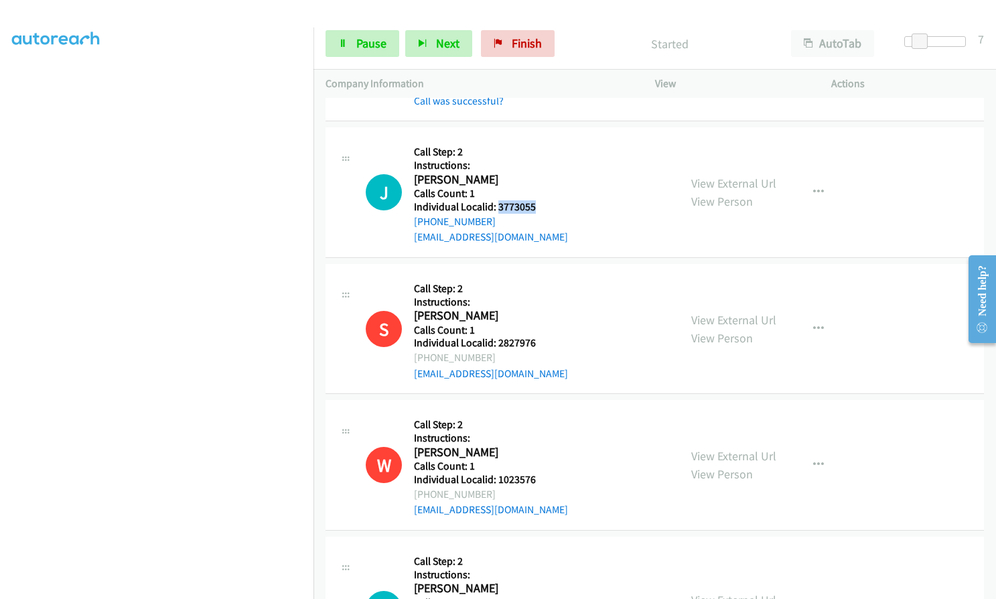
drag, startPoint x: 508, startPoint y: 187, endPoint x: 544, endPoint y: 191, distance: 35.7
click at [544, 191] on div "J Callback Scheduled Call Step: 2 Instructions: [PERSON_NAME] America/New_York …" at bounding box center [516, 192] width 301 height 106
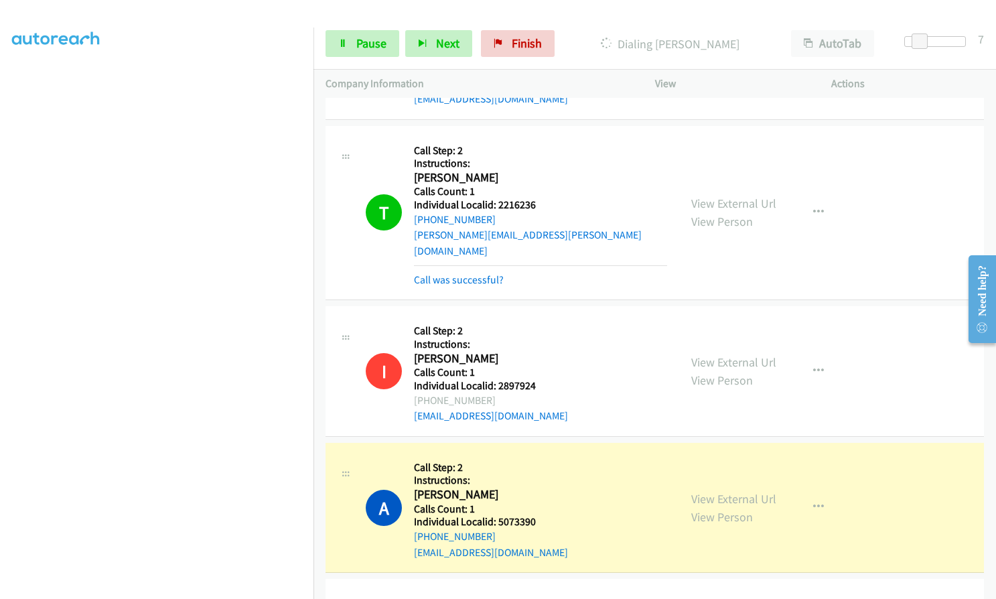
scroll to position [4206, 0]
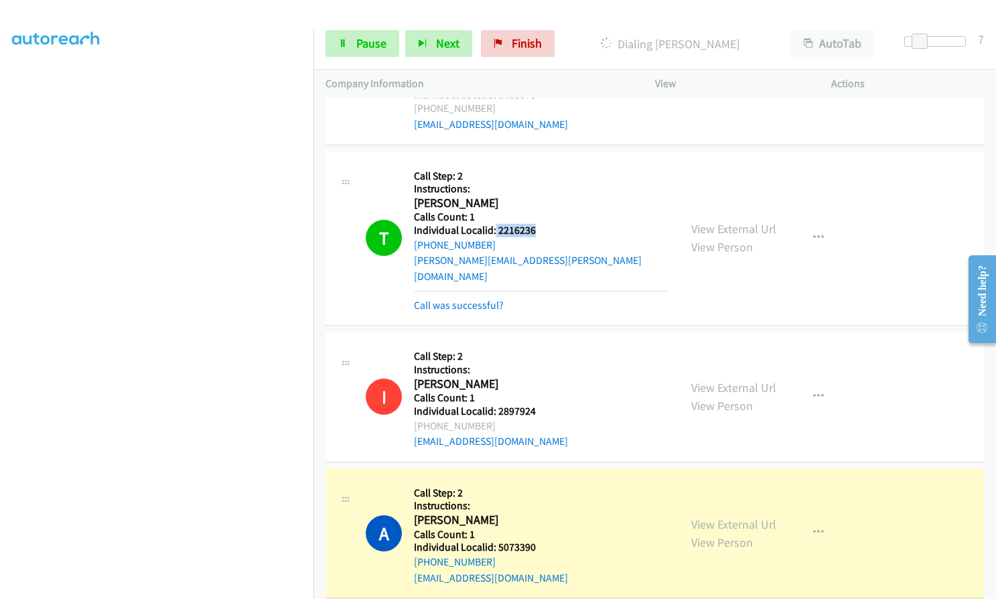
drag, startPoint x: 494, startPoint y: 213, endPoint x: 532, endPoint y: 214, distance: 38.2
click at [532, 224] on h5 "Individual Localid: 2216236" at bounding box center [540, 230] width 253 height 13
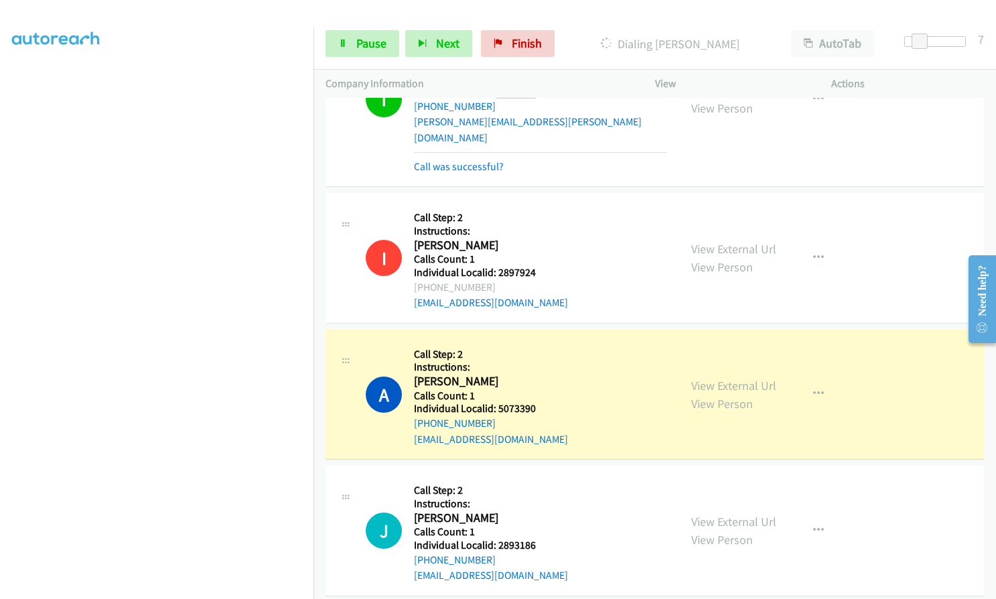
scroll to position [4424, 0]
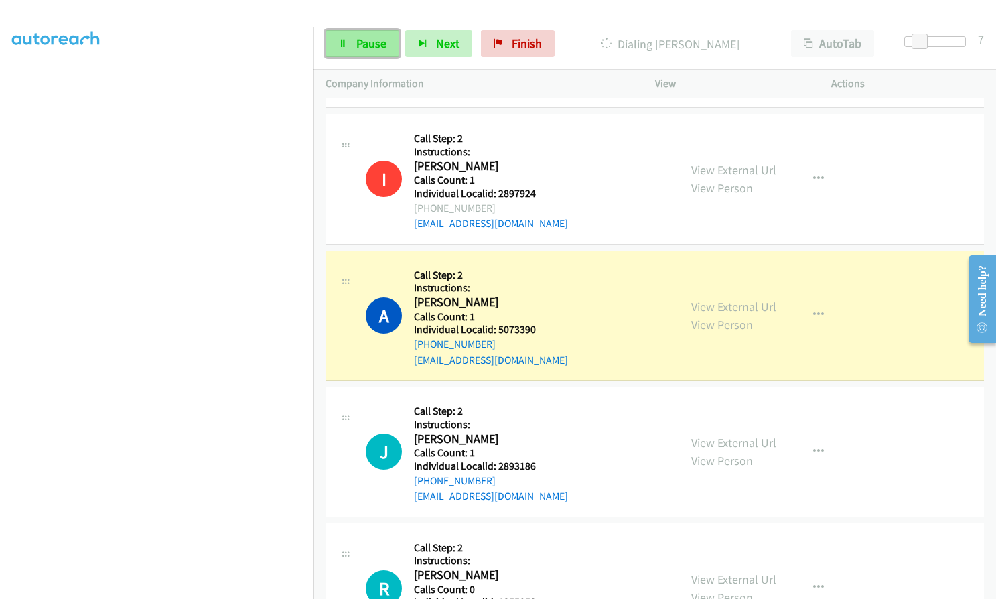
click at [349, 45] on link "Pause" at bounding box center [363, 43] width 74 height 27
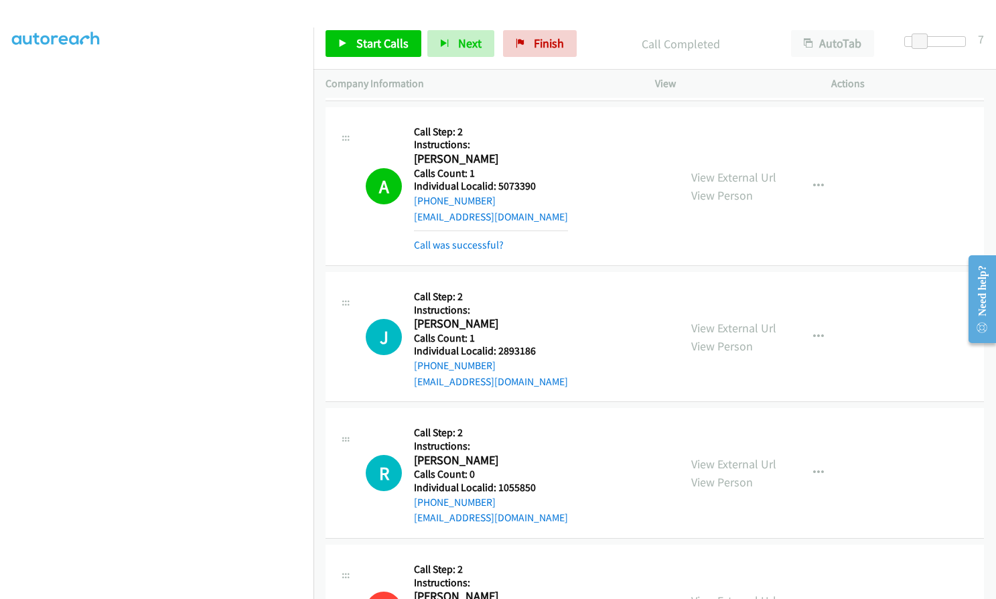
scroll to position [4575, 0]
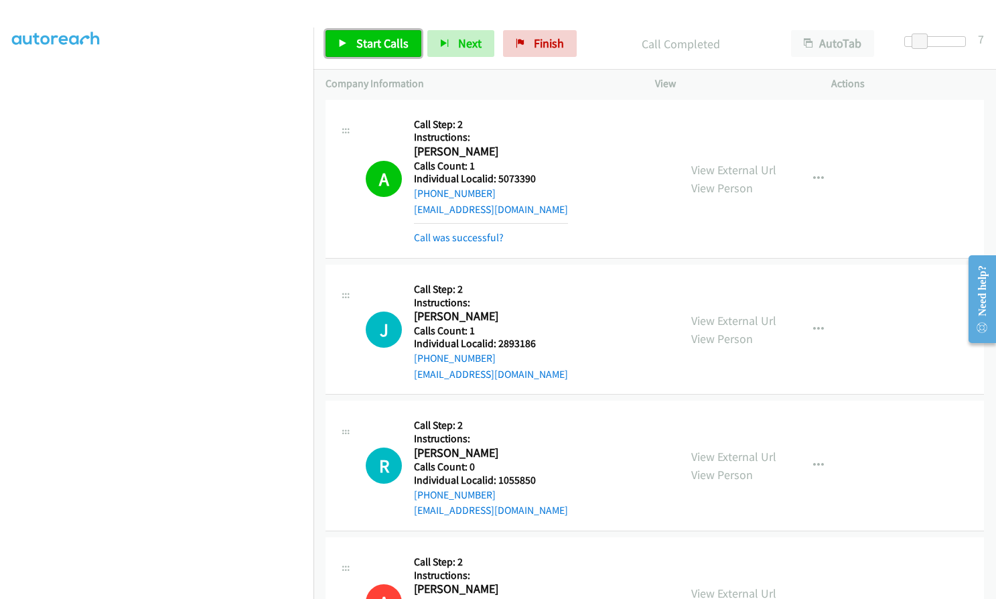
click at [372, 52] on link "Start Calls" at bounding box center [374, 43] width 96 height 27
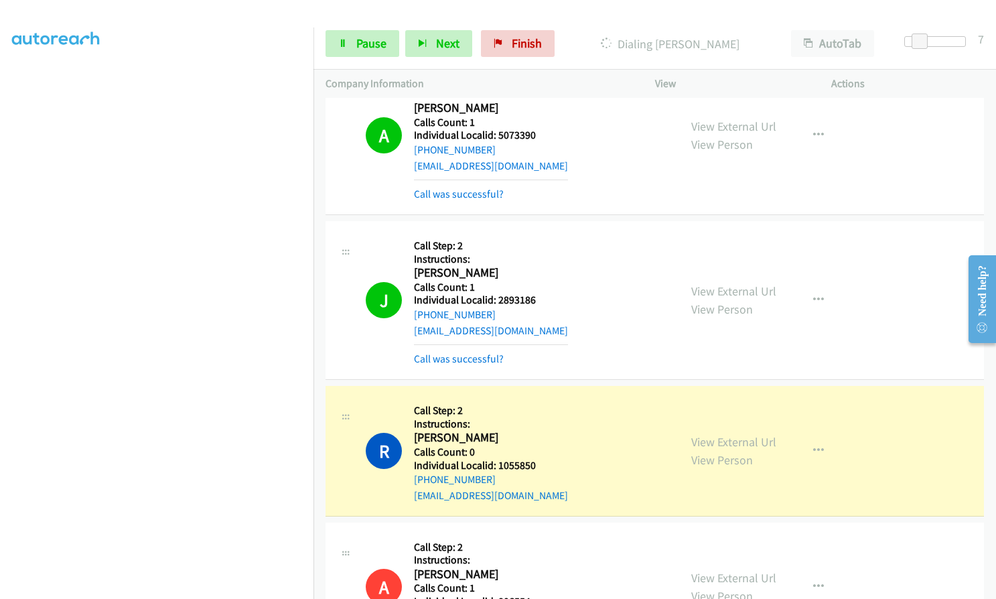
scroll to position [4625, 0]
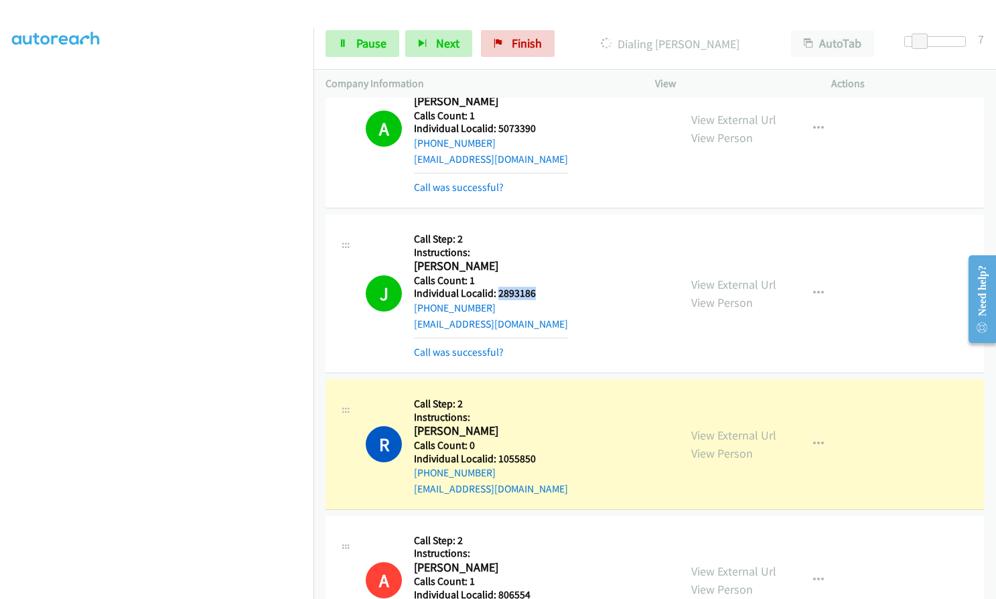
drag, startPoint x: 496, startPoint y: 260, endPoint x: 536, endPoint y: 260, distance: 40.2
click at [536, 260] on div "J Callback Scheduled Call Step: 2 Instructions: [PERSON_NAME] America/Los_Angel…" at bounding box center [516, 293] width 301 height 134
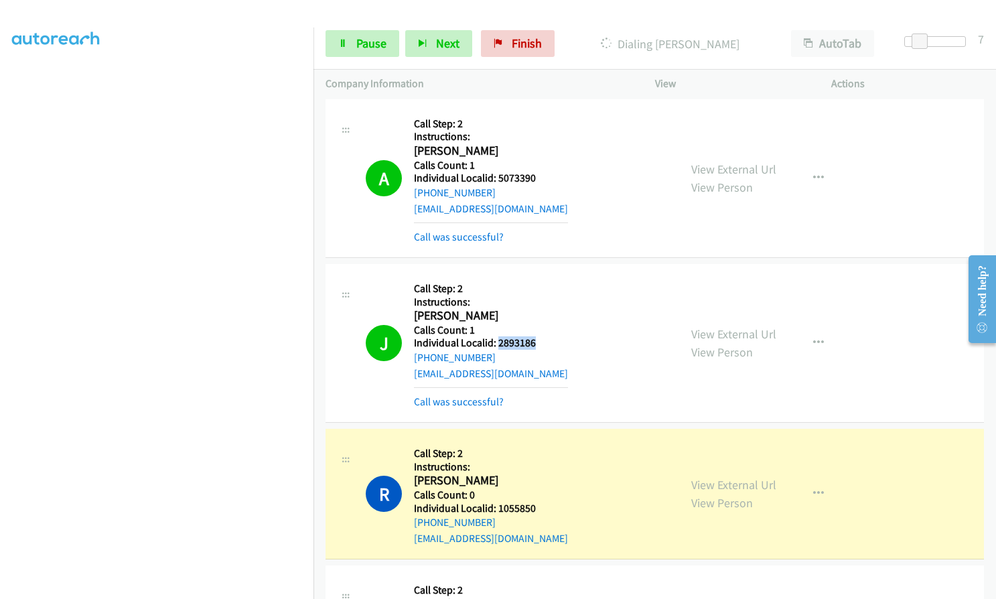
scroll to position [4575, 0]
click at [820, 165] on button "button" at bounding box center [818, 178] width 36 height 27
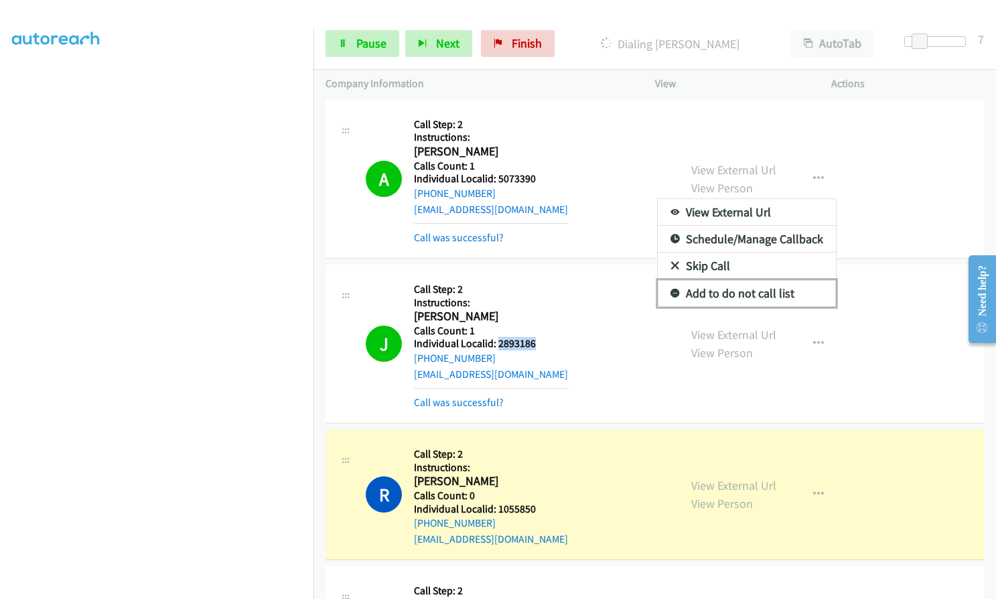
click at [670, 289] on icon at bounding box center [674, 293] width 9 height 9
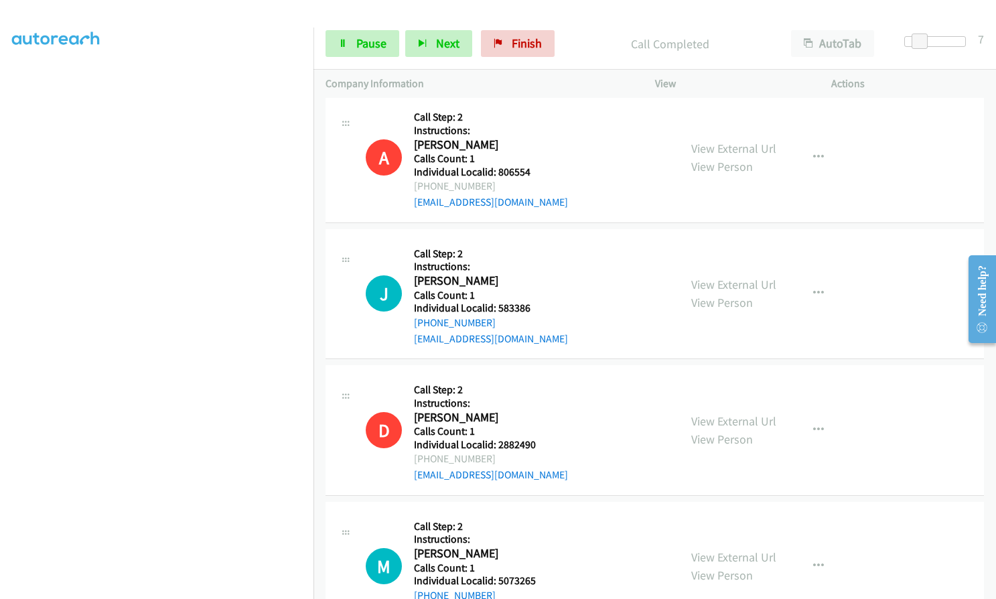
scroll to position [5077, 0]
drag, startPoint x: 494, startPoint y: 275, endPoint x: 547, endPoint y: 271, distance: 52.5
click at [547, 271] on div "J Callback Scheduled Call Step: 2 Instructions: [PERSON_NAME] [GEOGRAPHIC_DATA]…" at bounding box center [516, 293] width 301 height 106
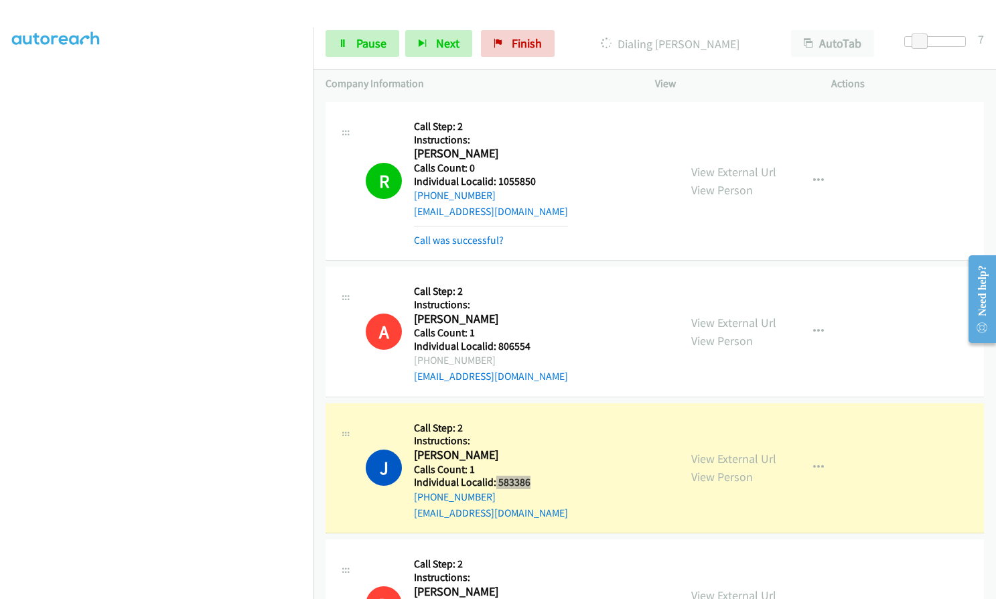
scroll to position [4893, 0]
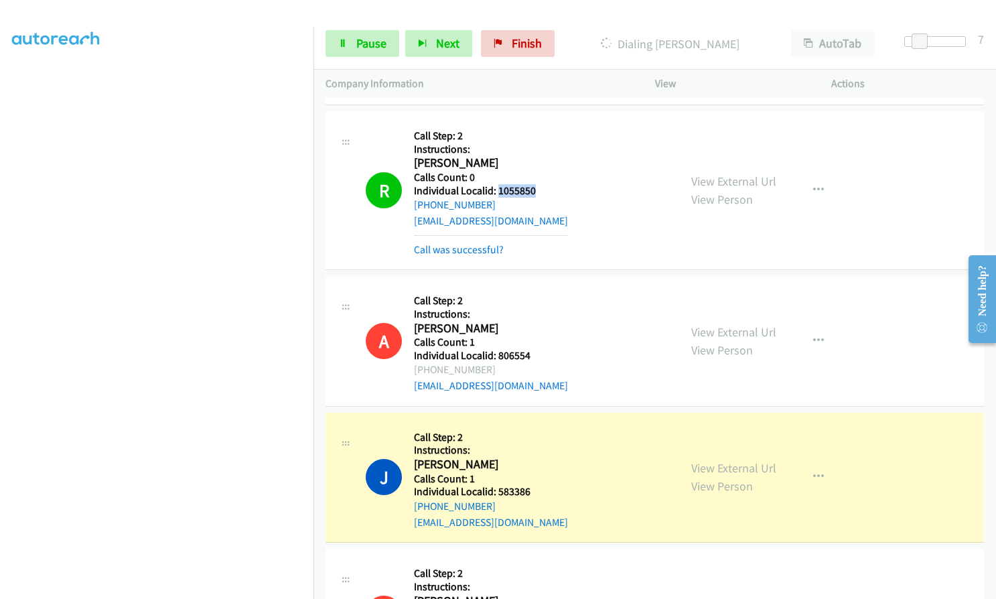
drag, startPoint x: 496, startPoint y: 156, endPoint x: 541, endPoint y: 155, distance: 44.2
click at [541, 155] on div "R Callback Scheduled Call Step: 2 Instructions: [PERSON_NAME] America/New_York …" at bounding box center [516, 190] width 301 height 134
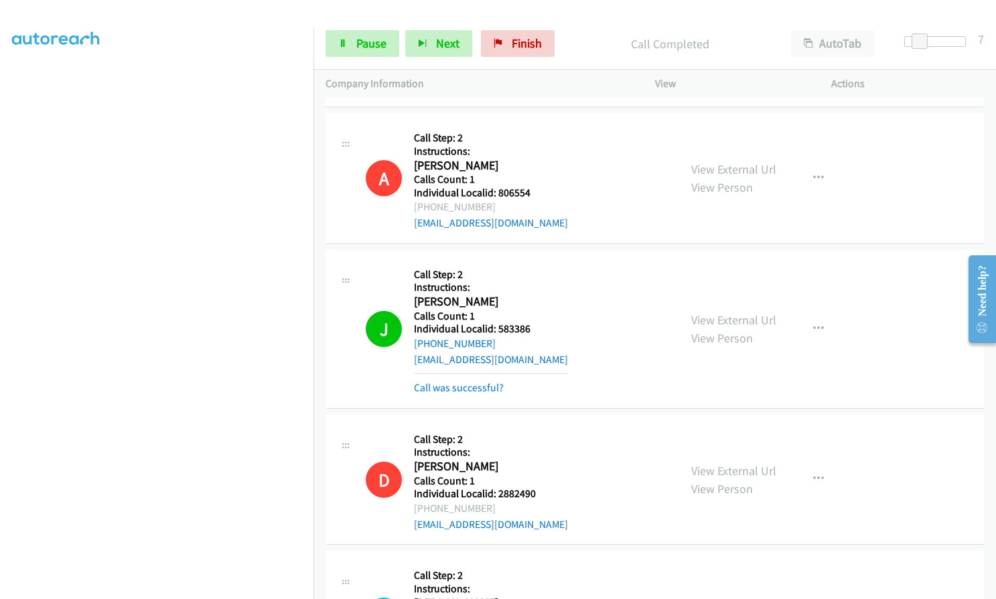
scroll to position [5060, 0]
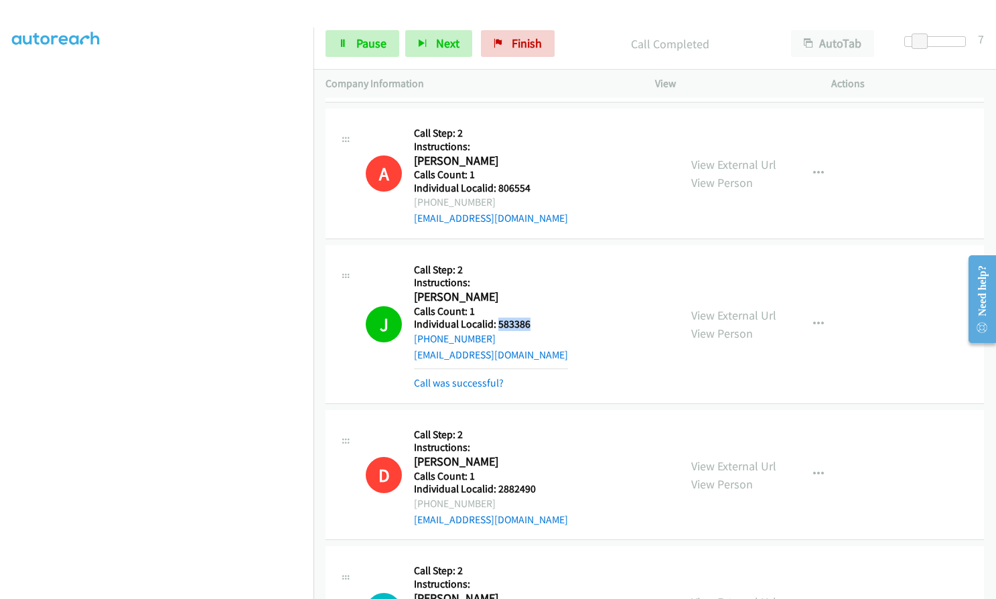
drag, startPoint x: 496, startPoint y: 289, endPoint x: 530, endPoint y: 290, distance: 34.2
click at [530, 290] on div "J Callback Scheduled Call Step: 2 Instructions: [PERSON_NAME] [GEOGRAPHIC_DATA]…" at bounding box center [516, 324] width 301 height 134
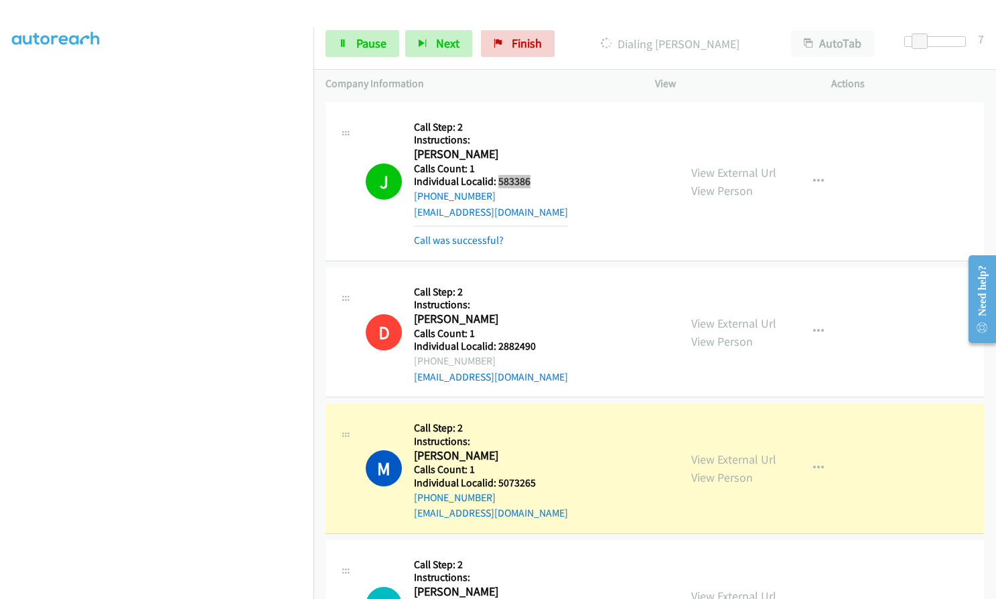
scroll to position [5211, 0]
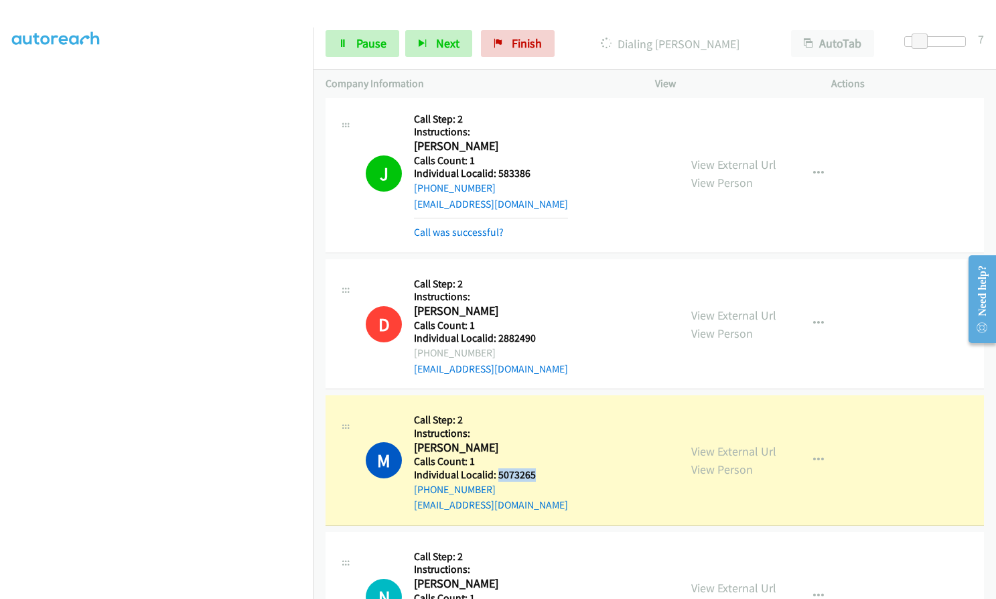
drag, startPoint x: 498, startPoint y: 440, endPoint x: 538, endPoint y: 439, distance: 40.9
click at [538, 439] on div "M Callback Scheduled Call Step: 2 Instructions: [PERSON_NAME] America/Los_Angel…" at bounding box center [516, 460] width 301 height 106
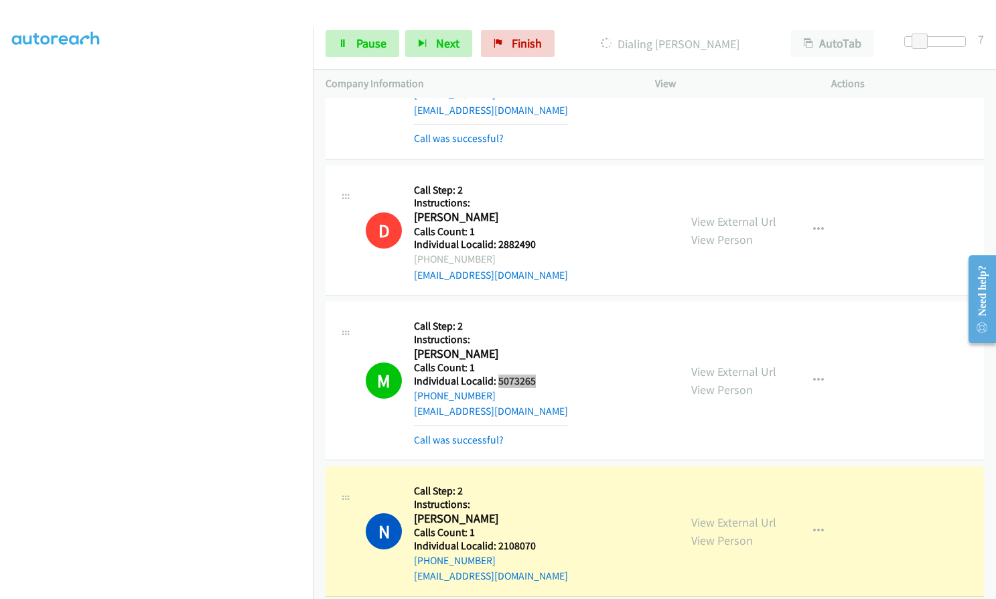
scroll to position [5378, 0]
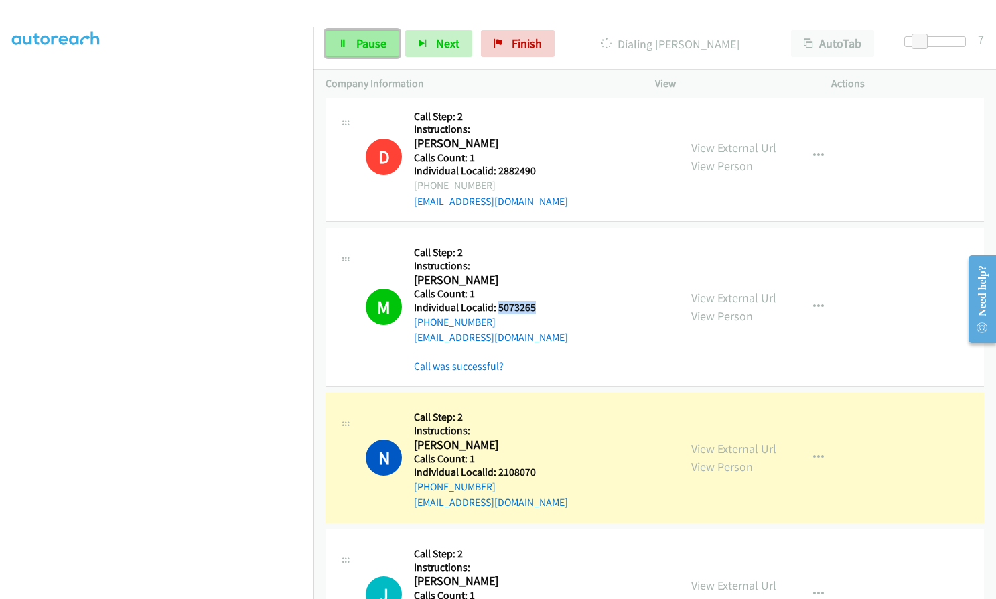
click at [383, 44] on span "Pause" at bounding box center [371, 42] width 30 height 15
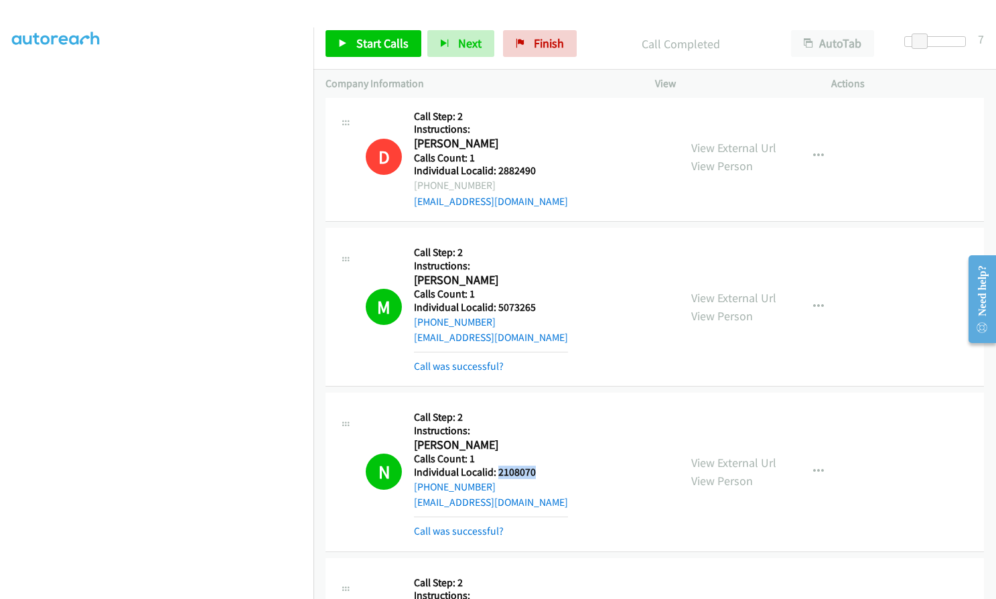
drag, startPoint x: 502, startPoint y: 443, endPoint x: 543, endPoint y: 436, distance: 41.4
click at [543, 436] on div "N Callback Scheduled Call Step: 2 Instructions: [PERSON_NAME] America/Los_Angel…" at bounding box center [516, 472] width 301 height 134
click at [551, 42] on span "Finish" at bounding box center [549, 42] width 30 height 15
